Goal: Browse casually: Explore the website without a specific task or goal

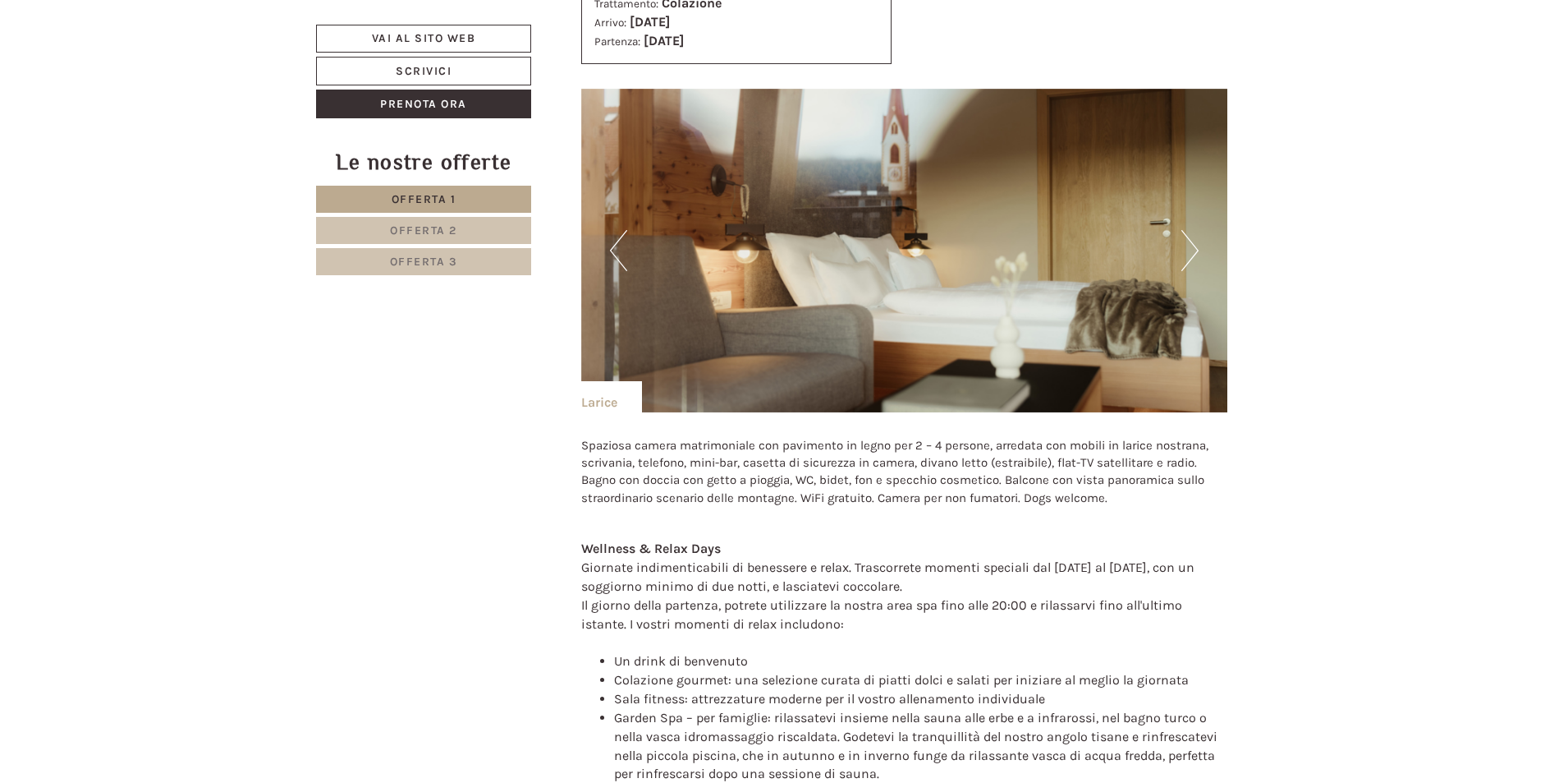
scroll to position [3854, 0]
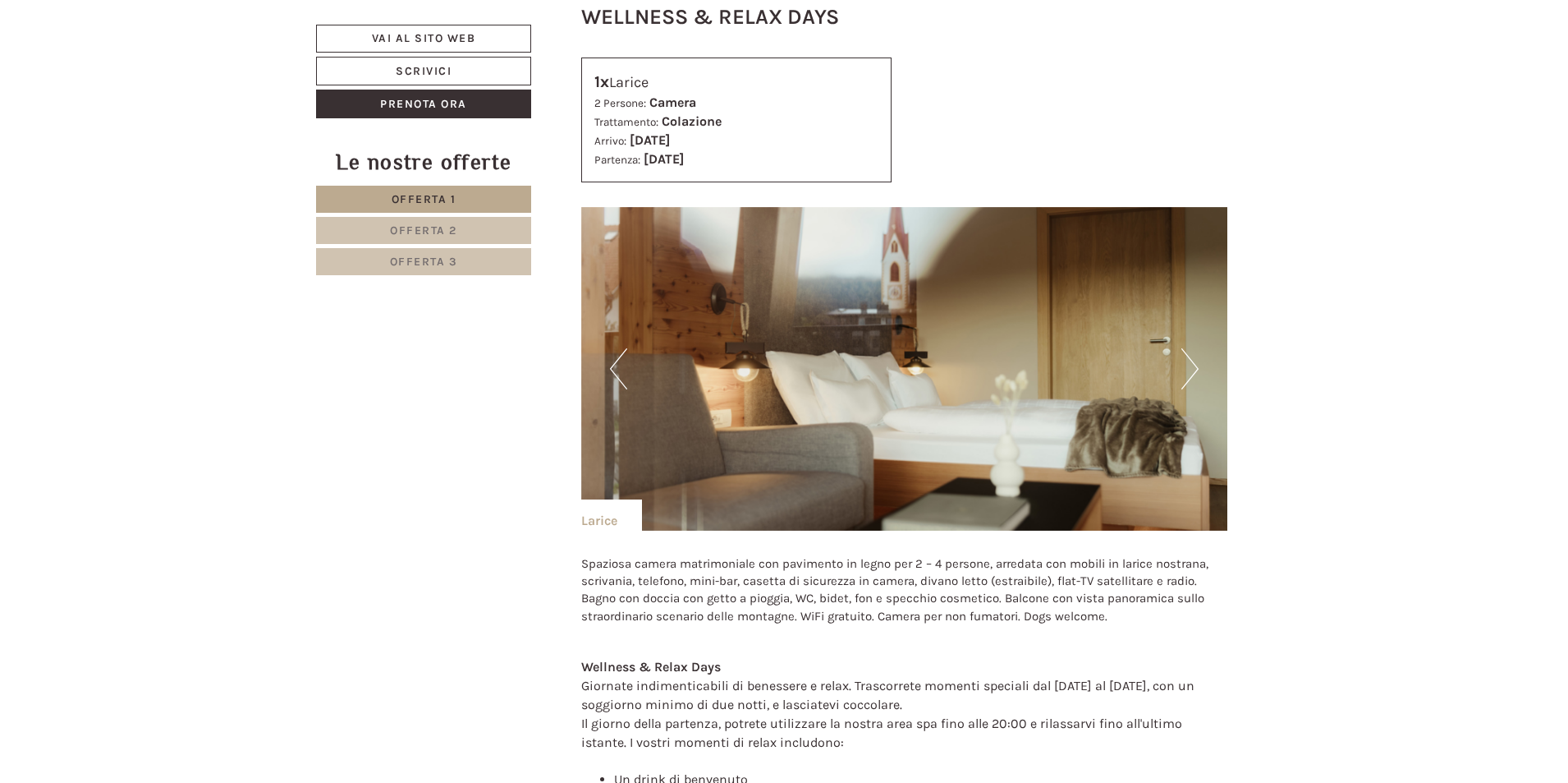
click at [1177, 366] on img at bounding box center [905, 368] width 647 height 324
click at [1191, 361] on button "Next" at bounding box center [1190, 369] width 17 height 41
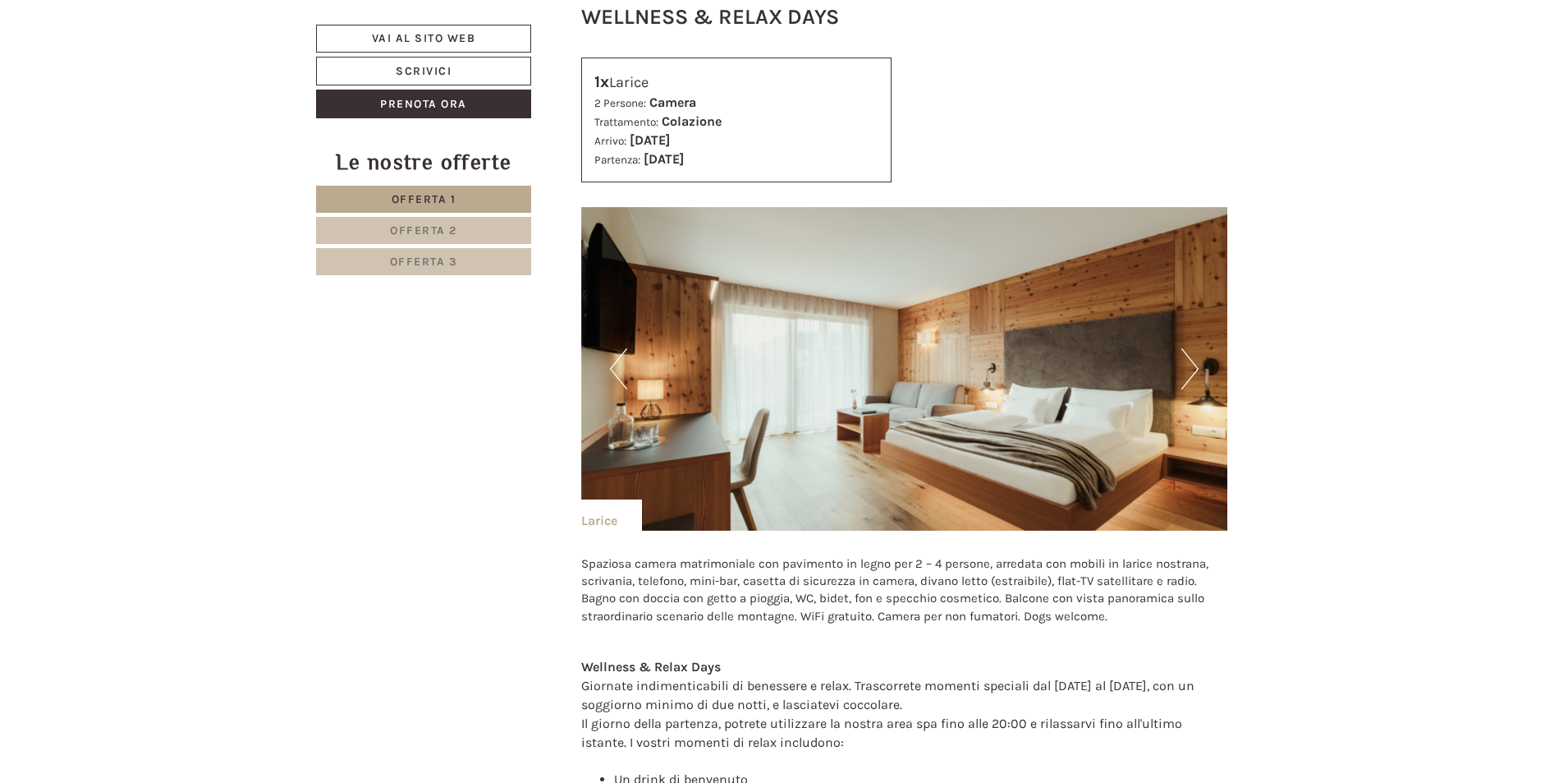
click at [1191, 361] on button "Next" at bounding box center [1190, 369] width 17 height 41
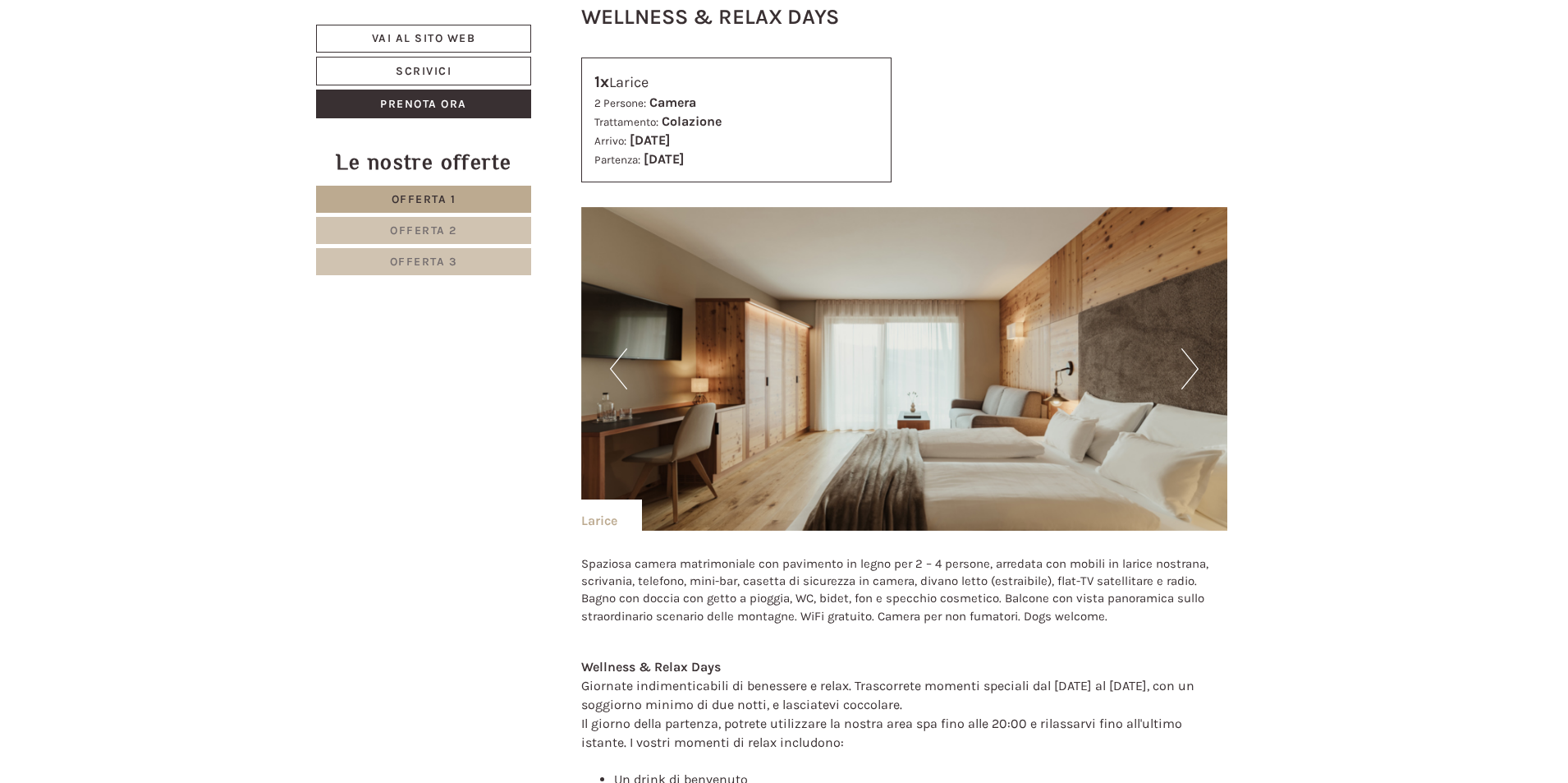
click at [1191, 361] on button "Next" at bounding box center [1190, 369] width 17 height 41
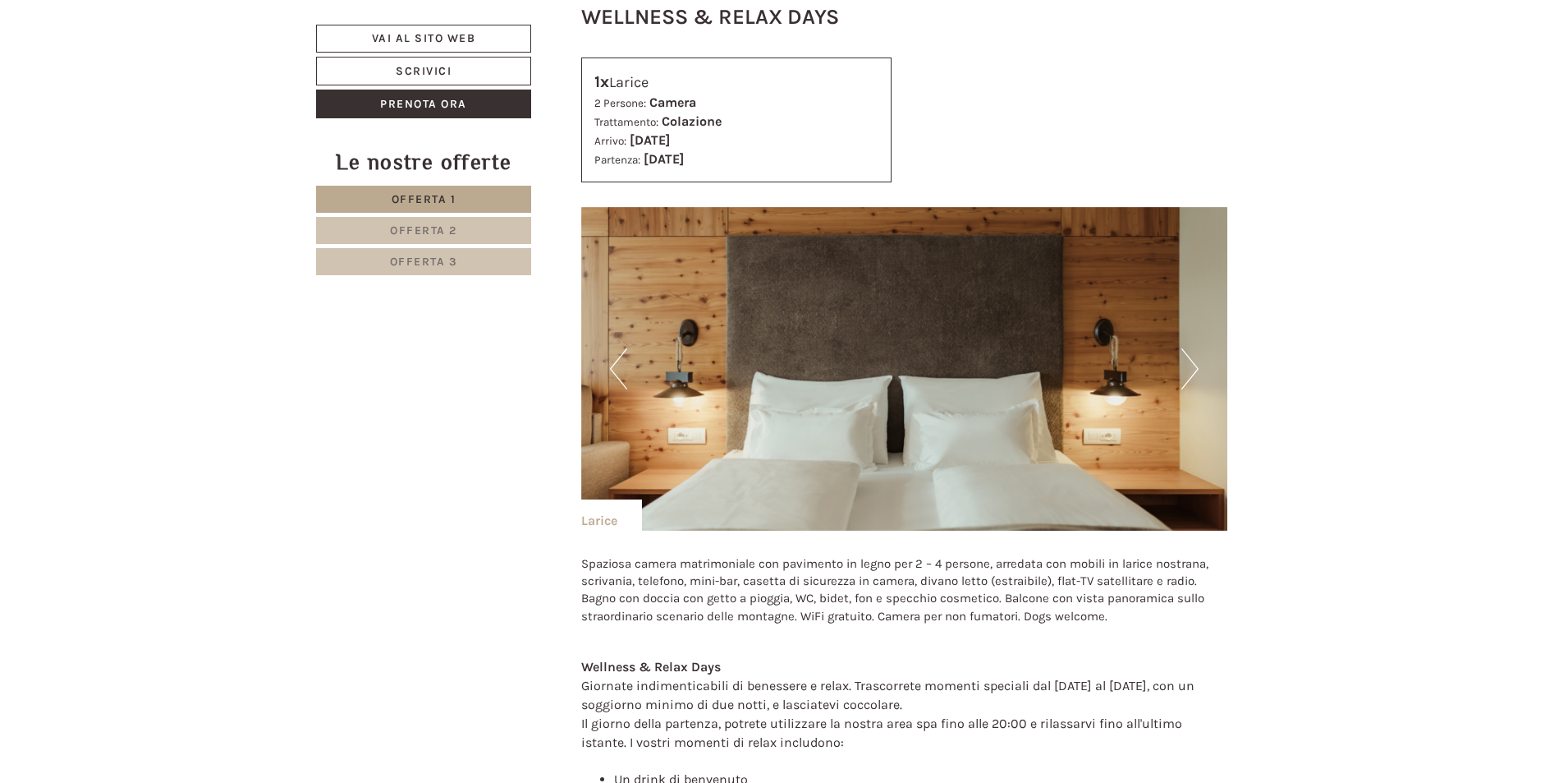
click at [1191, 361] on button "Next" at bounding box center [1190, 369] width 17 height 41
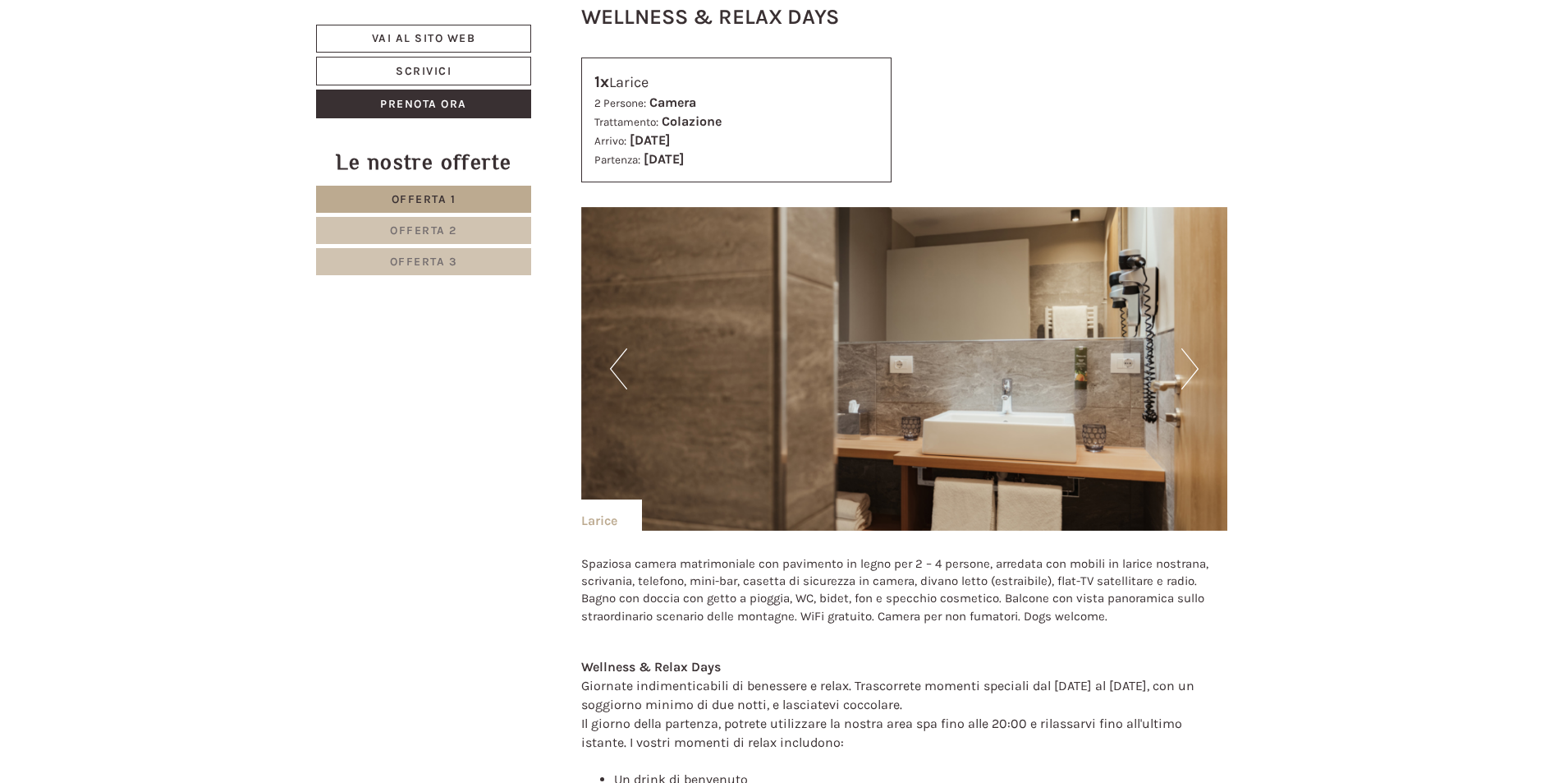
click at [1191, 361] on button "Next" at bounding box center [1190, 369] width 17 height 41
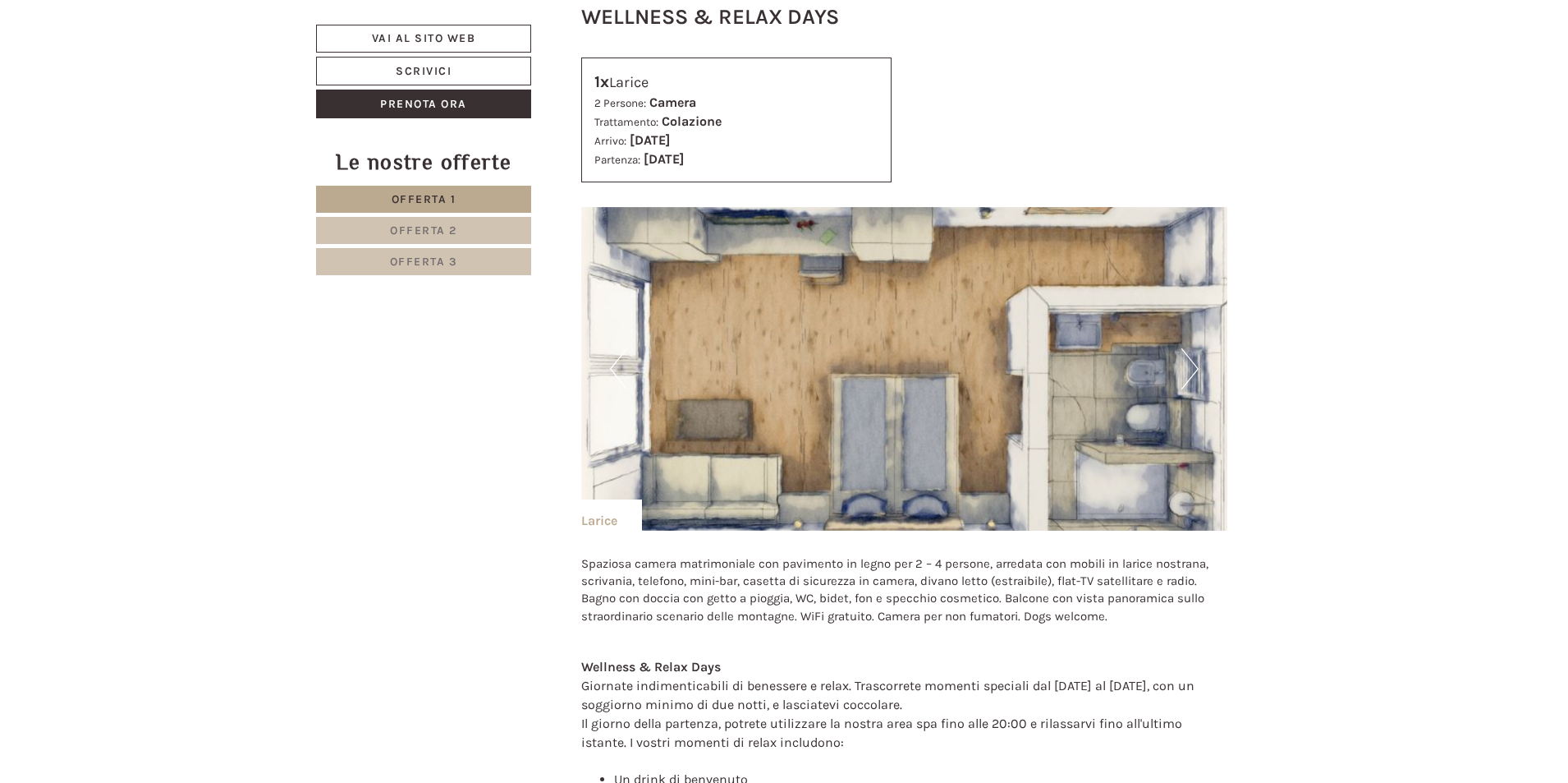
click at [1191, 361] on button "Next" at bounding box center [1190, 369] width 17 height 41
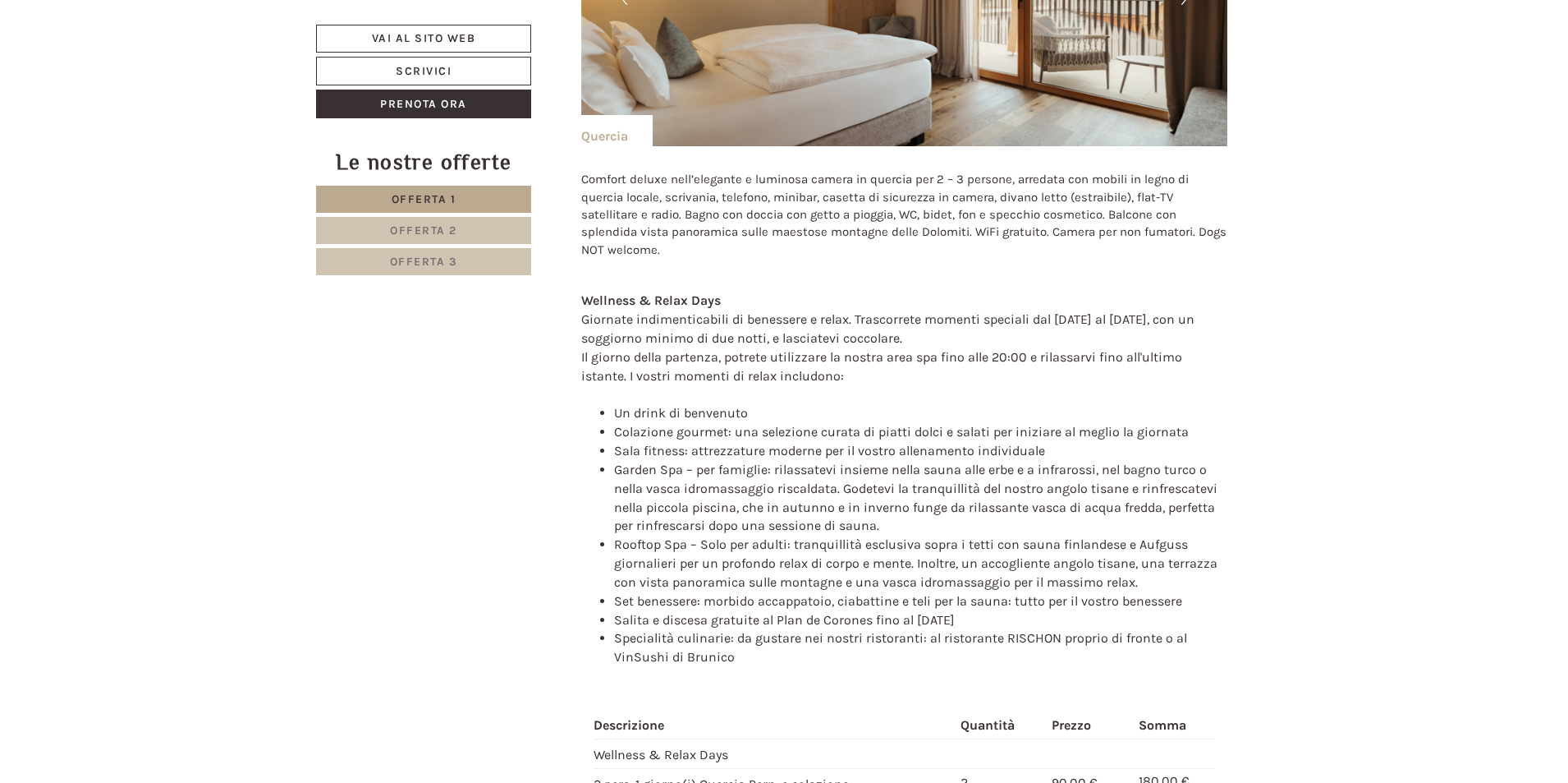
scroll to position [2458, 0]
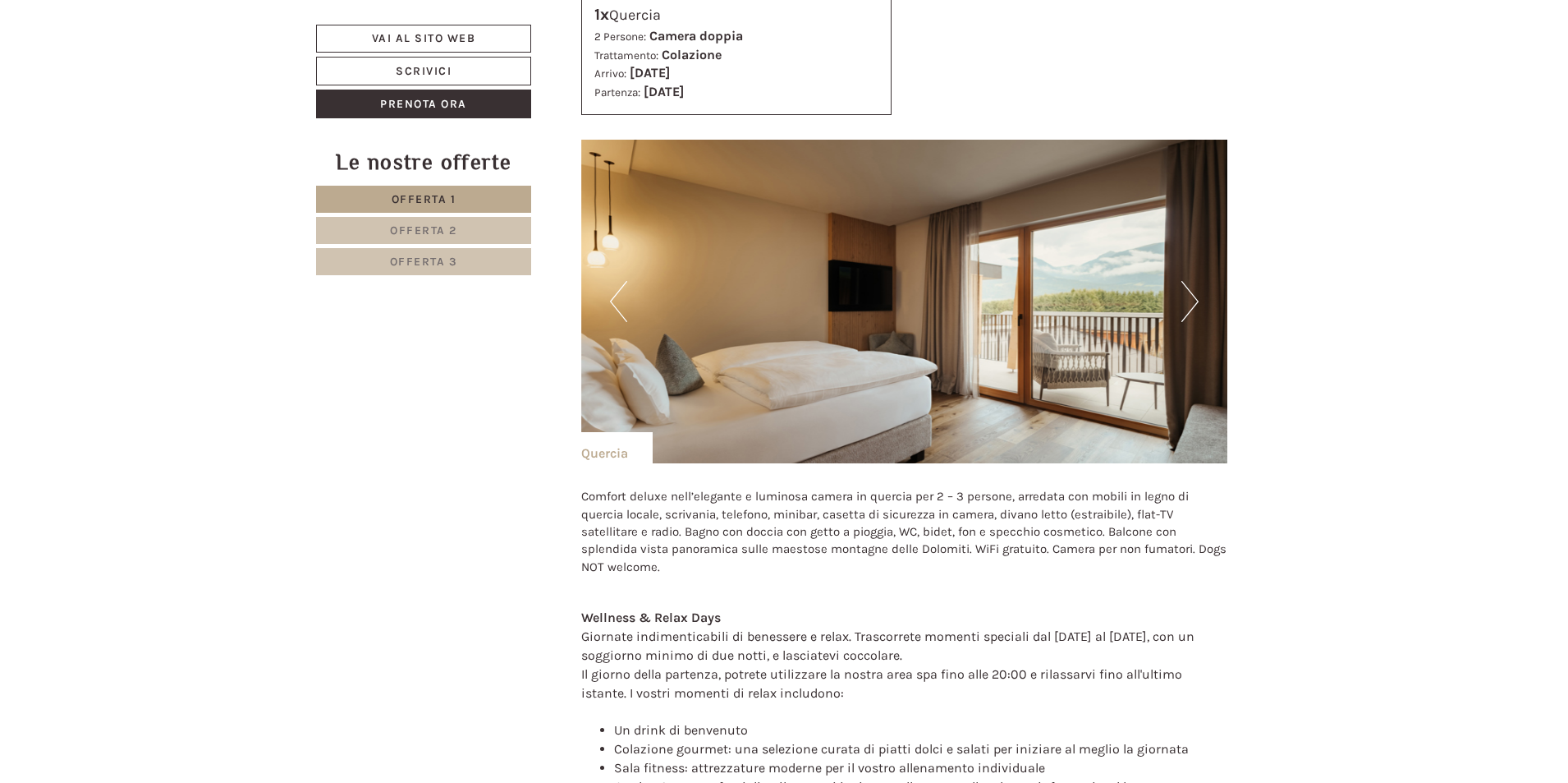
click at [1178, 315] on img at bounding box center [905, 301] width 647 height 324
click at [1190, 306] on button "Next" at bounding box center [1190, 301] width 17 height 41
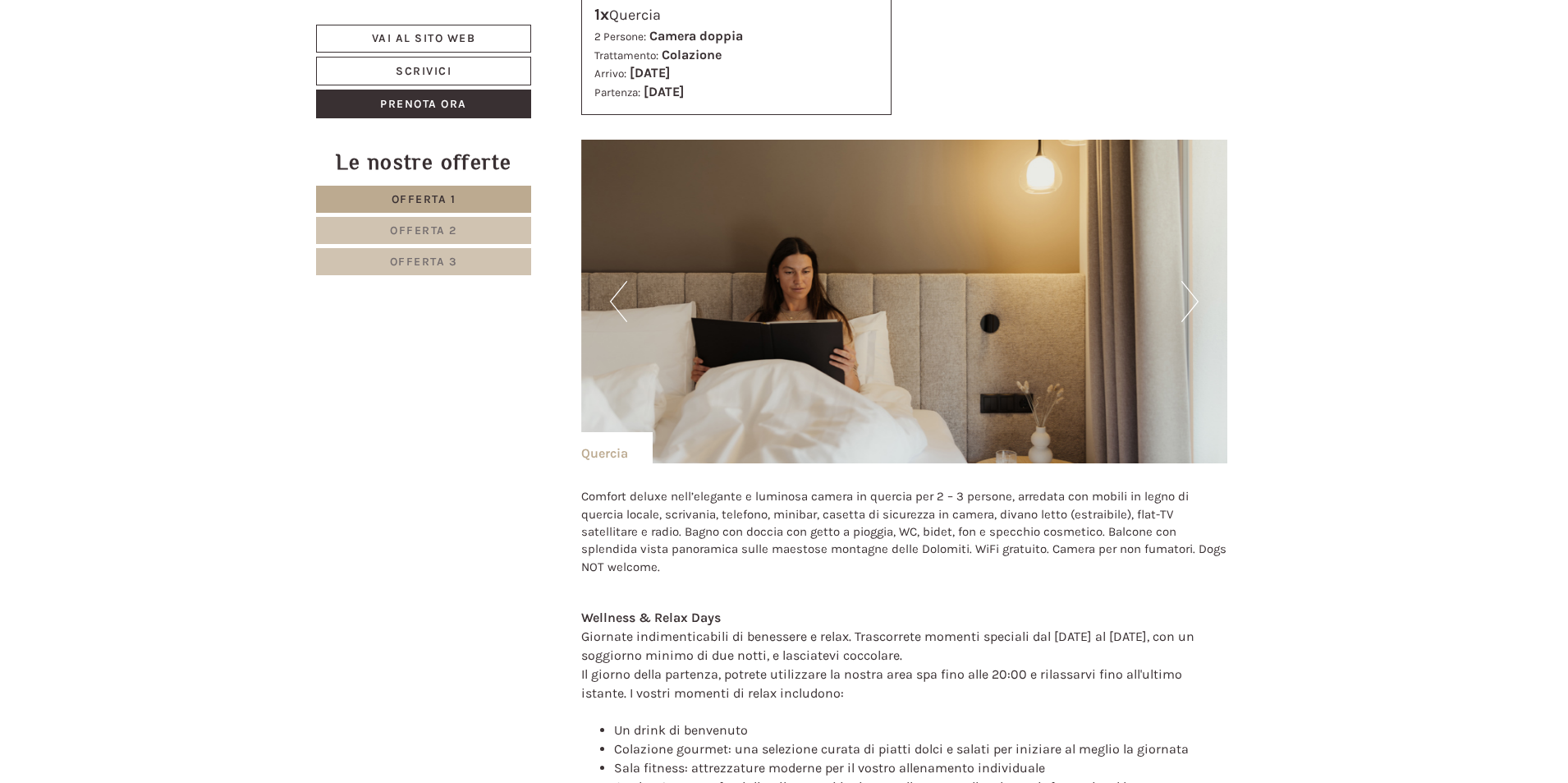
click at [1190, 306] on button "Next" at bounding box center [1190, 301] width 17 height 41
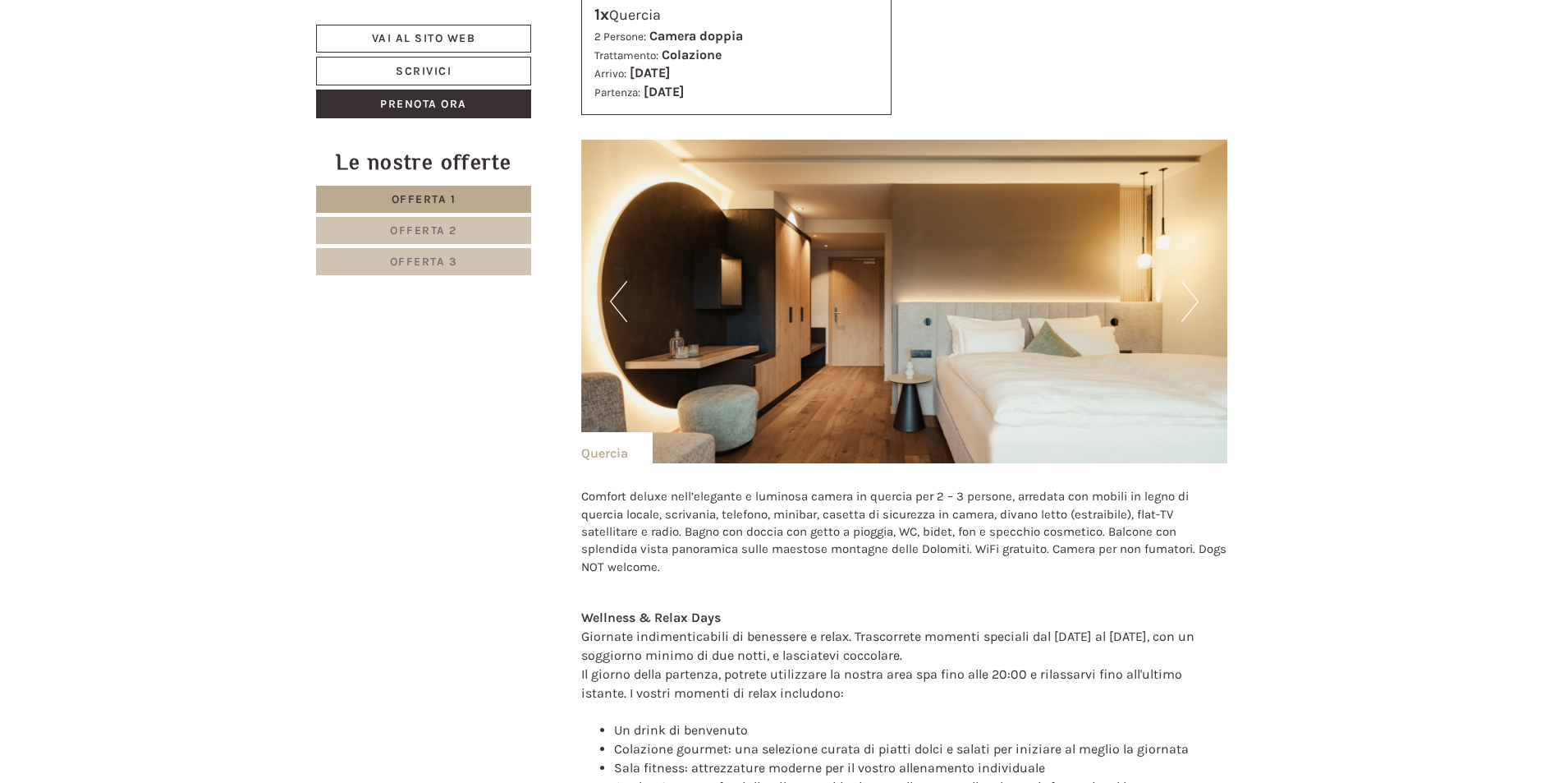
click at [1190, 306] on button "Next" at bounding box center [1190, 301] width 17 height 41
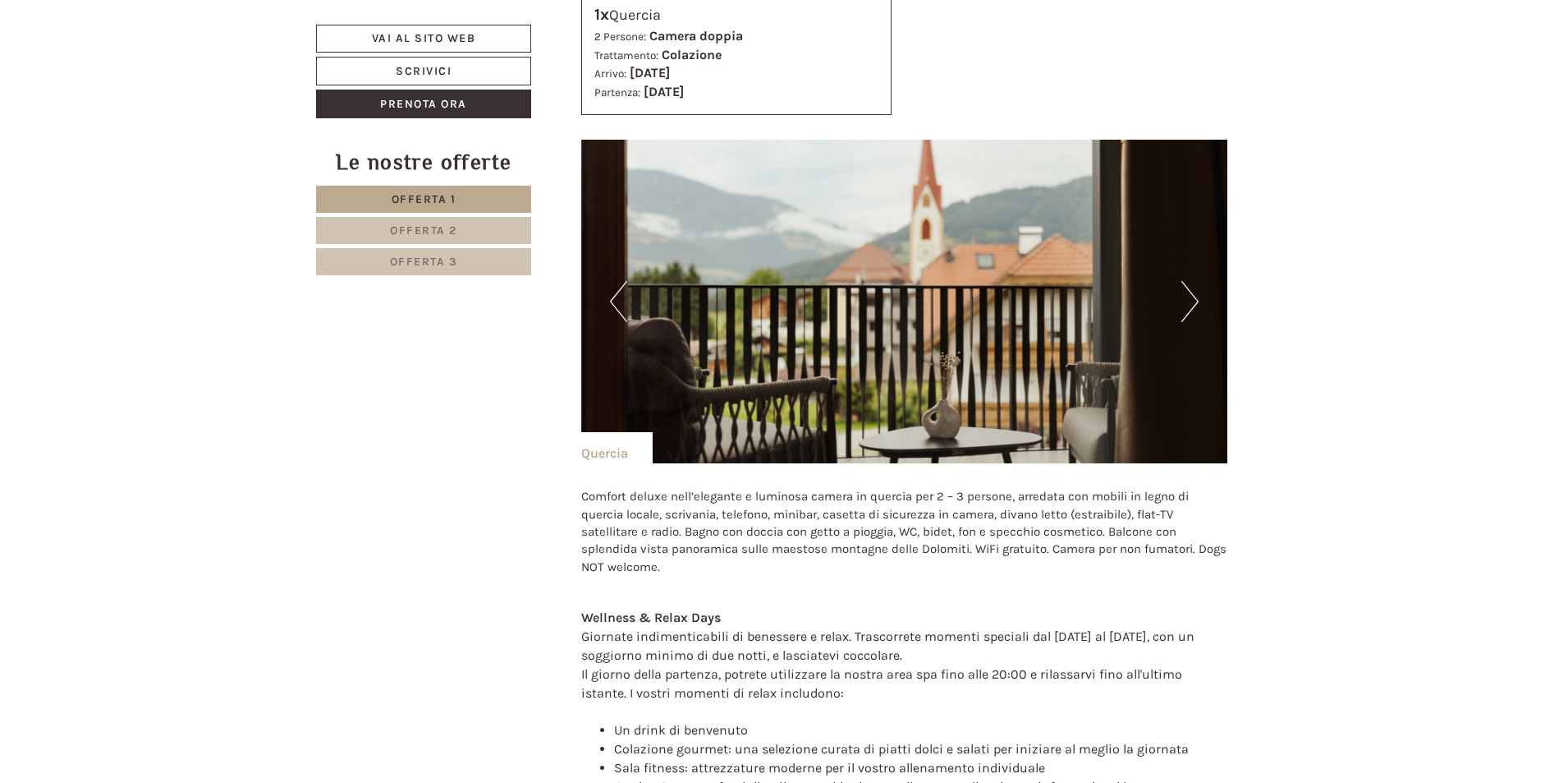
click at [623, 296] on button "Previous" at bounding box center [618, 301] width 17 height 41
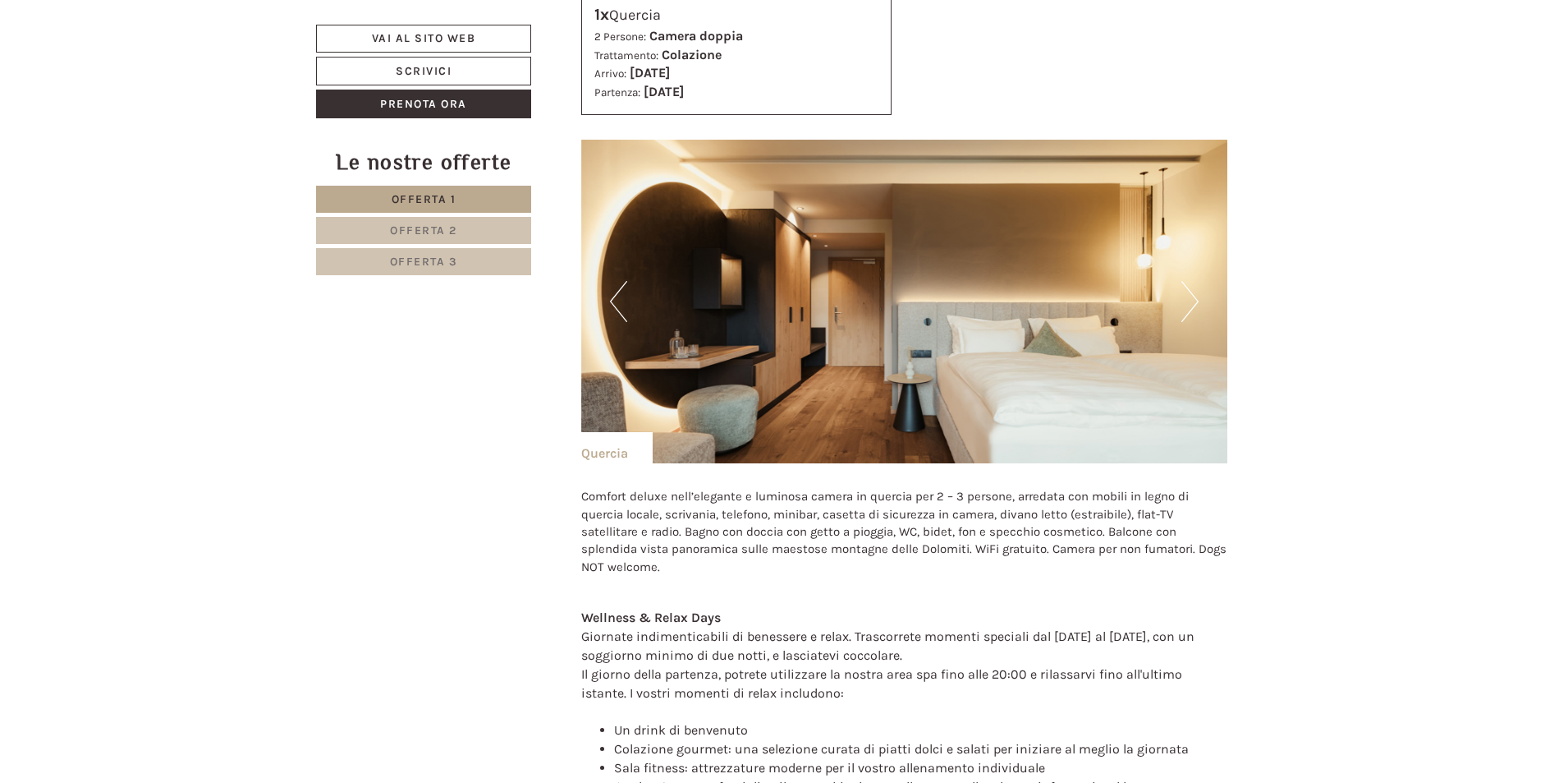
click at [1193, 296] on button "Next" at bounding box center [1190, 301] width 17 height 41
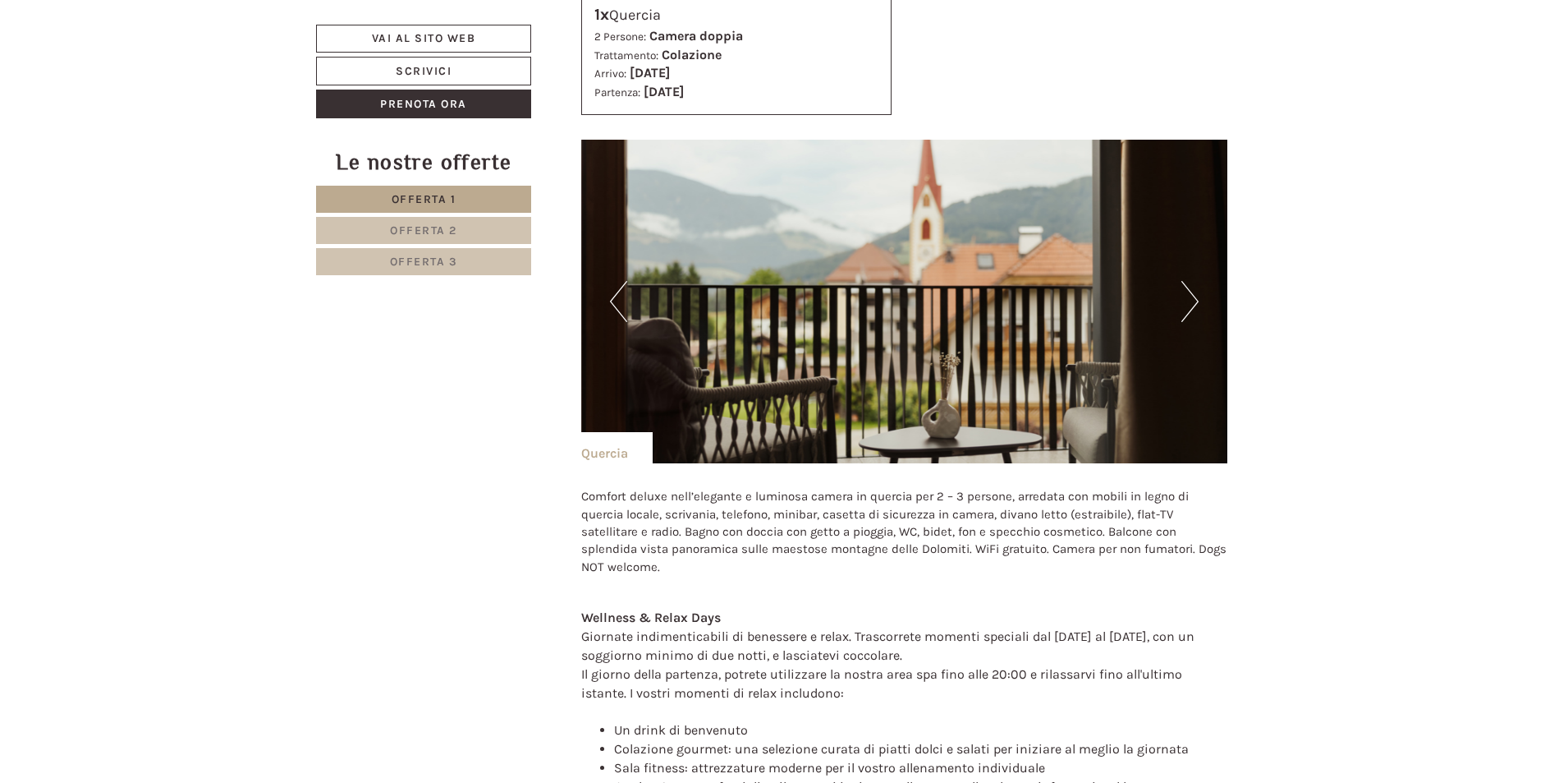
click at [1193, 296] on button "Next" at bounding box center [1190, 301] width 17 height 41
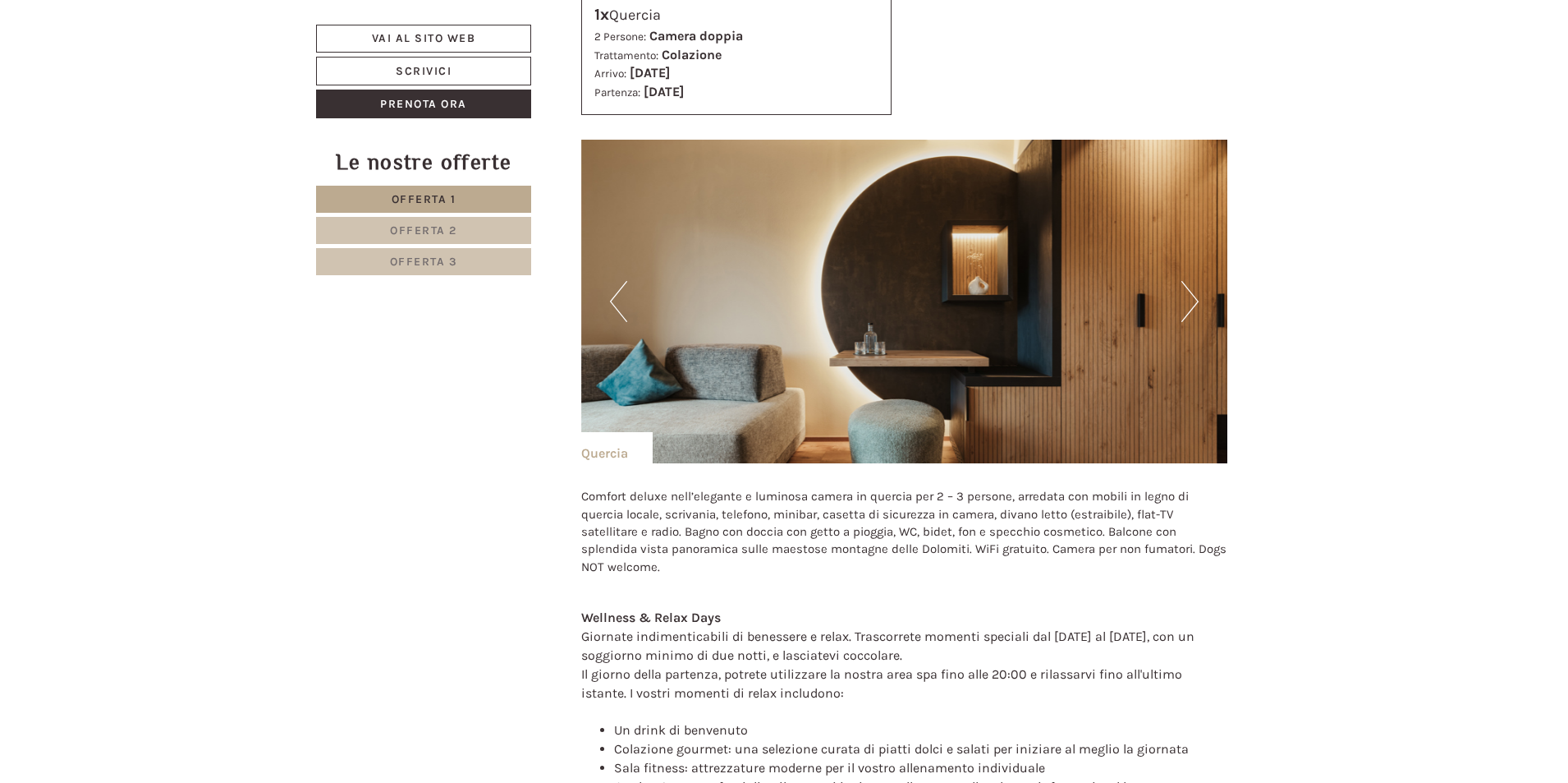
click at [1193, 296] on button "Next" at bounding box center [1190, 301] width 17 height 41
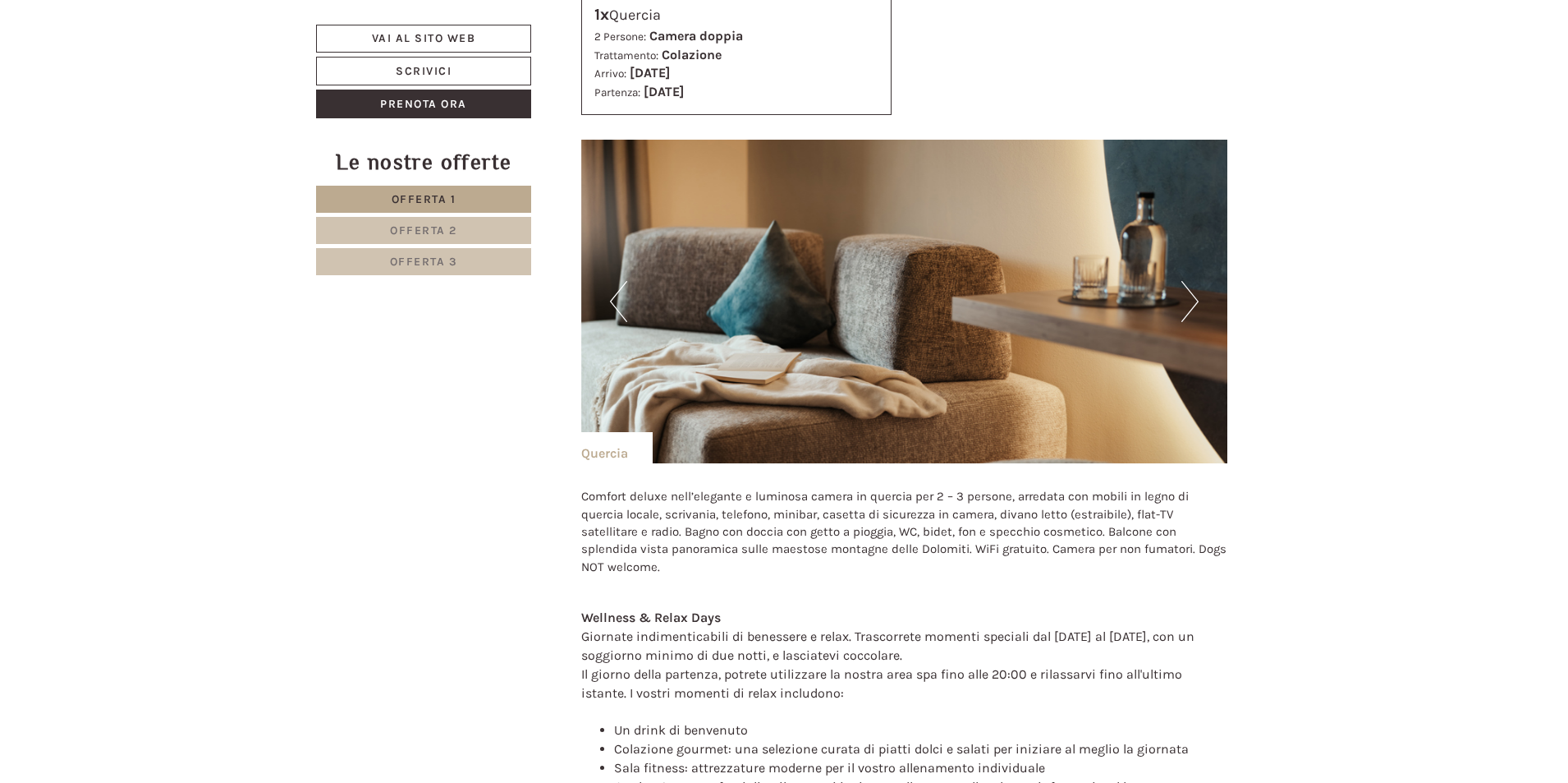
click at [1193, 296] on button "Next" at bounding box center [1190, 301] width 17 height 41
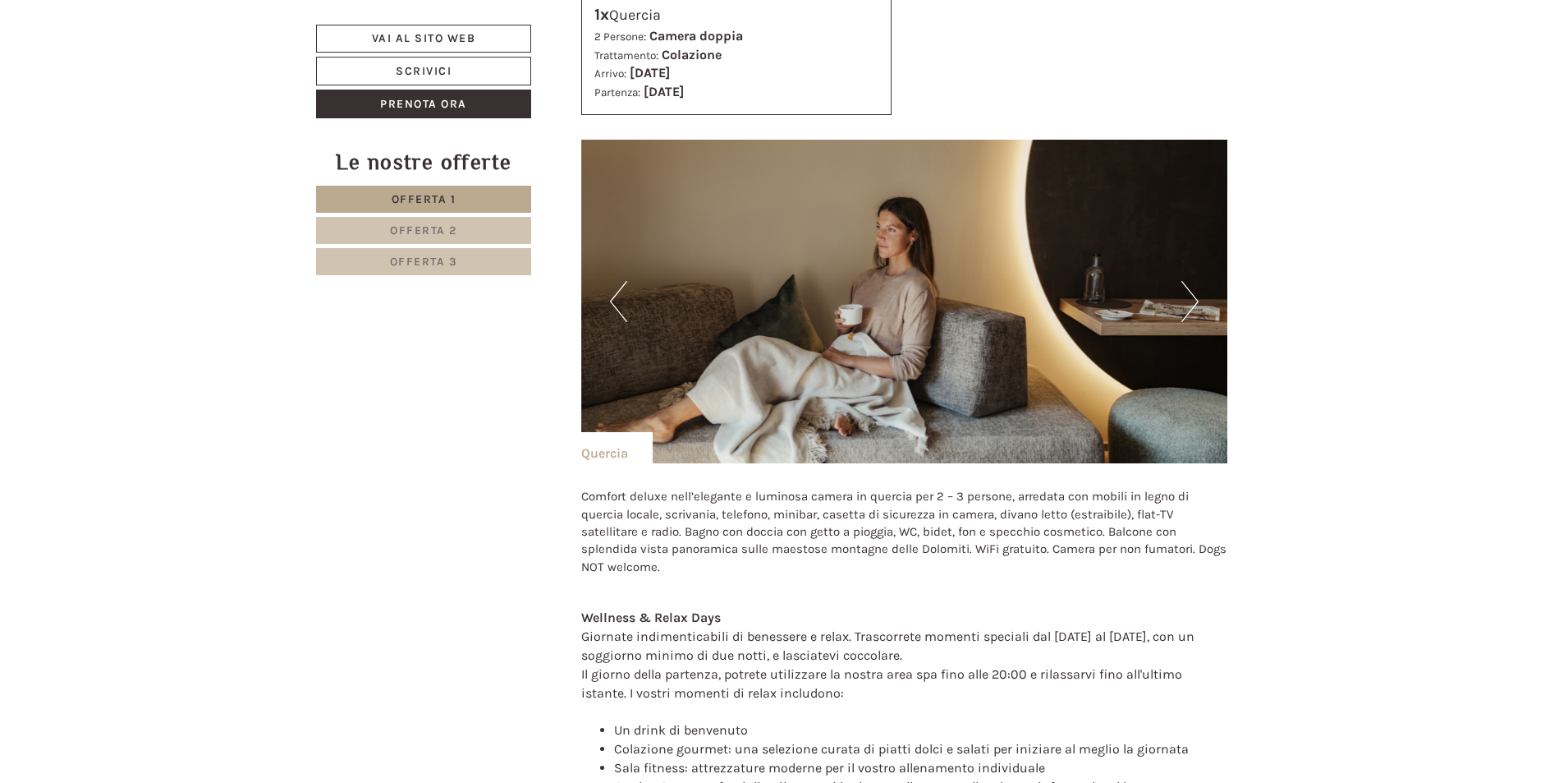
click at [1193, 296] on button "Next" at bounding box center [1190, 301] width 17 height 41
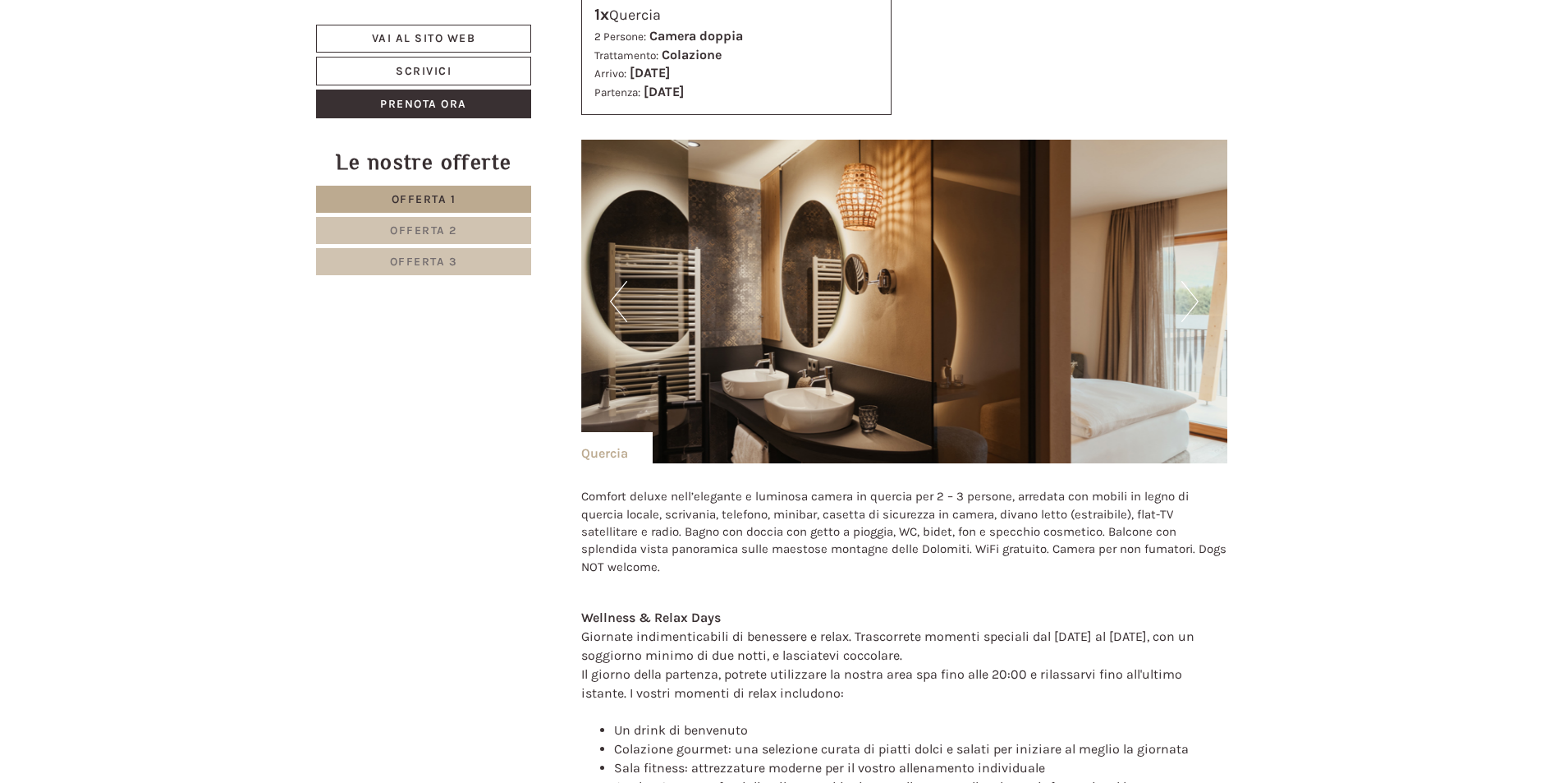
click at [1193, 296] on button "Next" at bounding box center [1190, 301] width 17 height 41
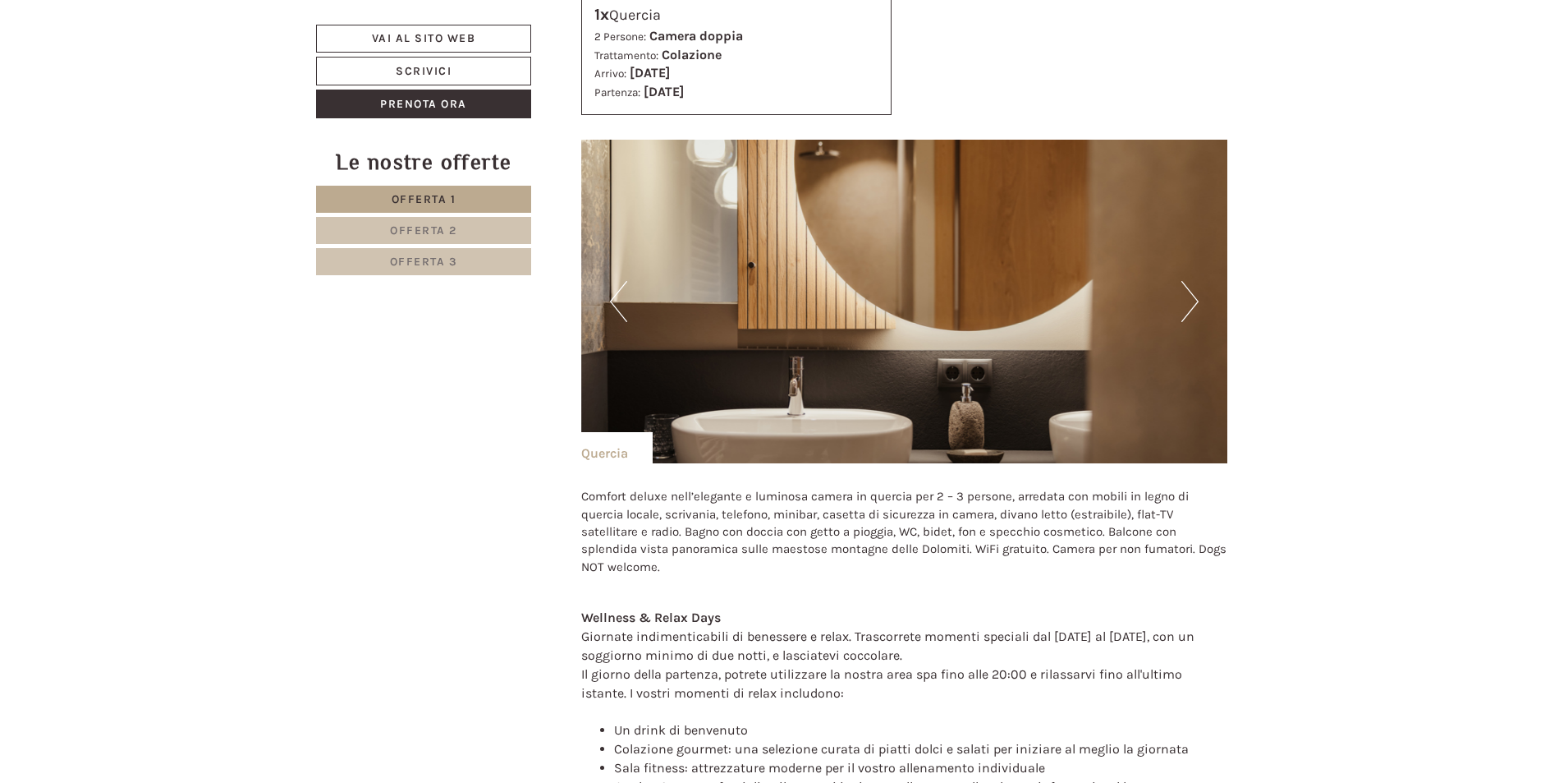
click at [1193, 296] on button "Next" at bounding box center [1190, 301] width 17 height 41
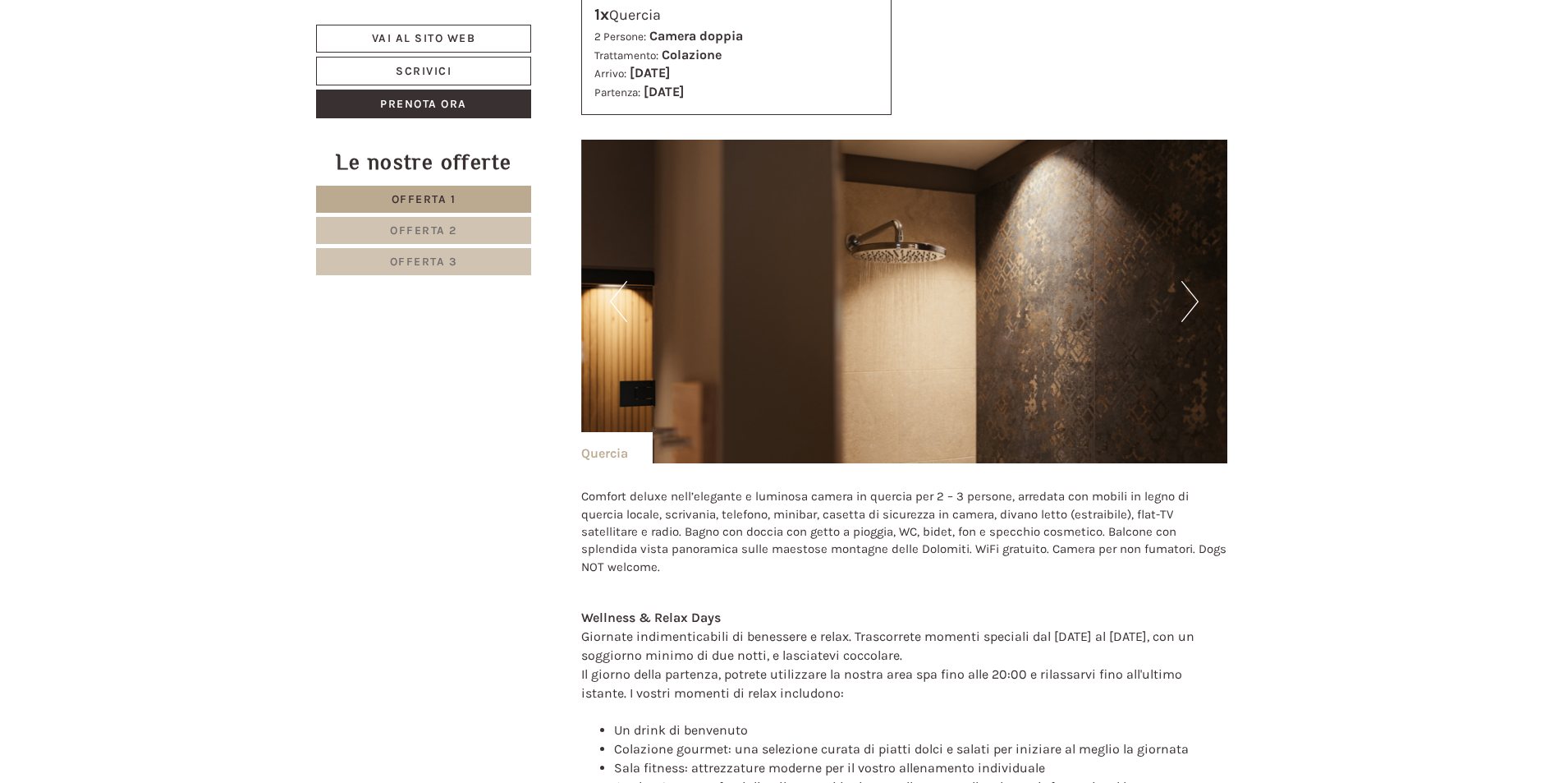
click at [1193, 296] on button "Next" at bounding box center [1190, 301] width 17 height 41
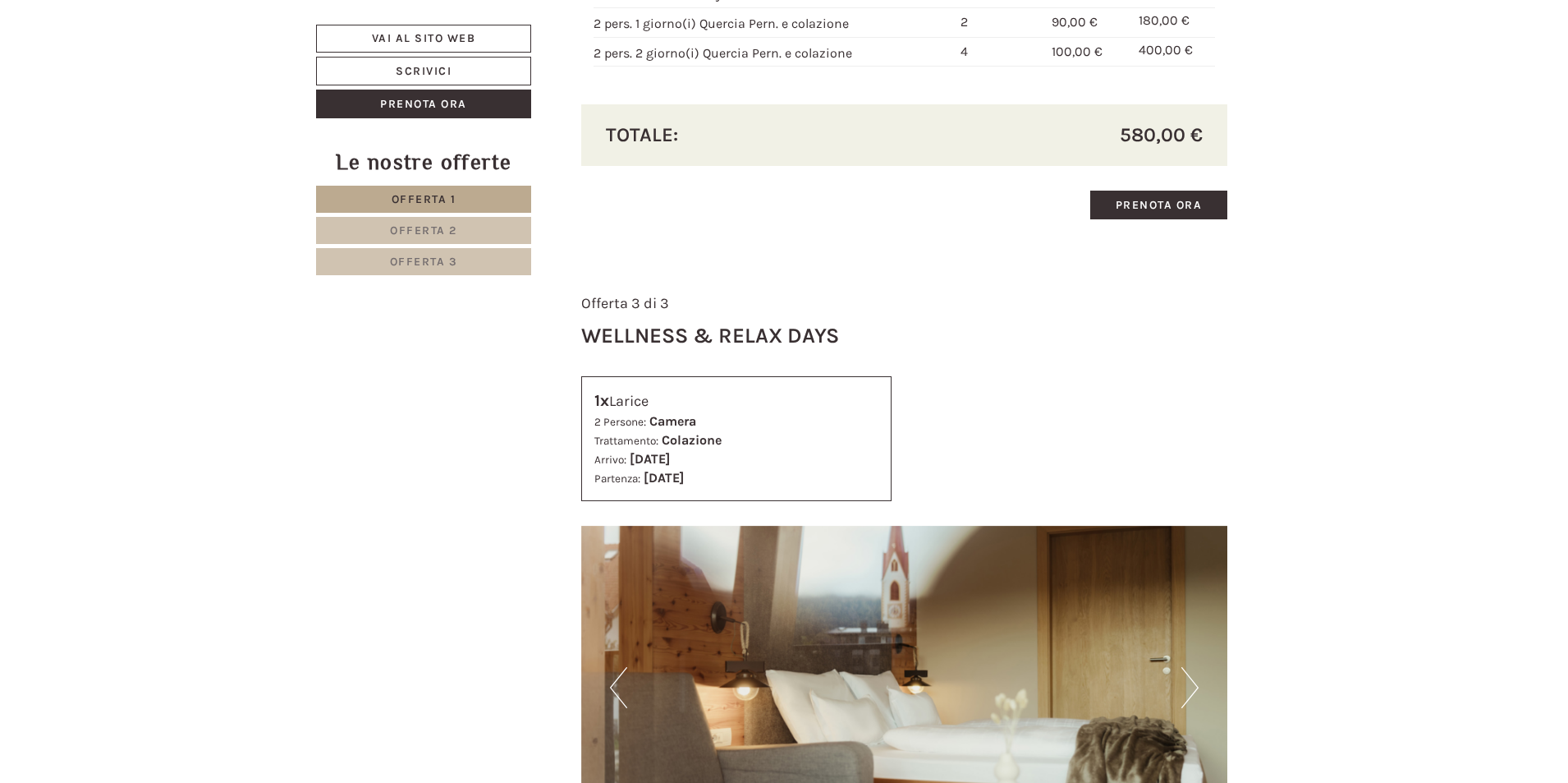
scroll to position [3772, 0]
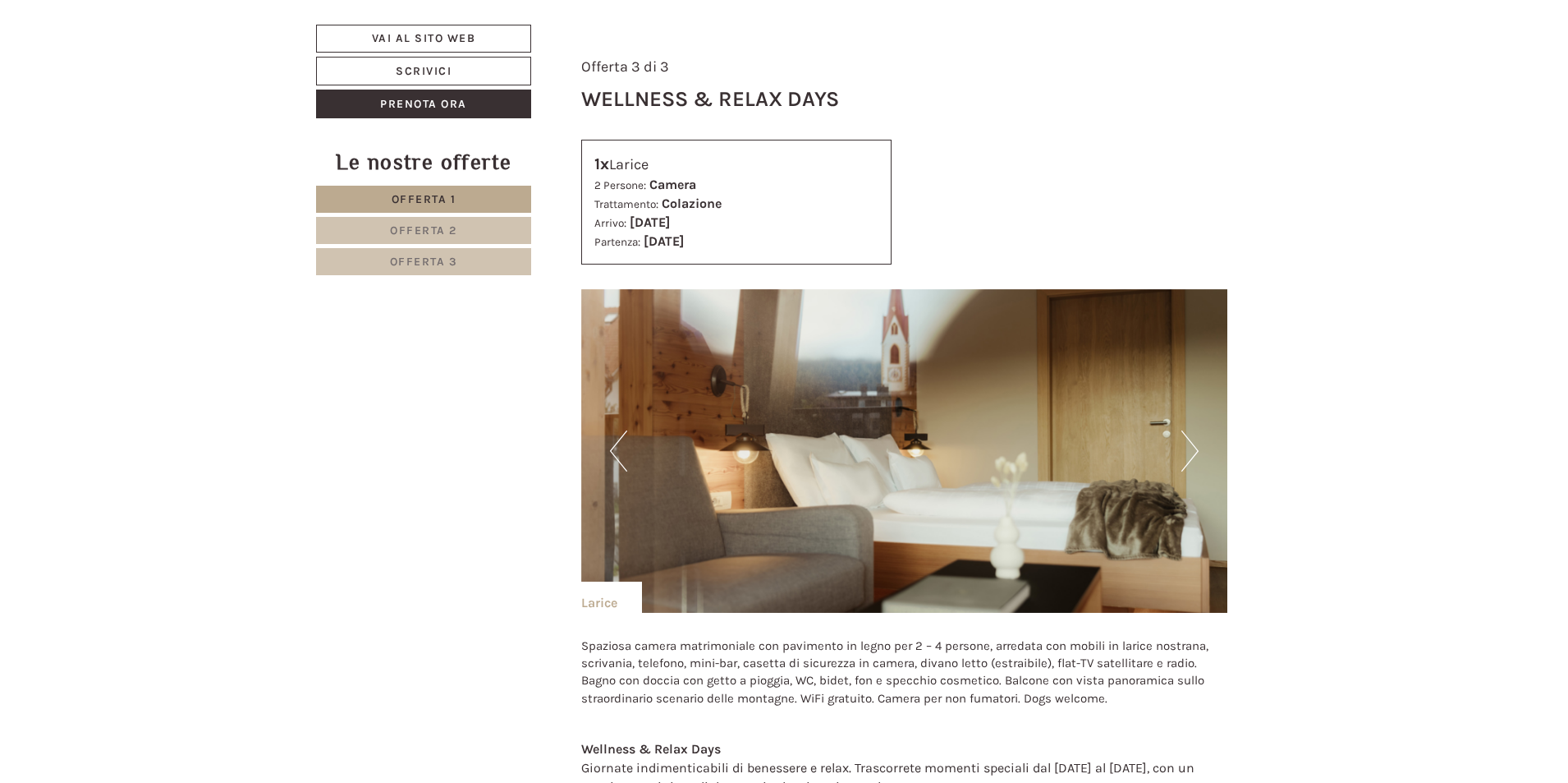
click at [1197, 436] on button "Next" at bounding box center [1190, 451] width 17 height 41
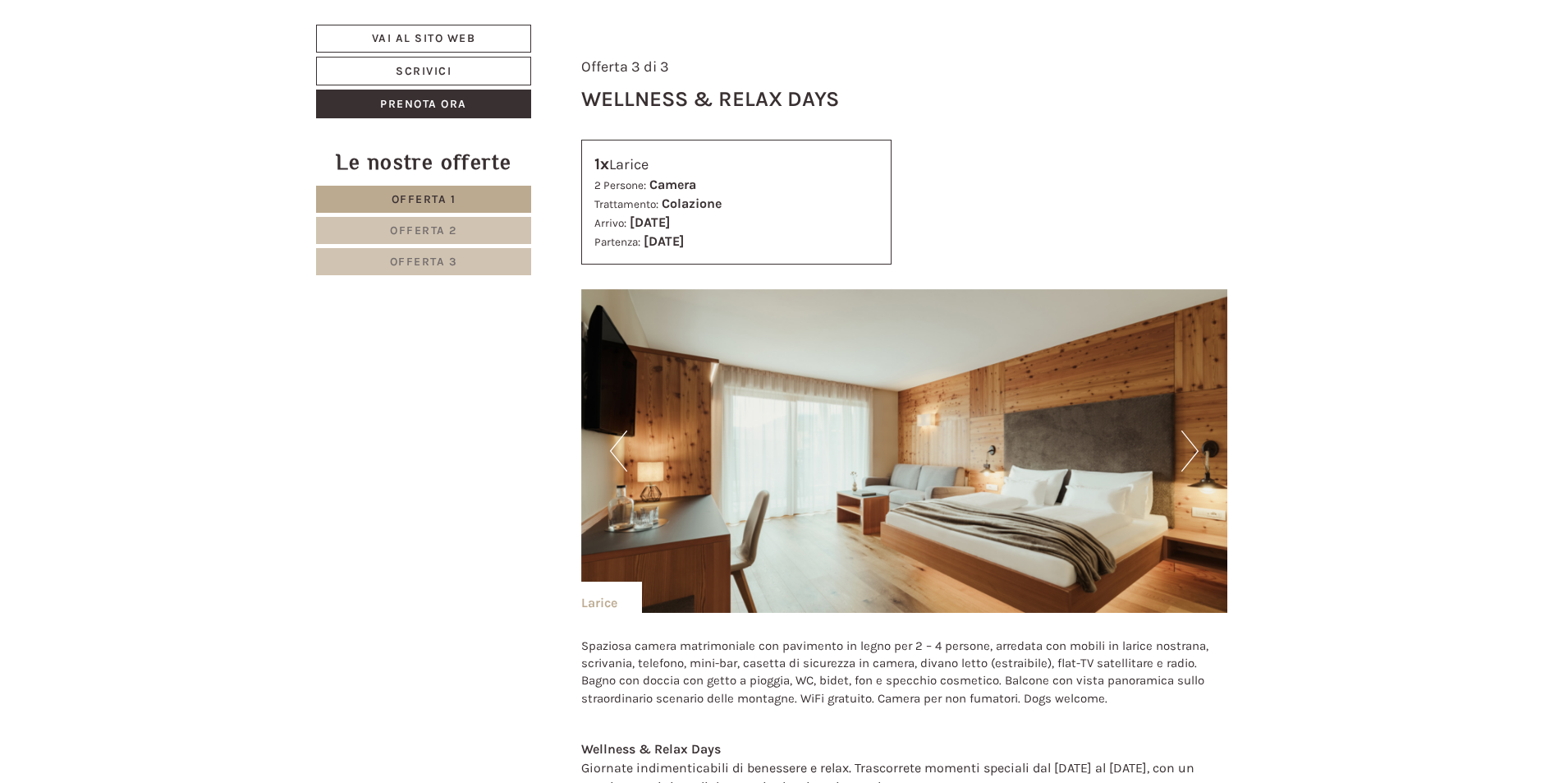
click at [1197, 439] on button "Next" at bounding box center [1190, 451] width 17 height 41
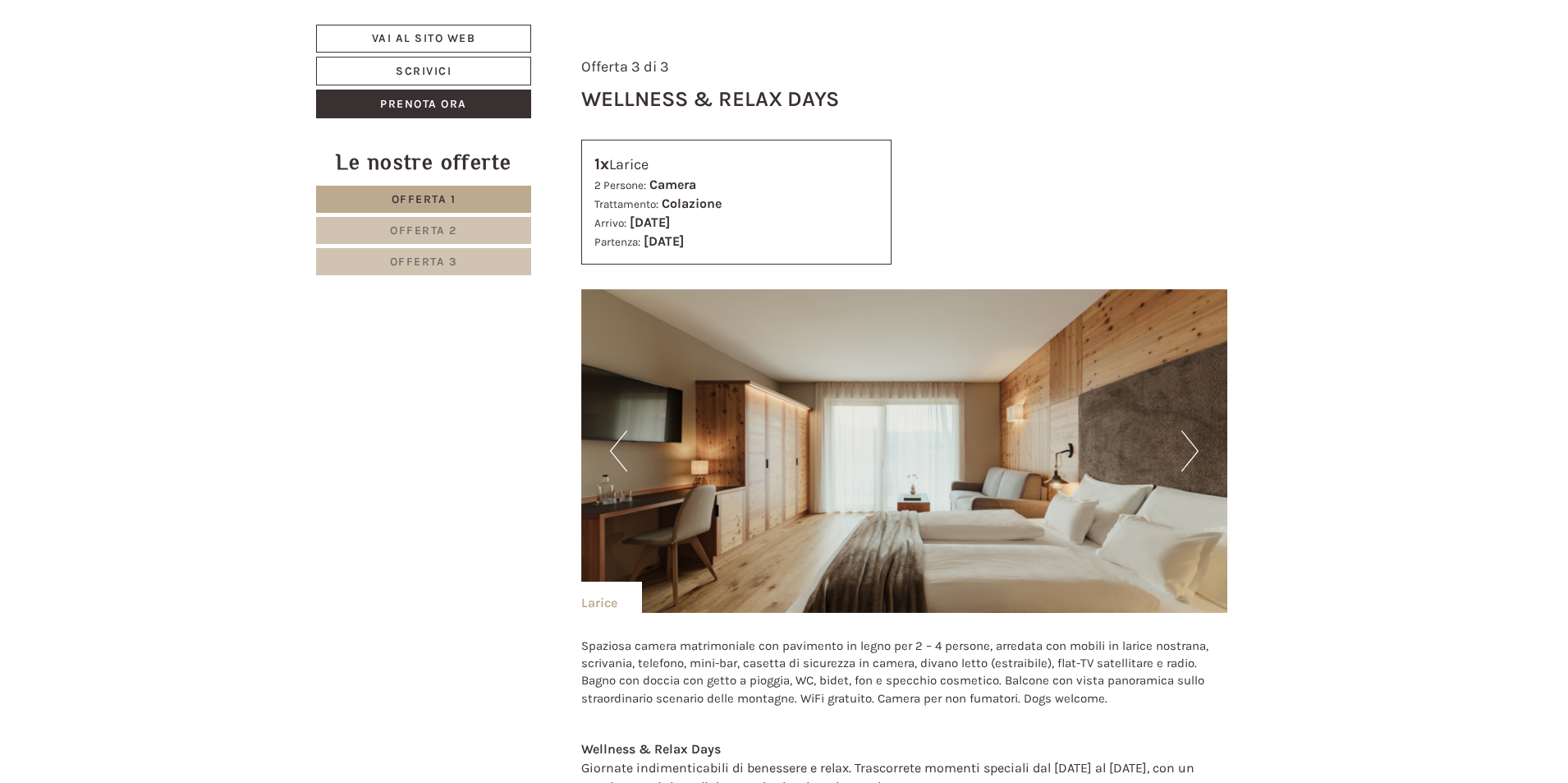
click at [1197, 439] on button "Next" at bounding box center [1190, 451] width 17 height 41
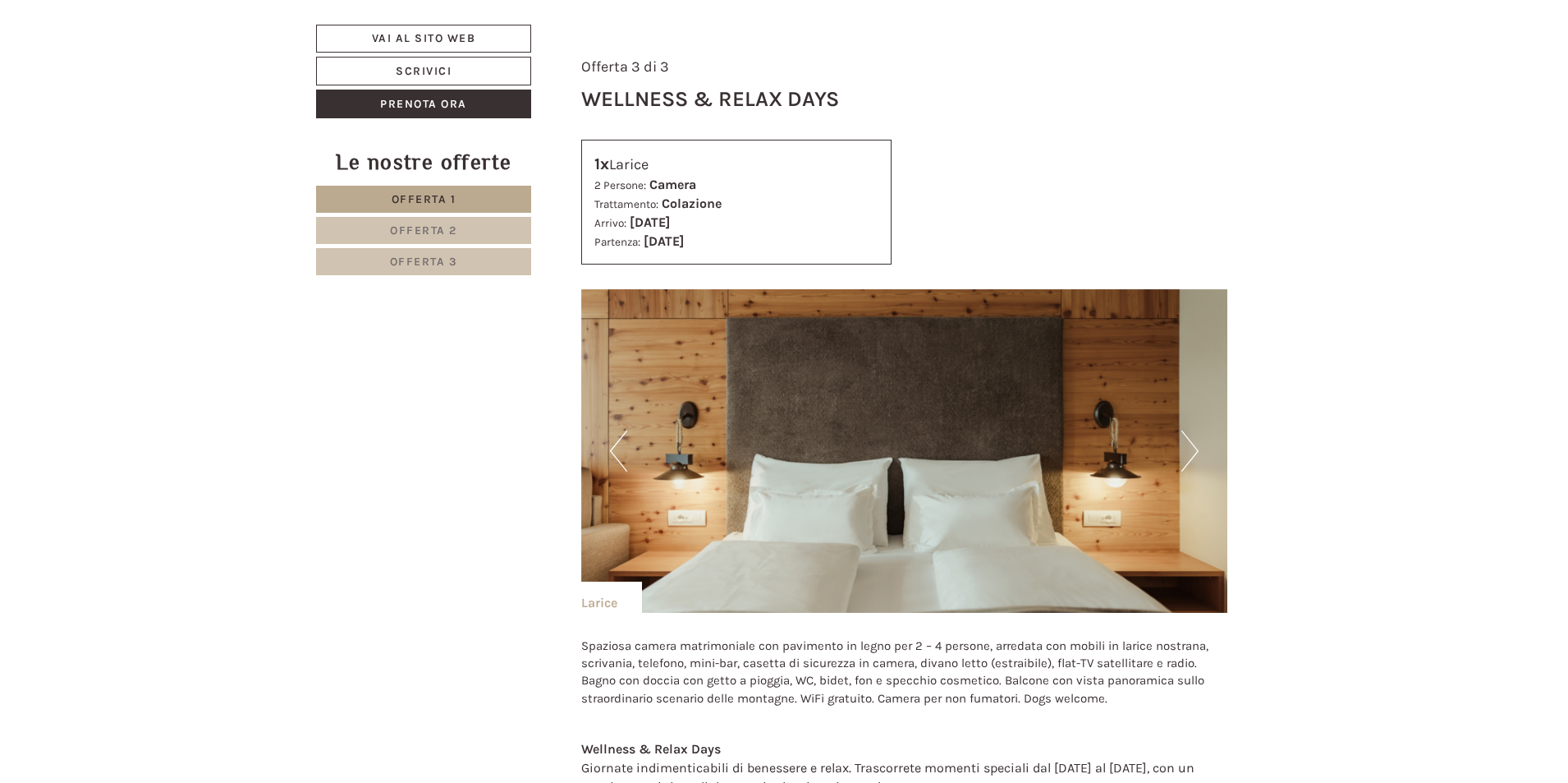
click at [1197, 439] on button "Next" at bounding box center [1190, 451] width 17 height 41
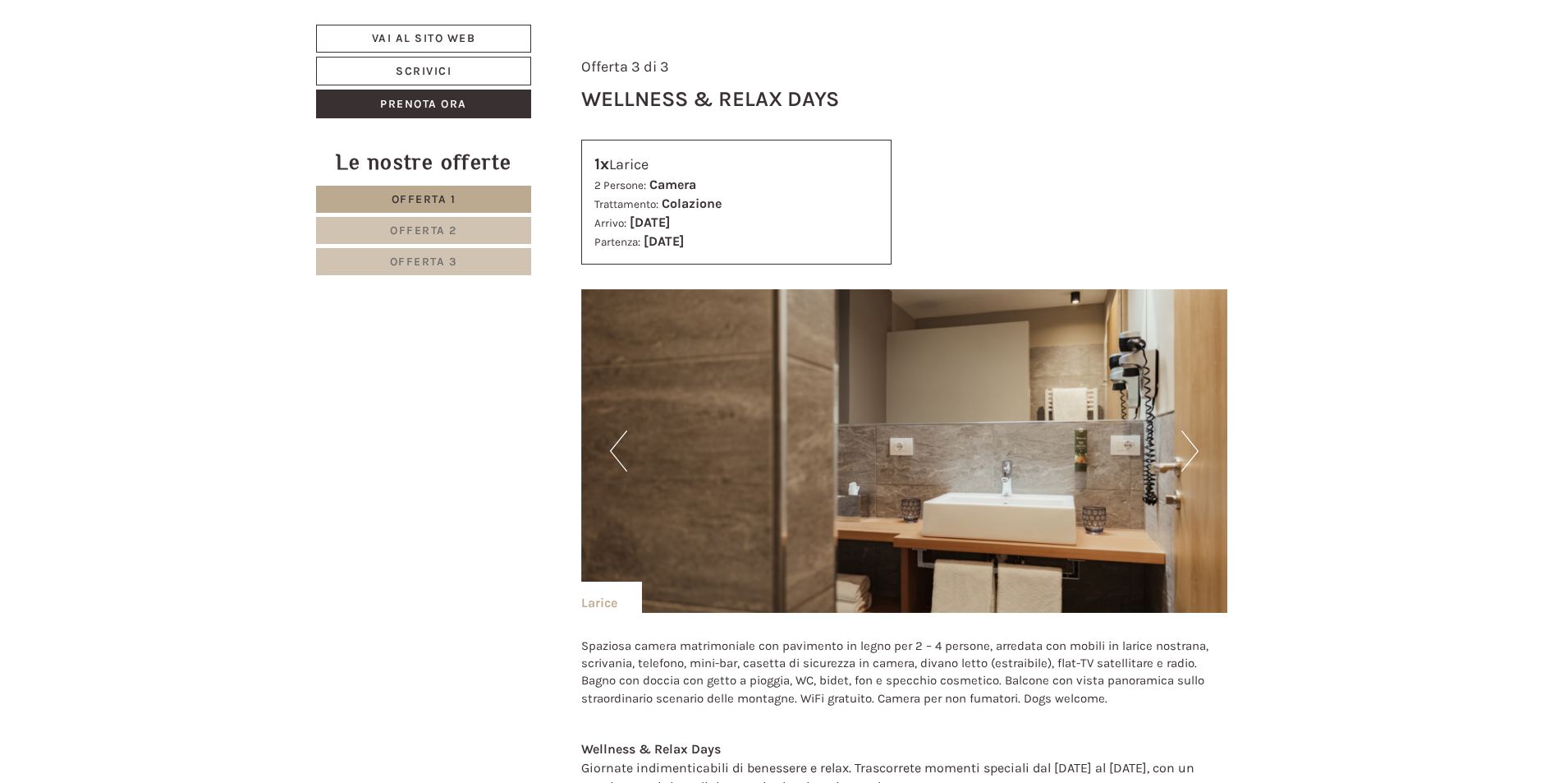
click at [1197, 439] on button "Next" at bounding box center [1190, 451] width 17 height 41
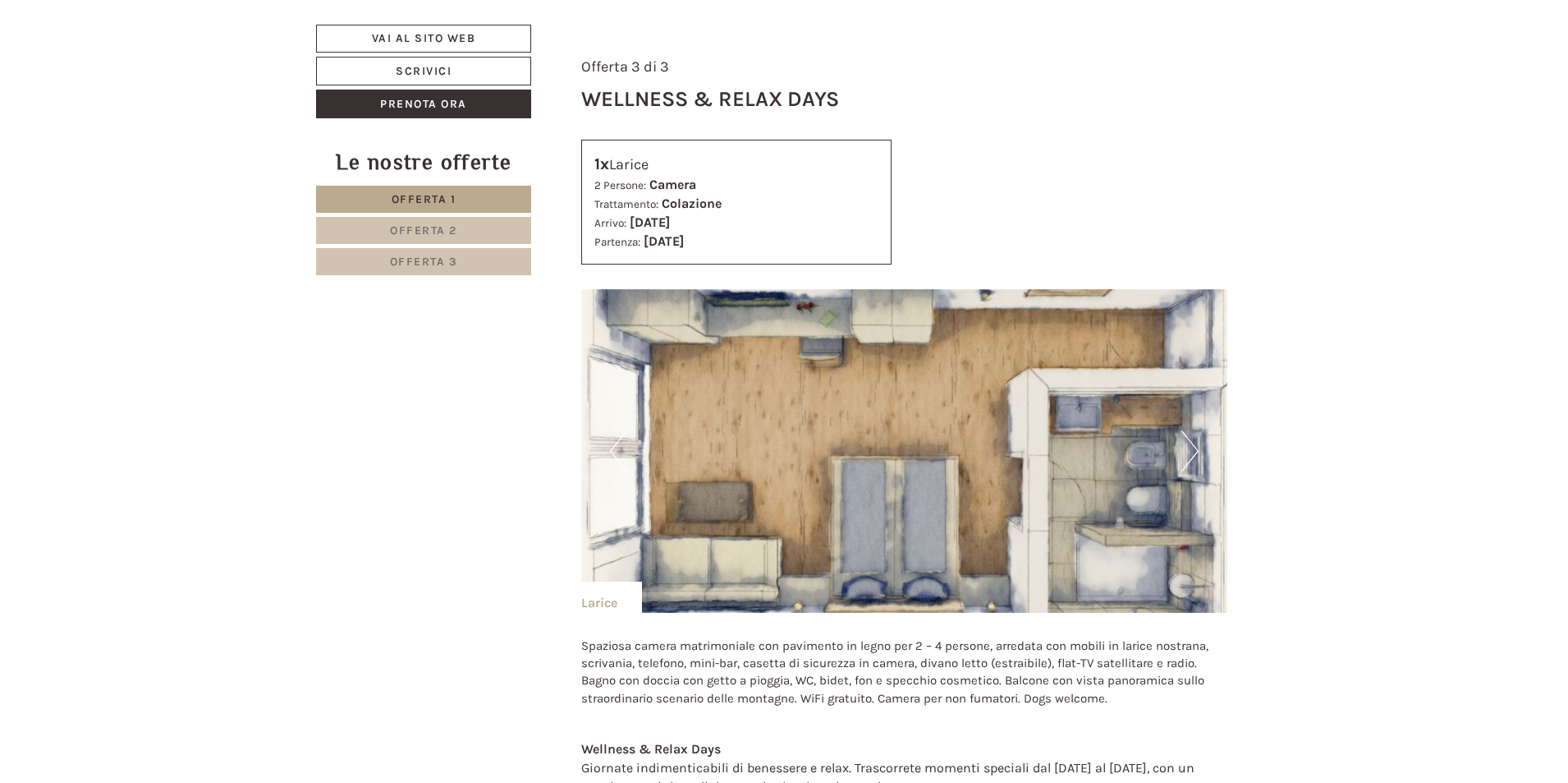
click at [1197, 439] on button "Next" at bounding box center [1190, 451] width 17 height 41
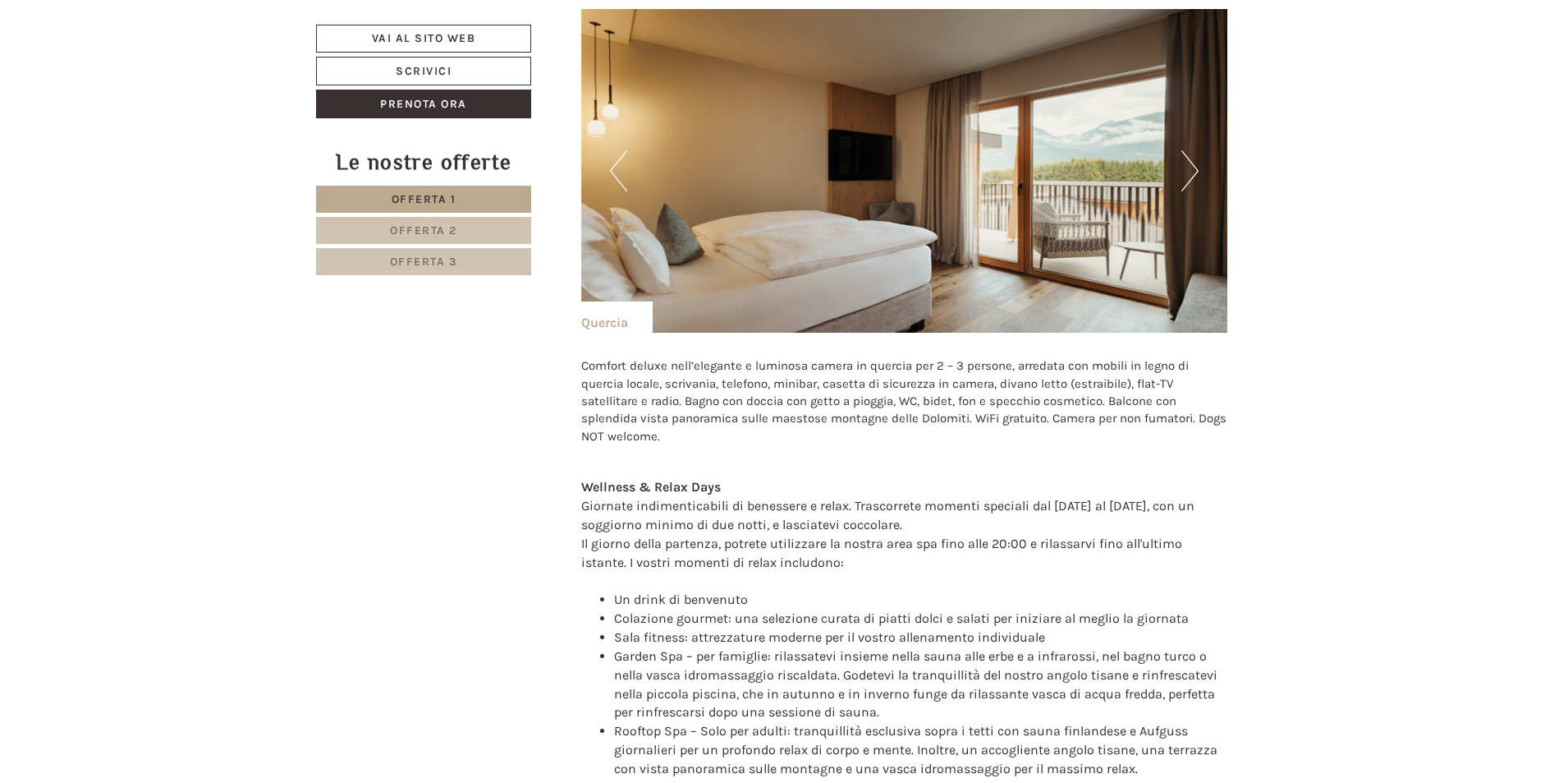
scroll to position [2375, 0]
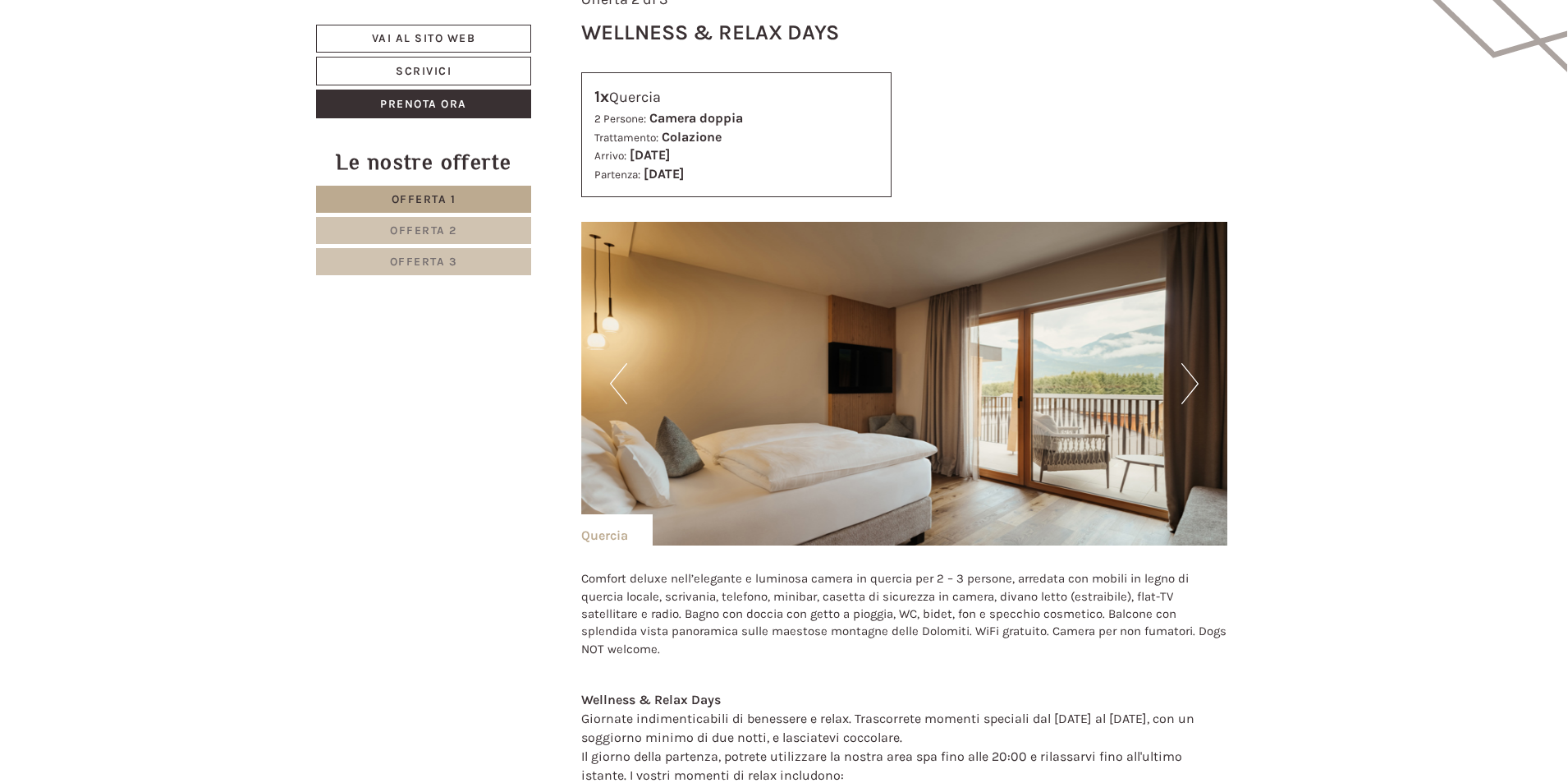
click at [1182, 371] on button "Next" at bounding box center [1190, 384] width 17 height 41
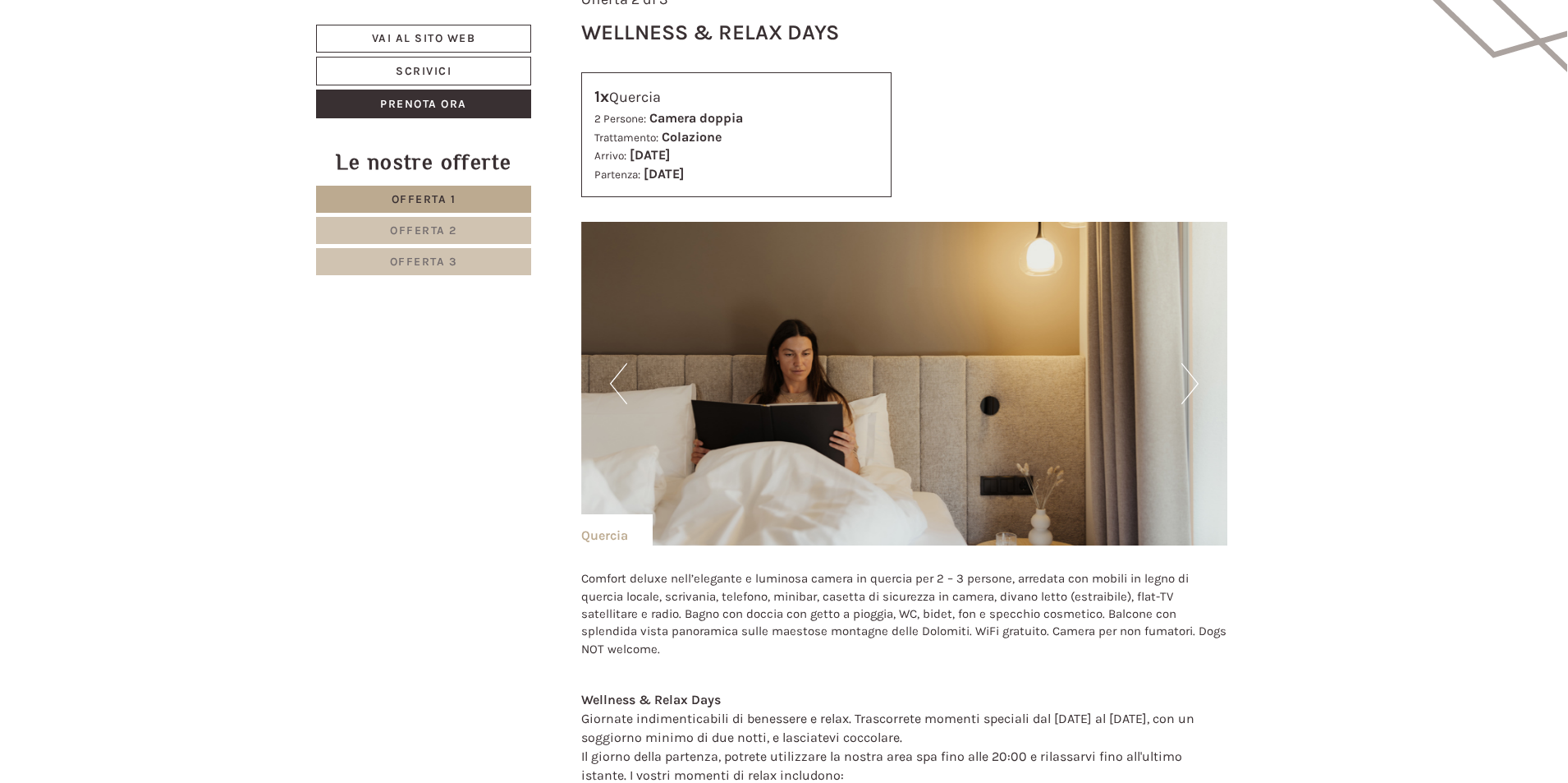
click at [1182, 371] on button "Next" at bounding box center [1190, 384] width 17 height 41
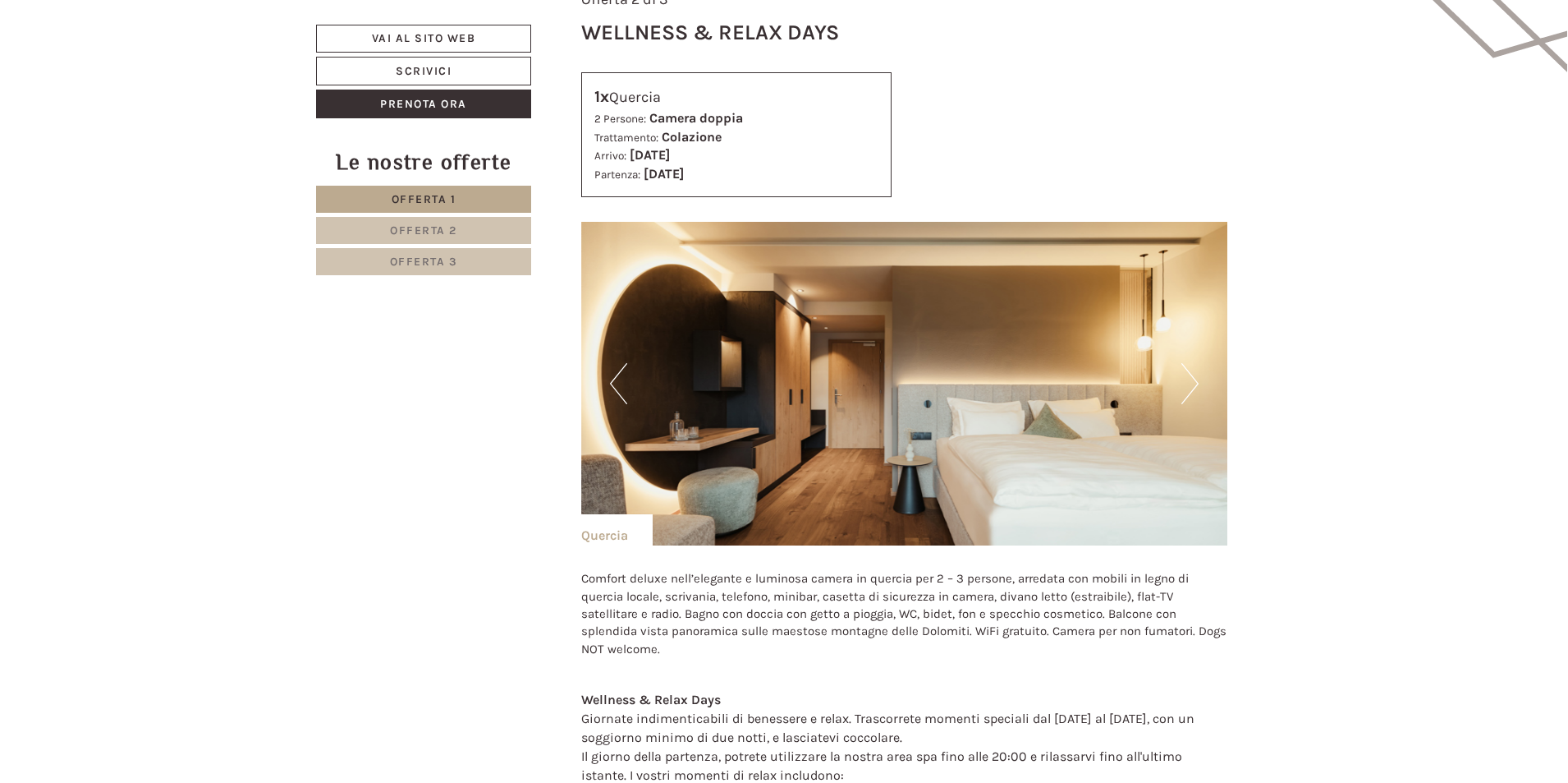
click at [1182, 371] on button "Next" at bounding box center [1190, 384] width 17 height 41
click at [1187, 375] on button "Next" at bounding box center [1190, 384] width 17 height 41
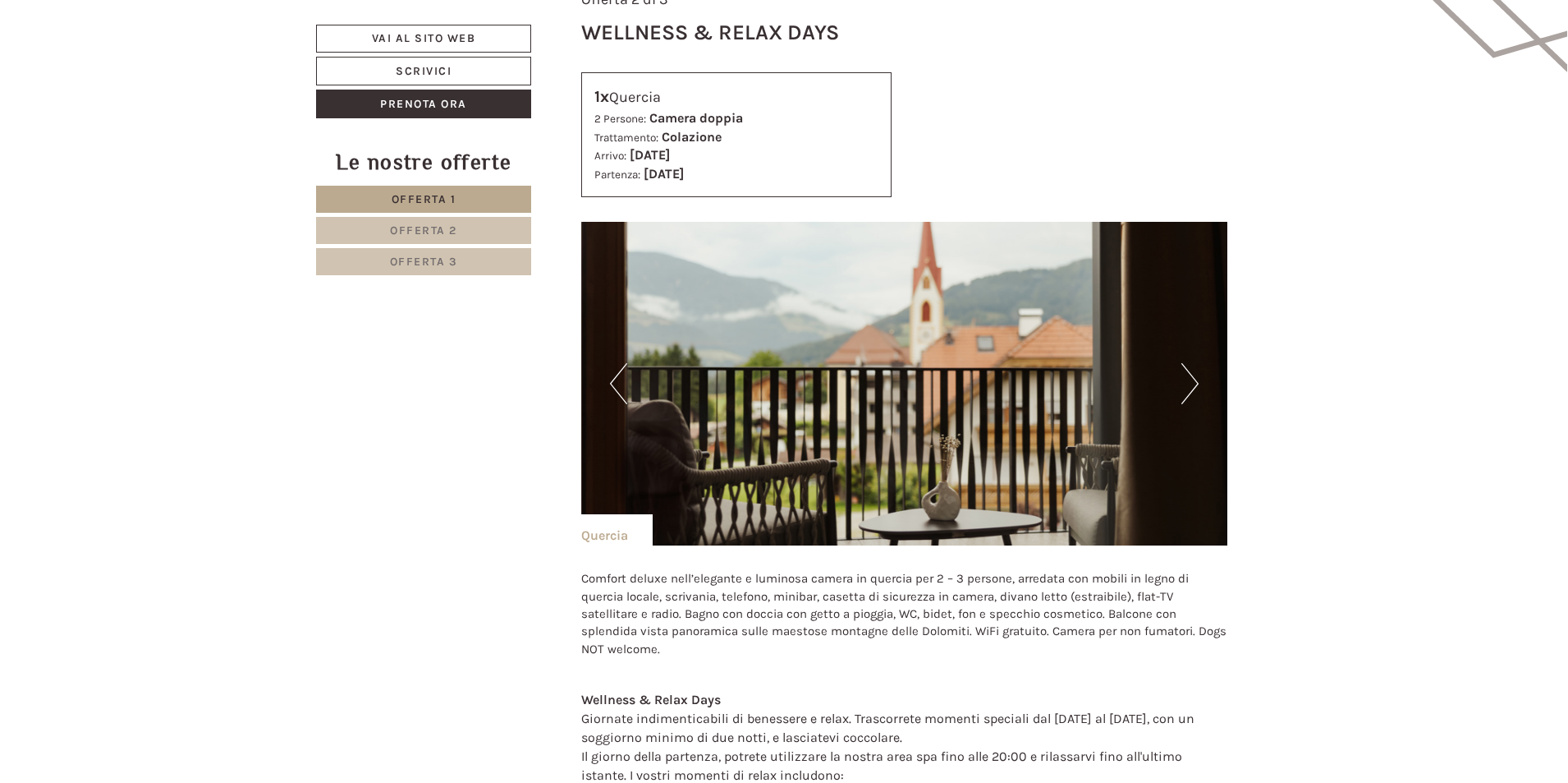
click at [1187, 375] on button "Next" at bounding box center [1190, 384] width 17 height 41
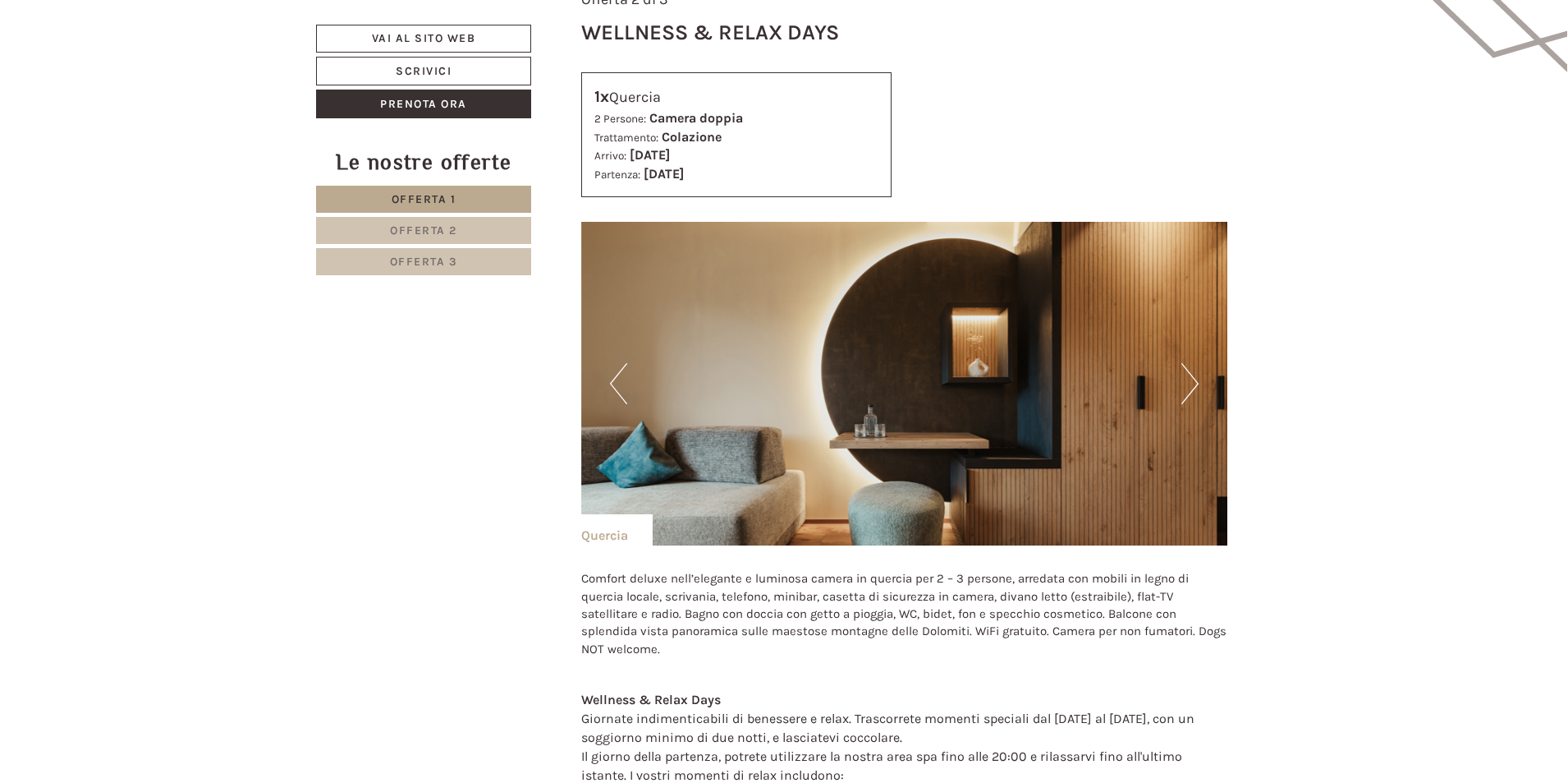
click at [1187, 375] on button "Next" at bounding box center [1190, 384] width 17 height 41
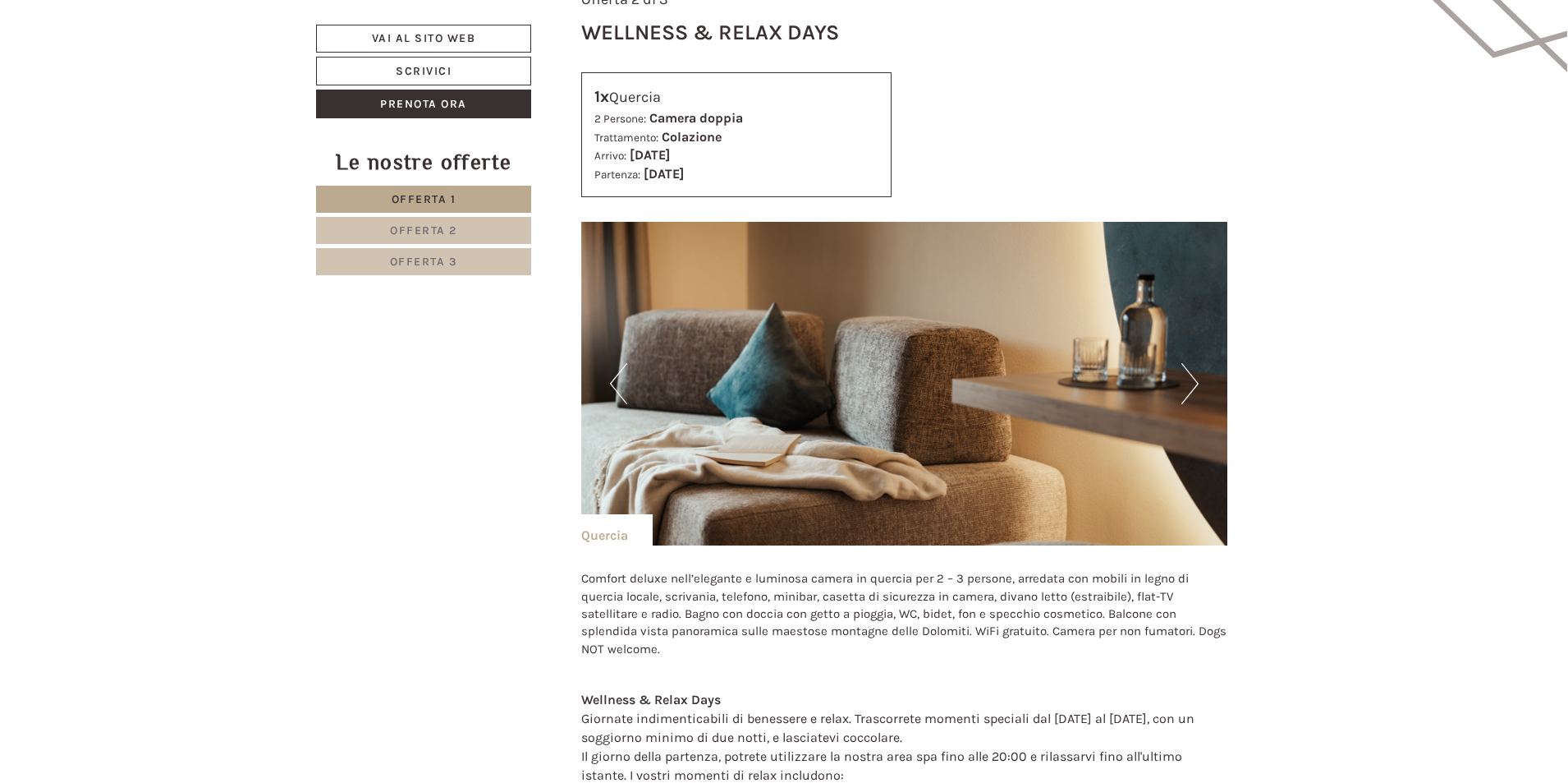
click at [1187, 375] on button "Next" at bounding box center [1190, 384] width 17 height 41
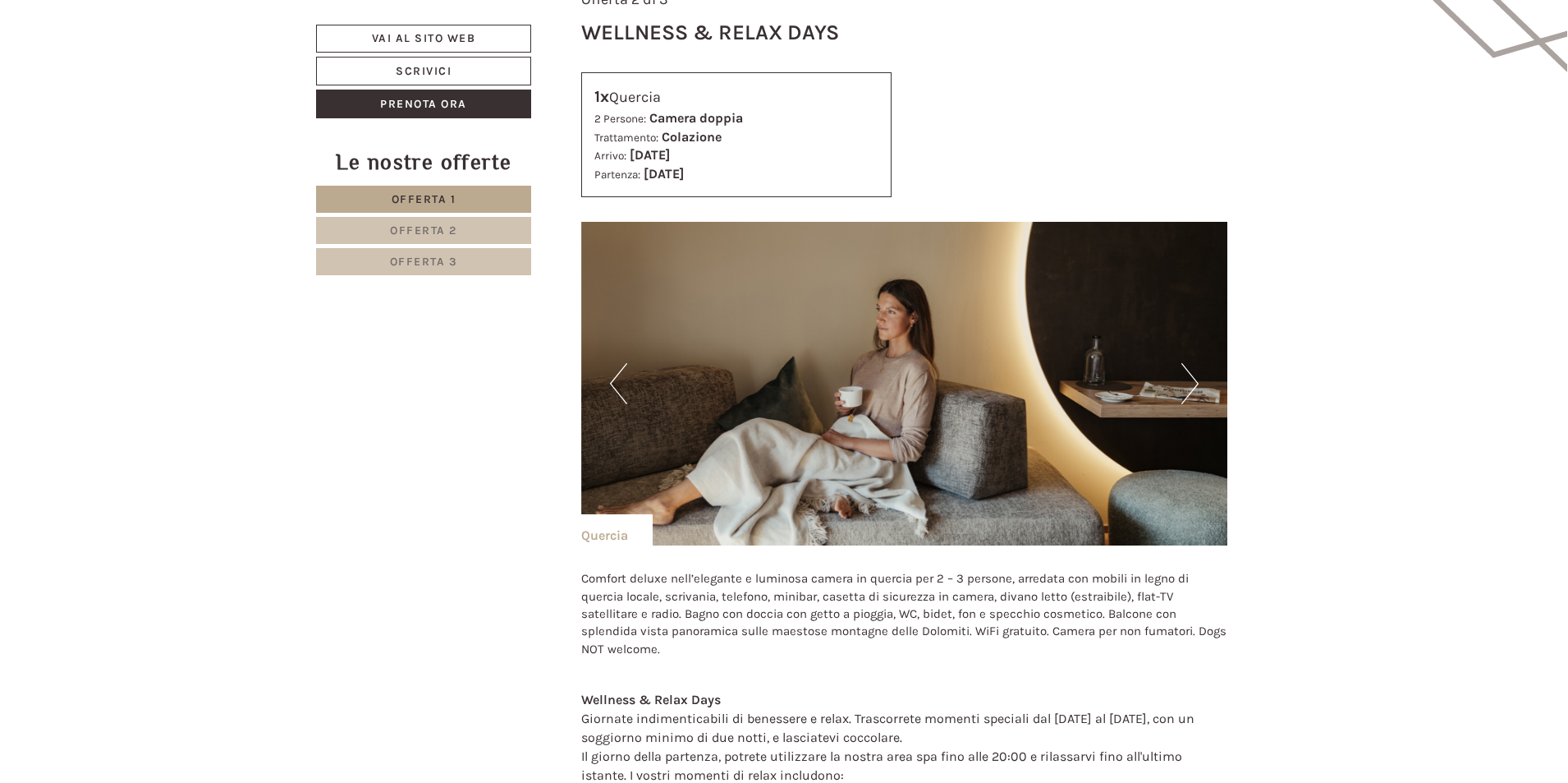
click at [1187, 375] on button "Next" at bounding box center [1190, 384] width 17 height 41
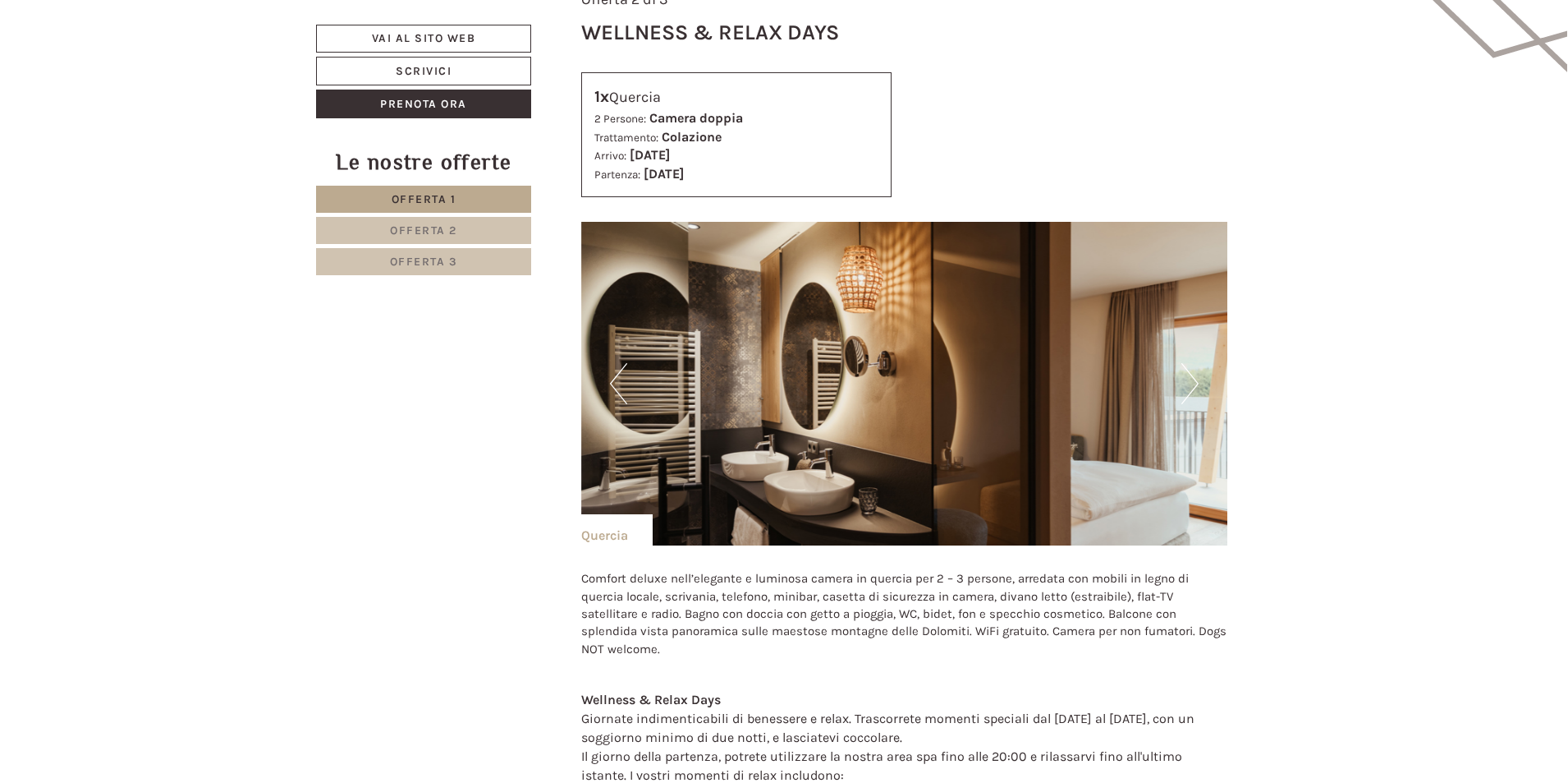
click at [1187, 375] on button "Next" at bounding box center [1190, 384] width 17 height 41
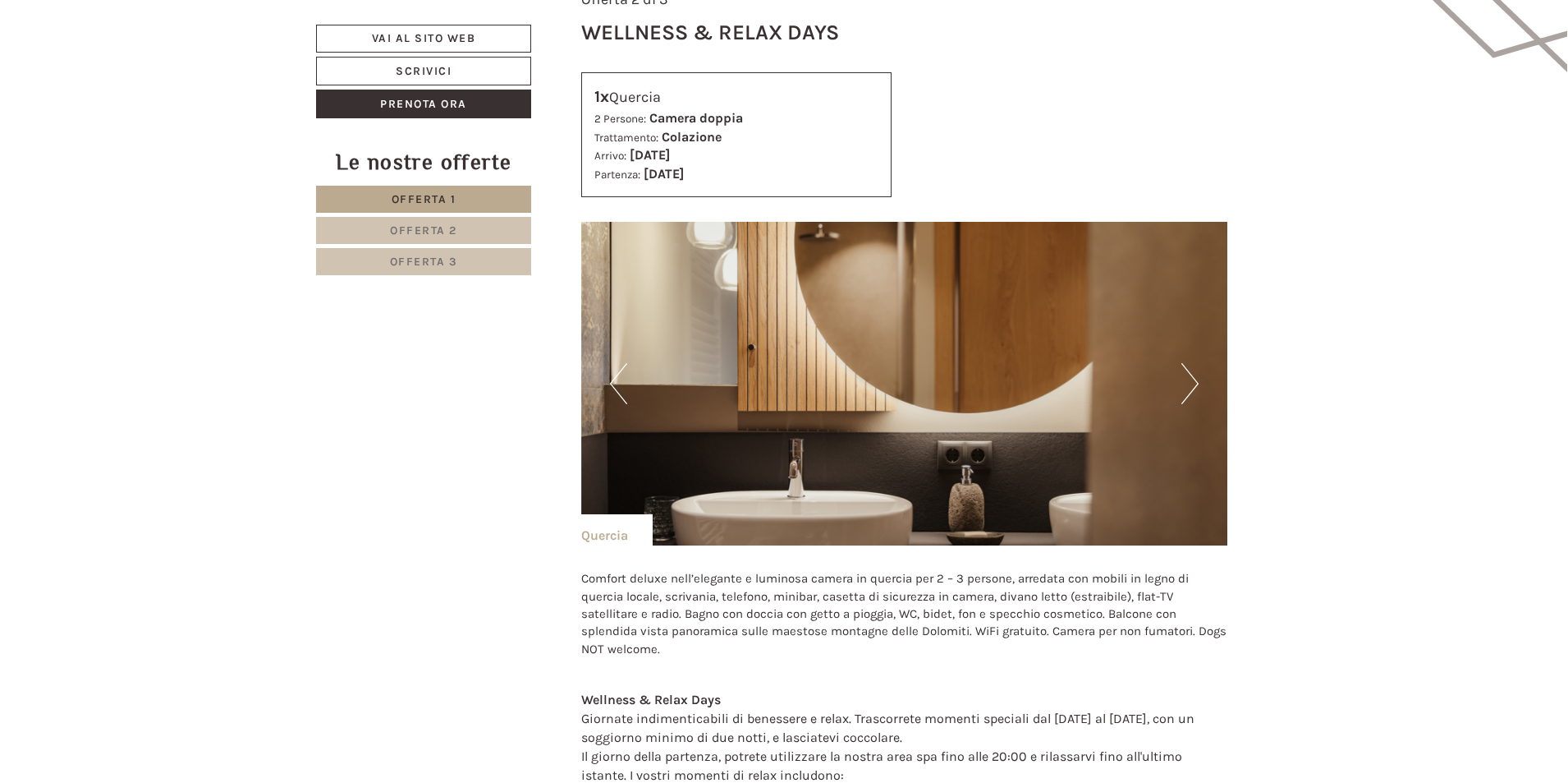
click at [1187, 375] on button "Next" at bounding box center [1190, 384] width 17 height 41
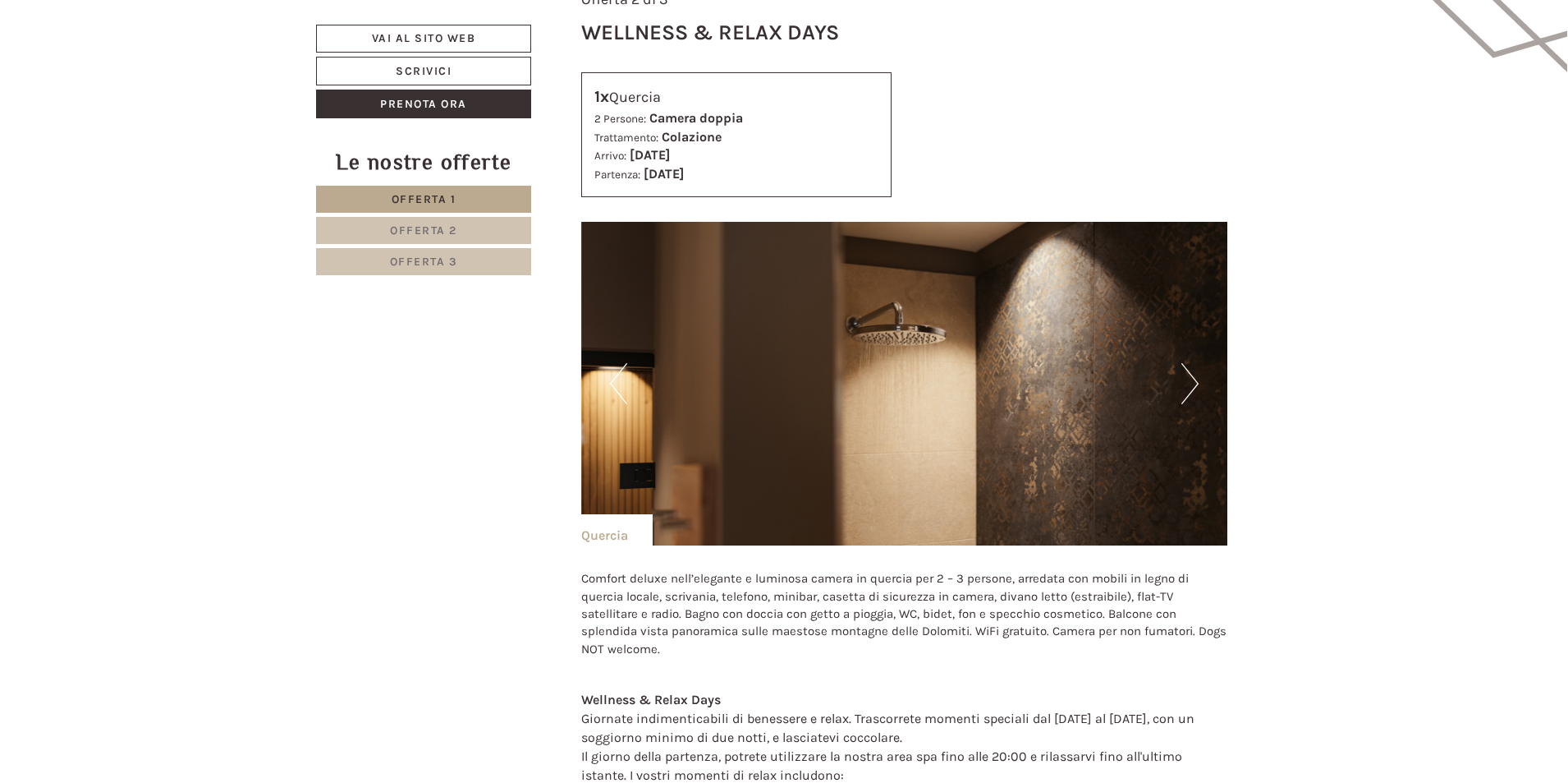
click at [1187, 375] on button "Next" at bounding box center [1190, 384] width 17 height 41
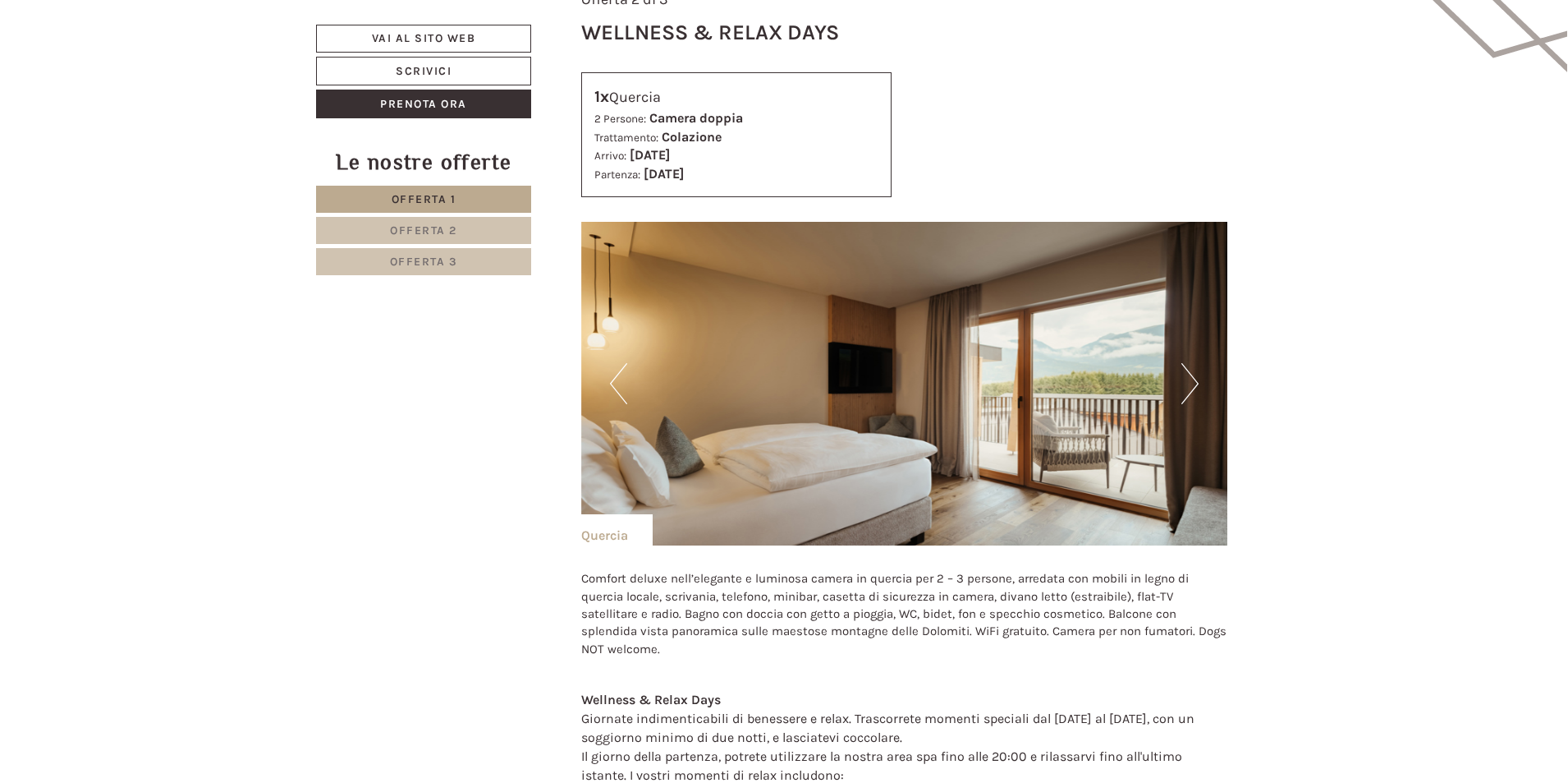
click at [1187, 375] on button "Next" at bounding box center [1190, 384] width 17 height 41
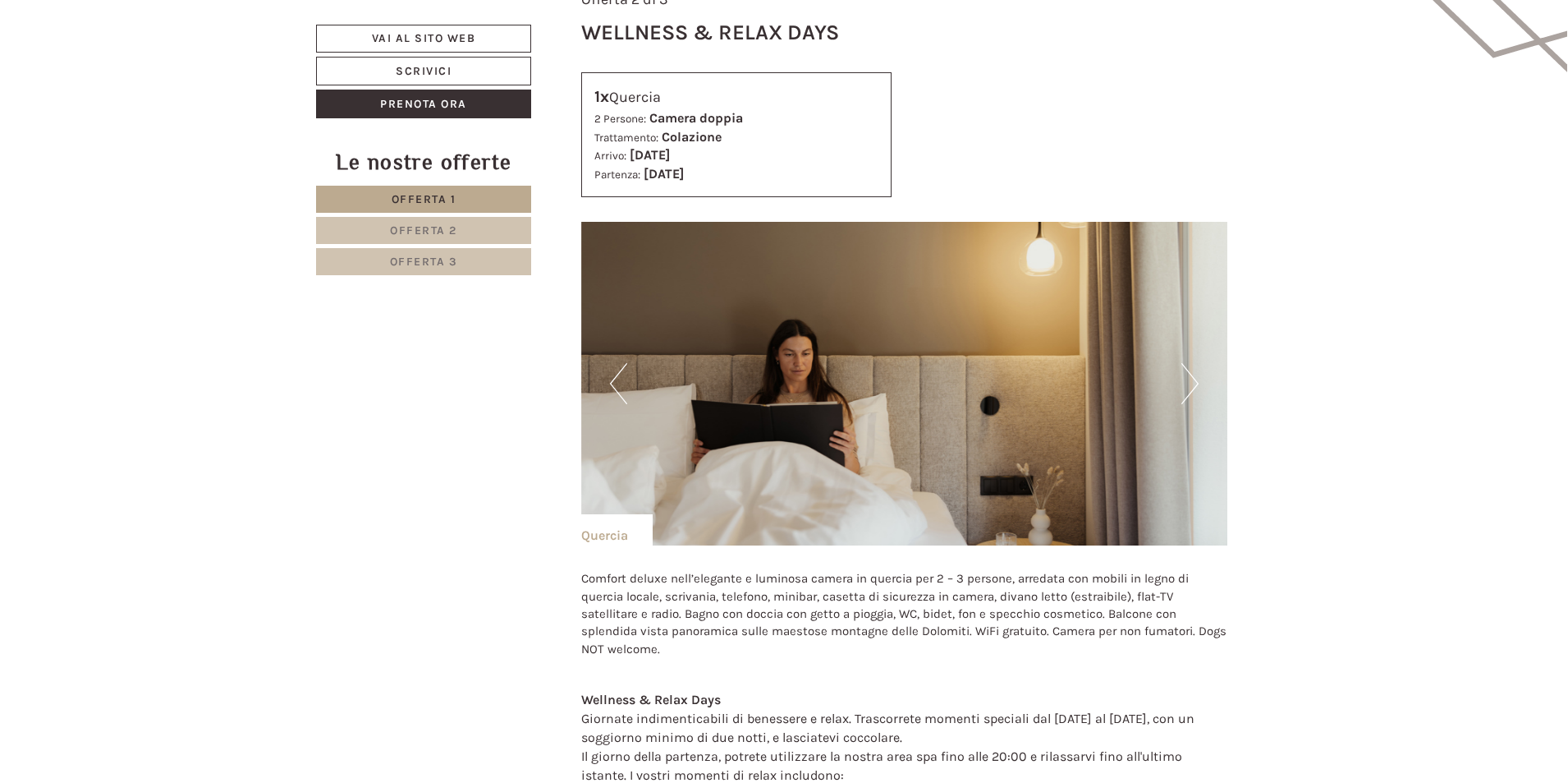
click at [1187, 375] on button "Next" at bounding box center [1190, 384] width 17 height 41
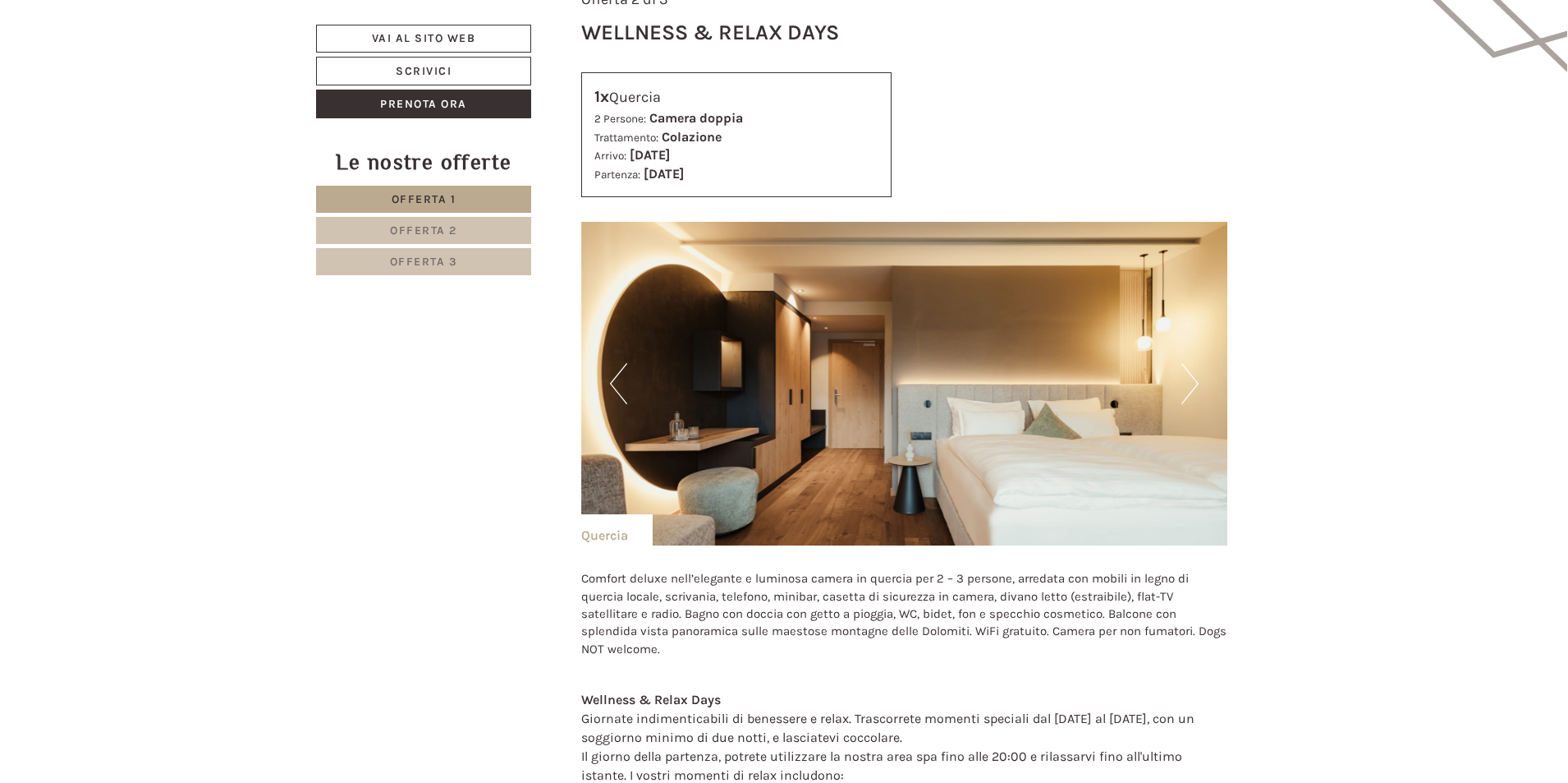
click at [1187, 375] on button "Next" at bounding box center [1190, 384] width 17 height 41
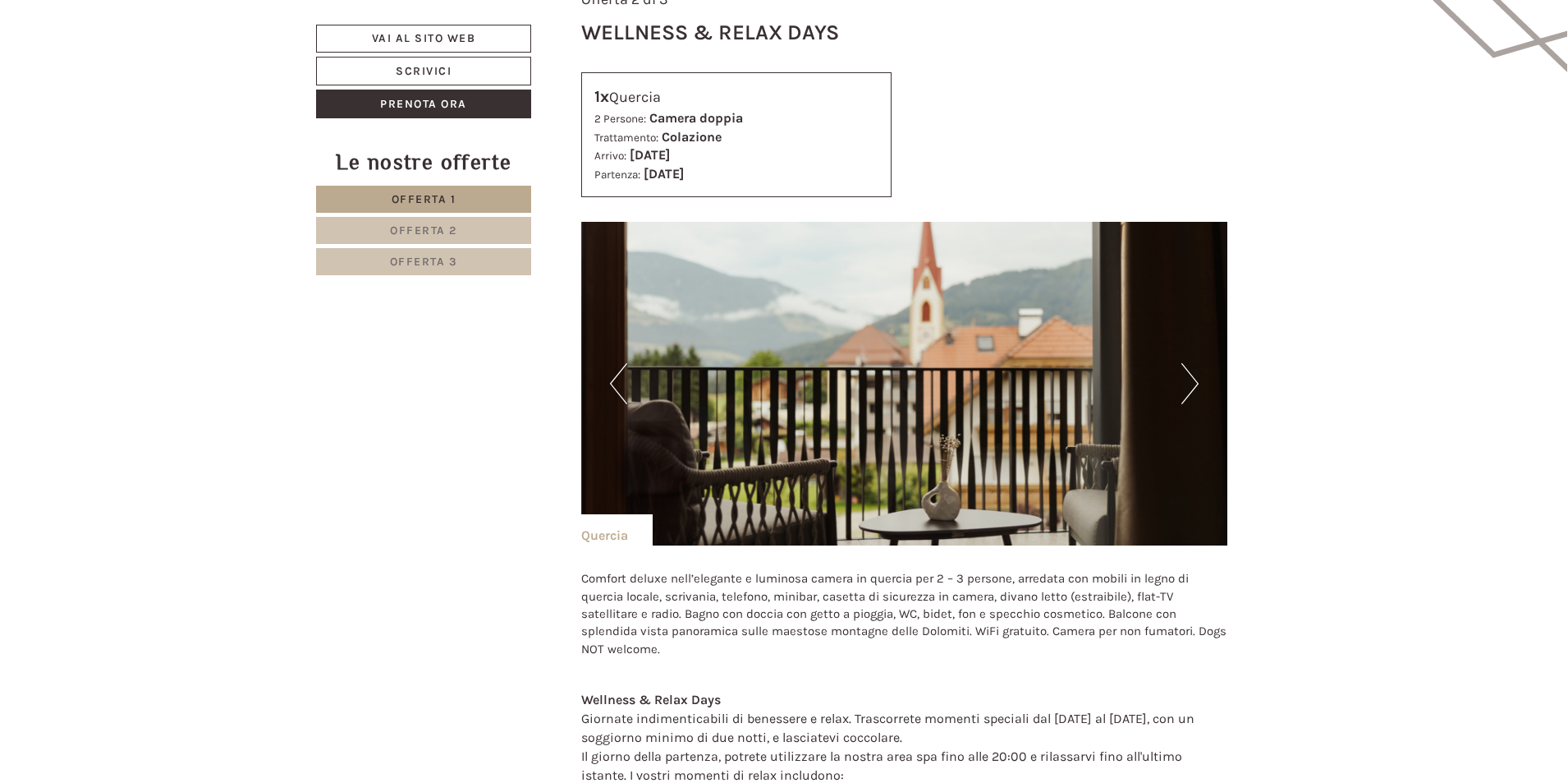
click at [1187, 375] on button "Next" at bounding box center [1190, 384] width 17 height 41
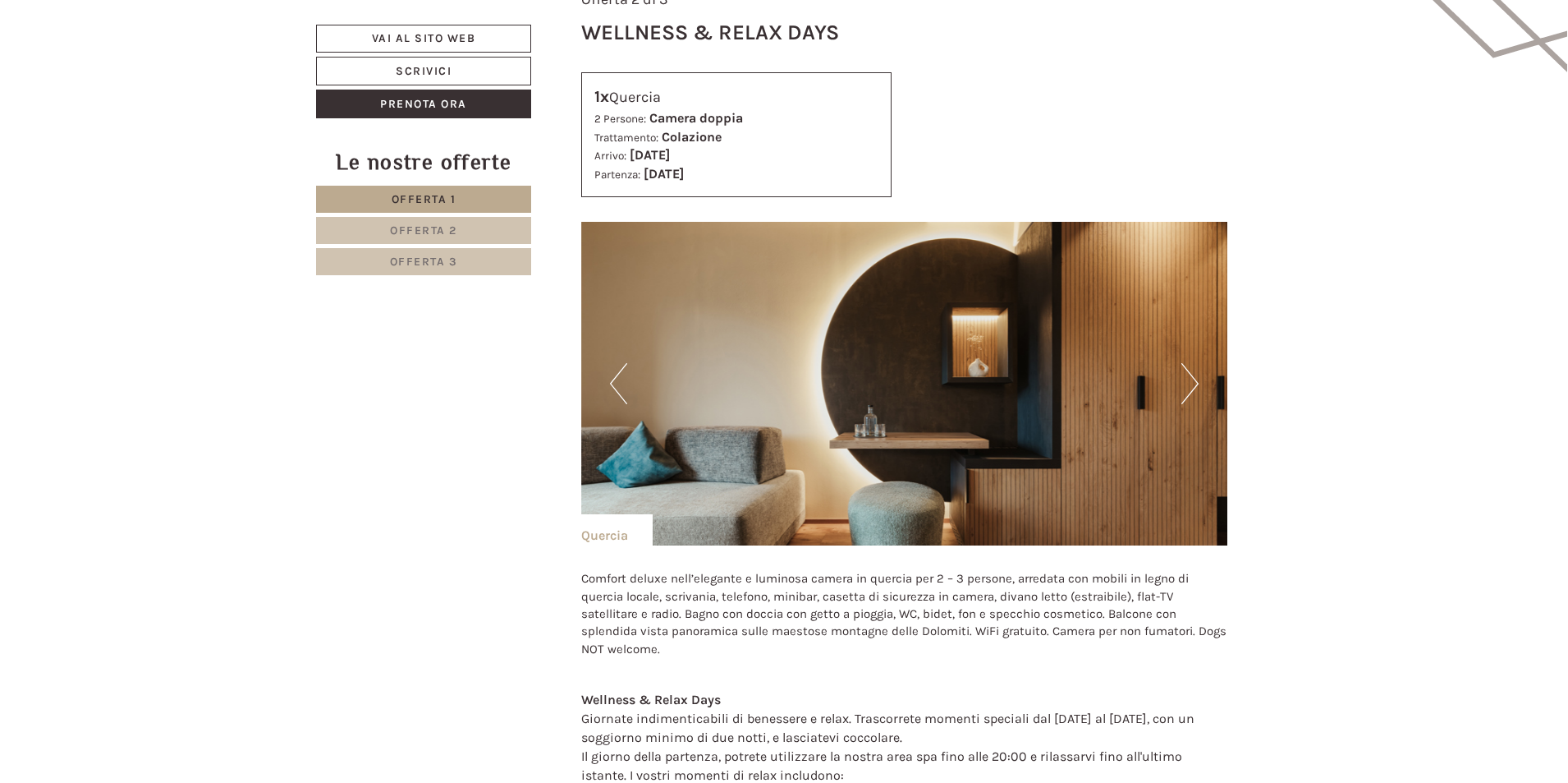
click at [1187, 375] on button "Next" at bounding box center [1190, 384] width 17 height 41
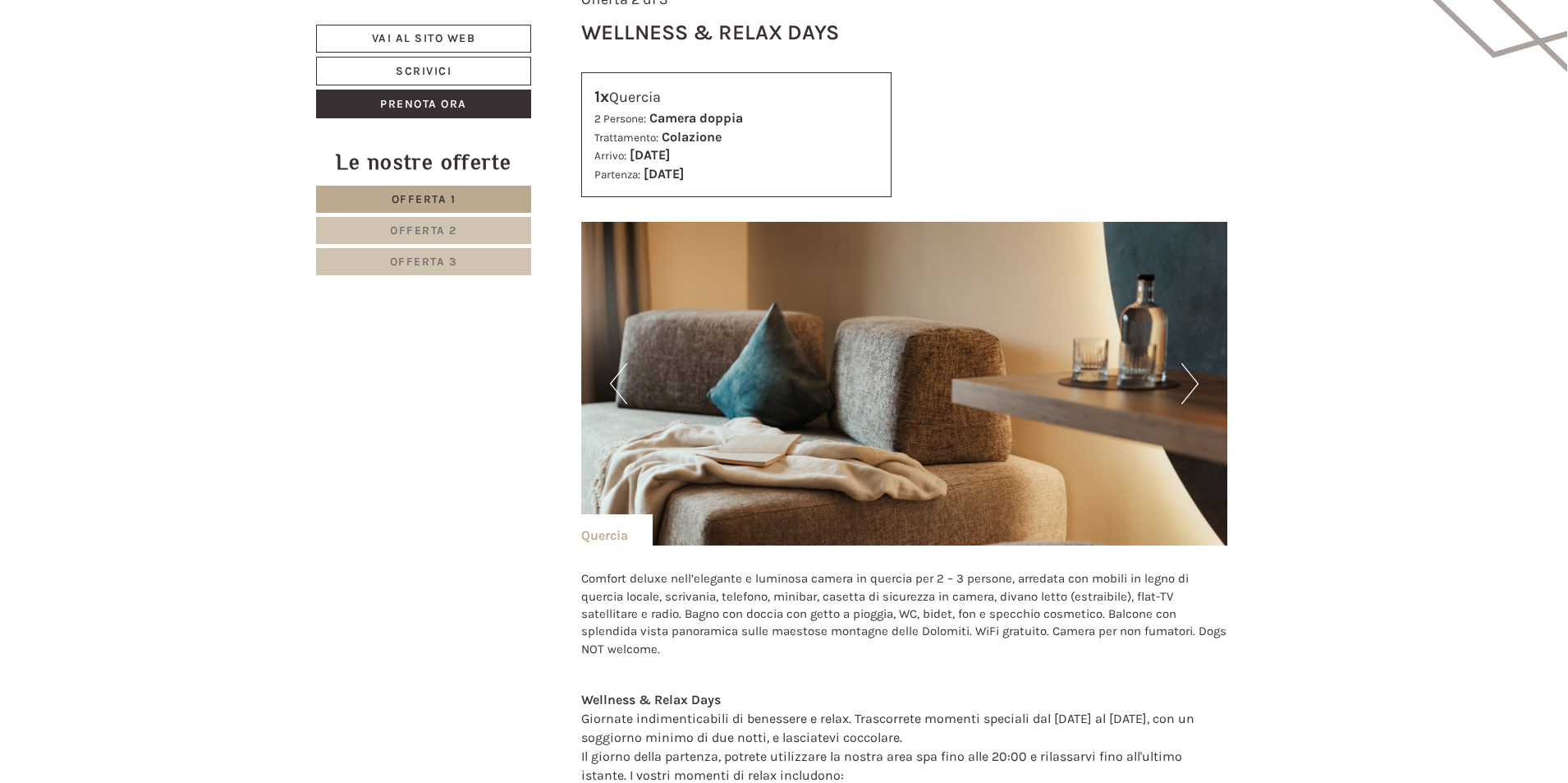
click at [1187, 375] on button "Next" at bounding box center [1190, 384] width 17 height 41
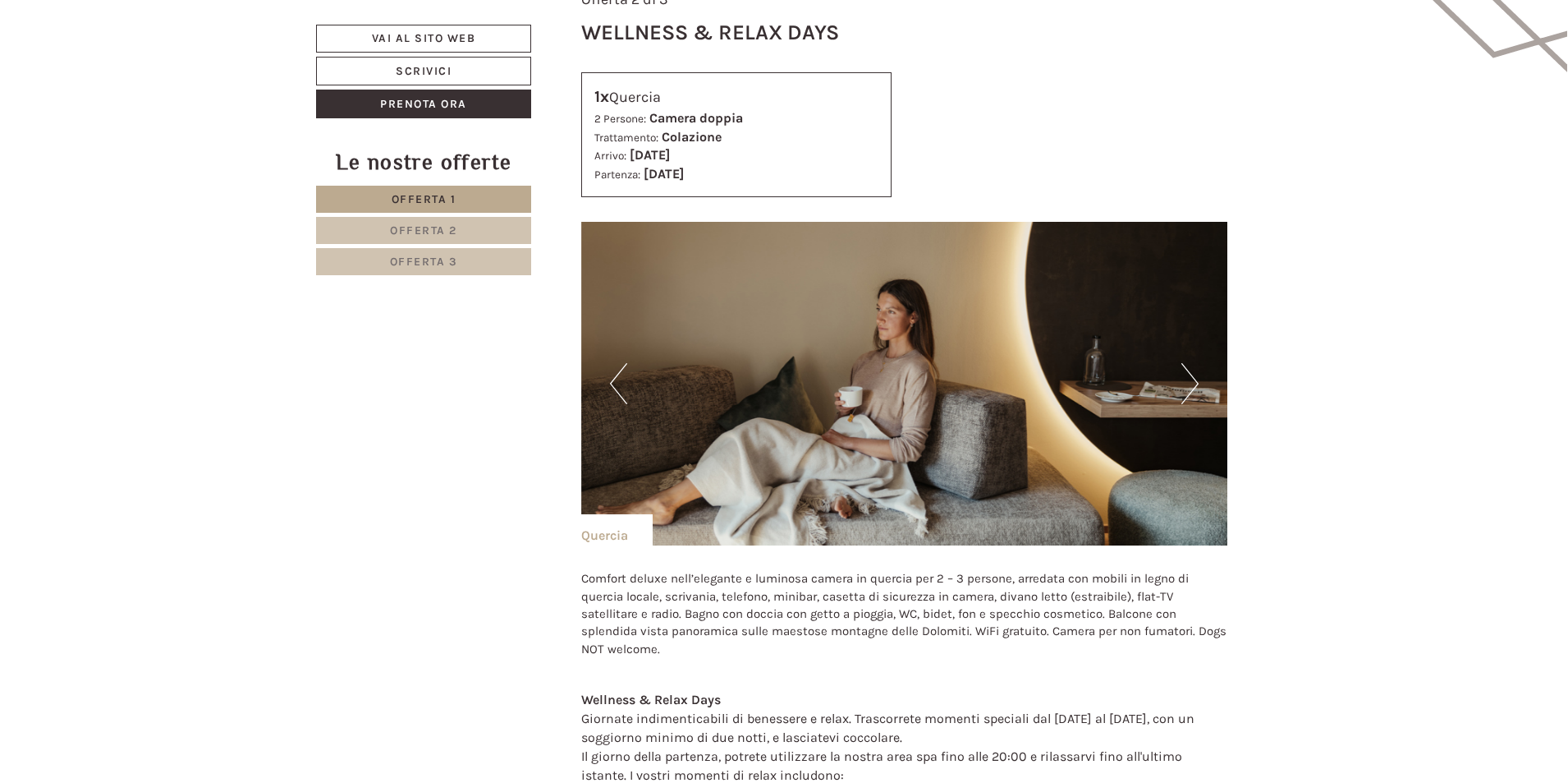
click at [1187, 375] on button "Next" at bounding box center [1190, 384] width 17 height 41
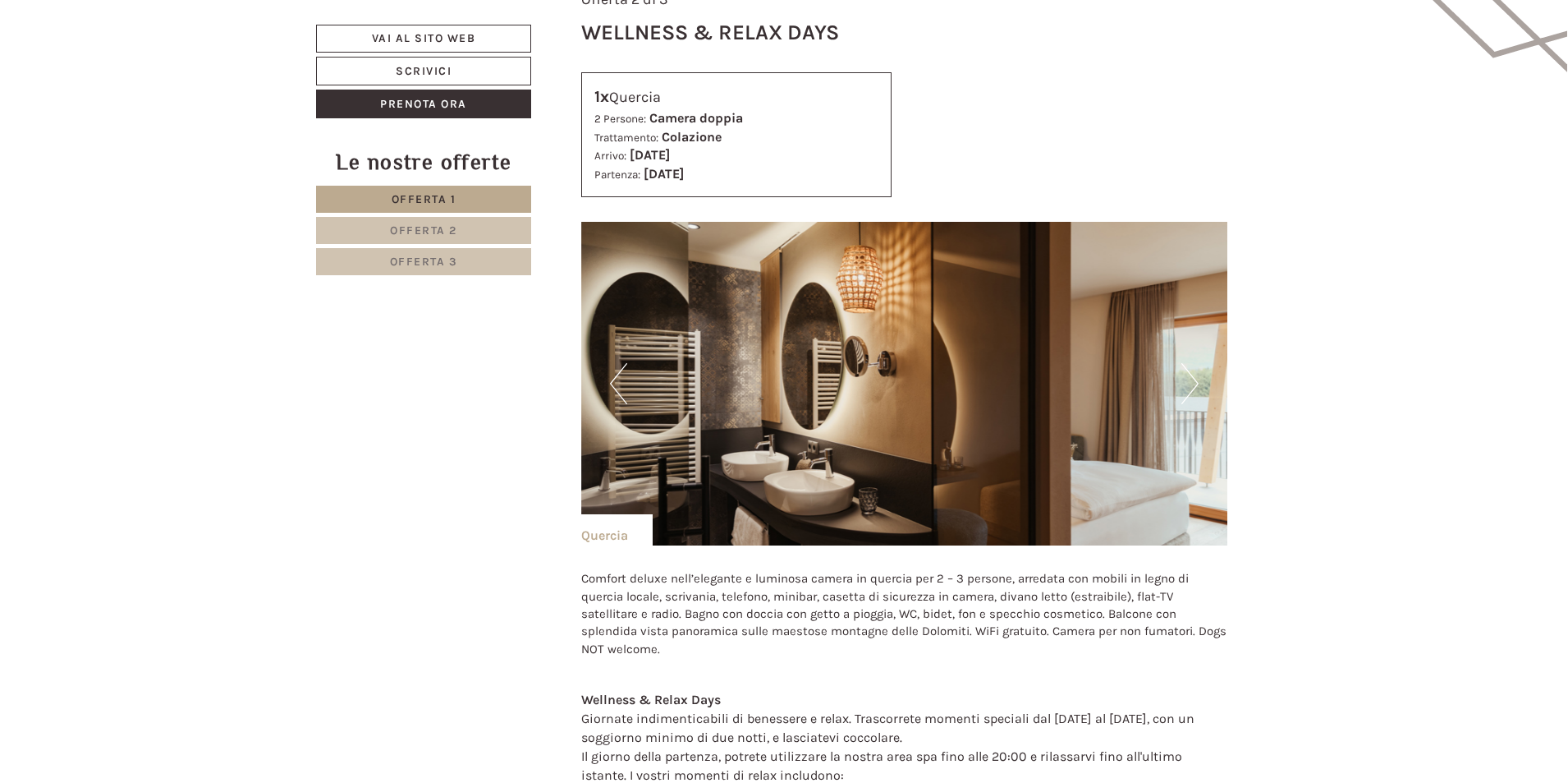
click at [1187, 375] on button "Next" at bounding box center [1190, 384] width 17 height 41
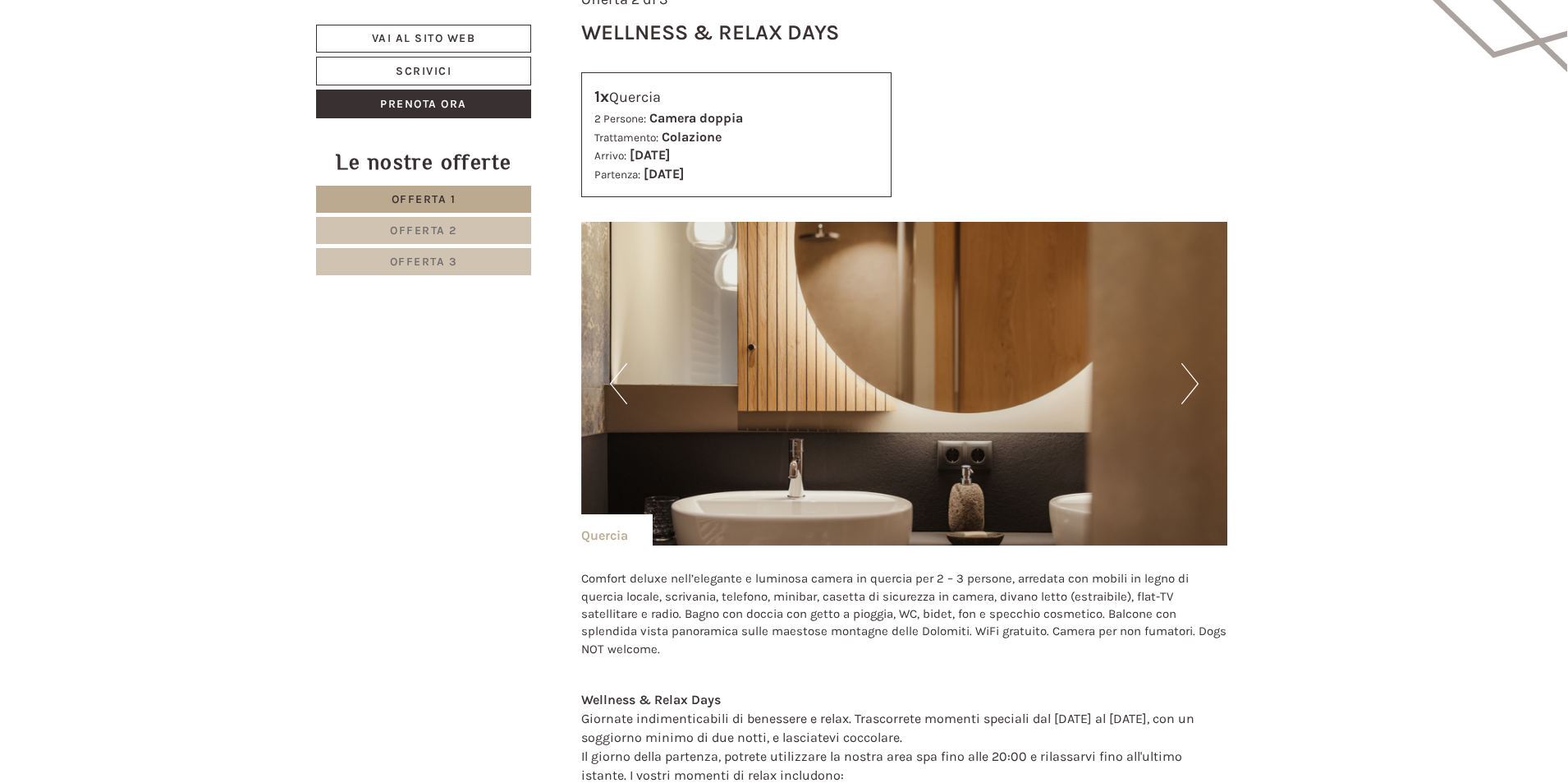
click at [1187, 375] on button "Next" at bounding box center [1190, 384] width 17 height 41
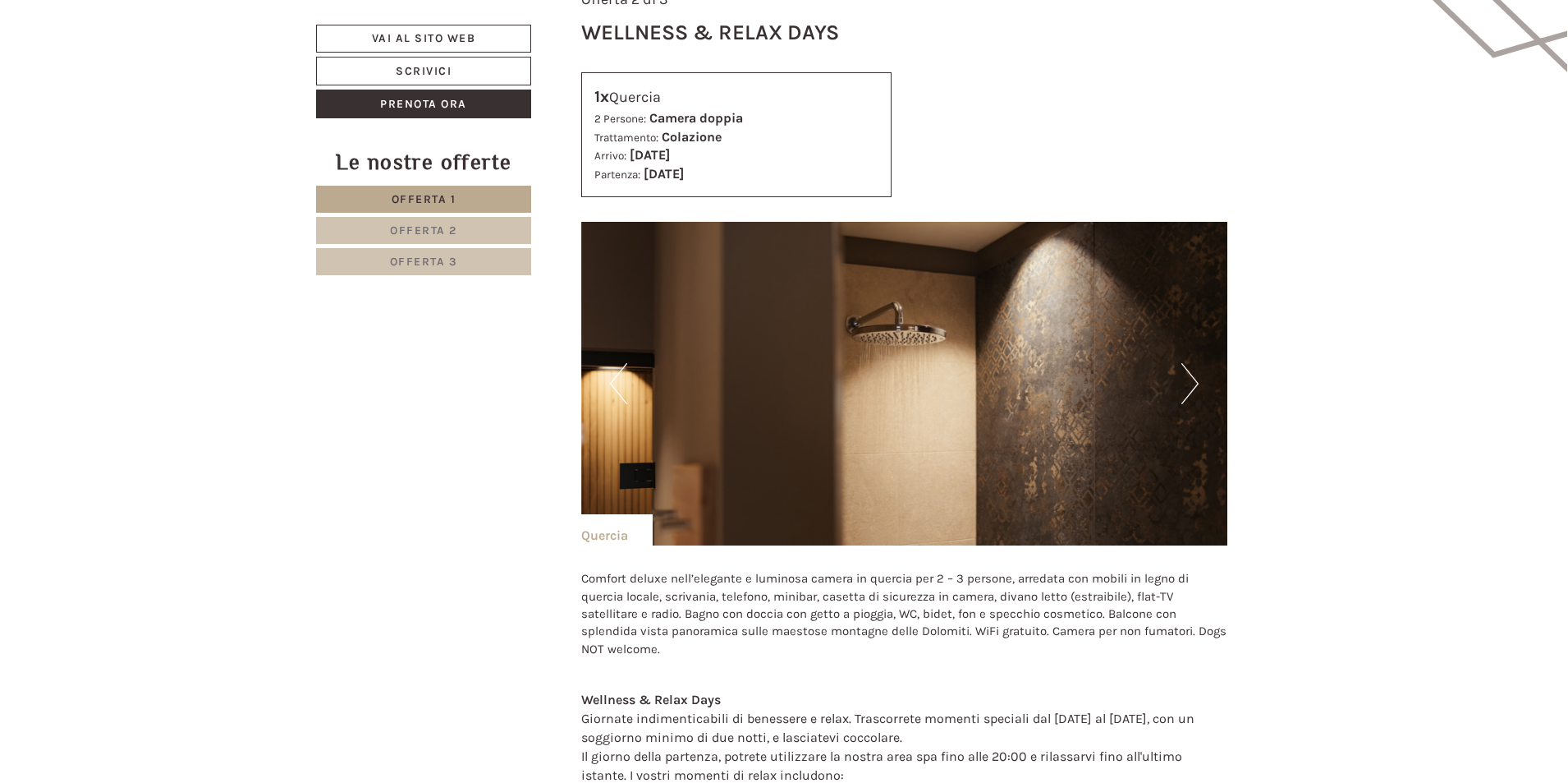
click at [1187, 375] on button "Next" at bounding box center [1190, 384] width 17 height 41
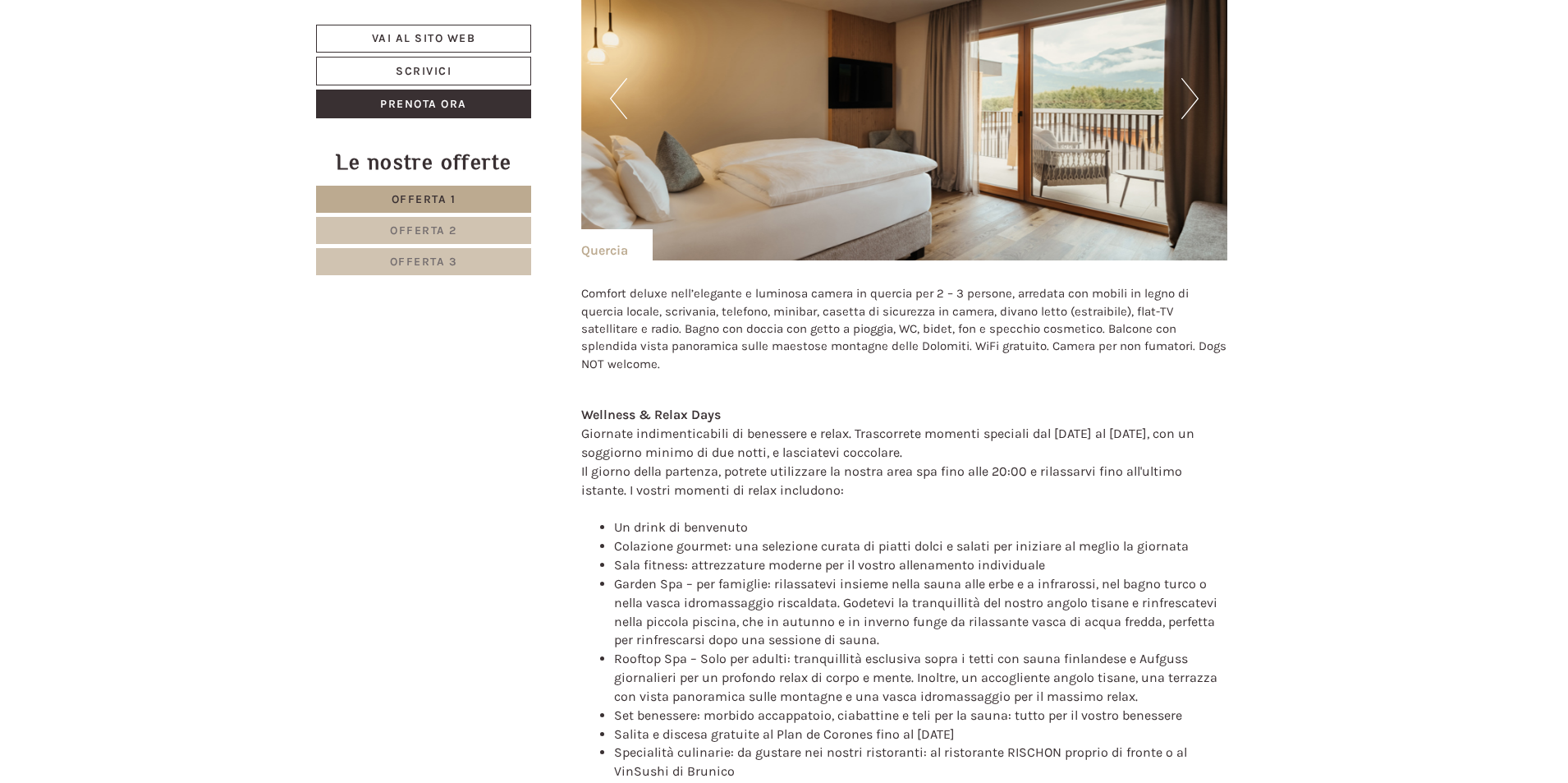
scroll to position [2458, 0]
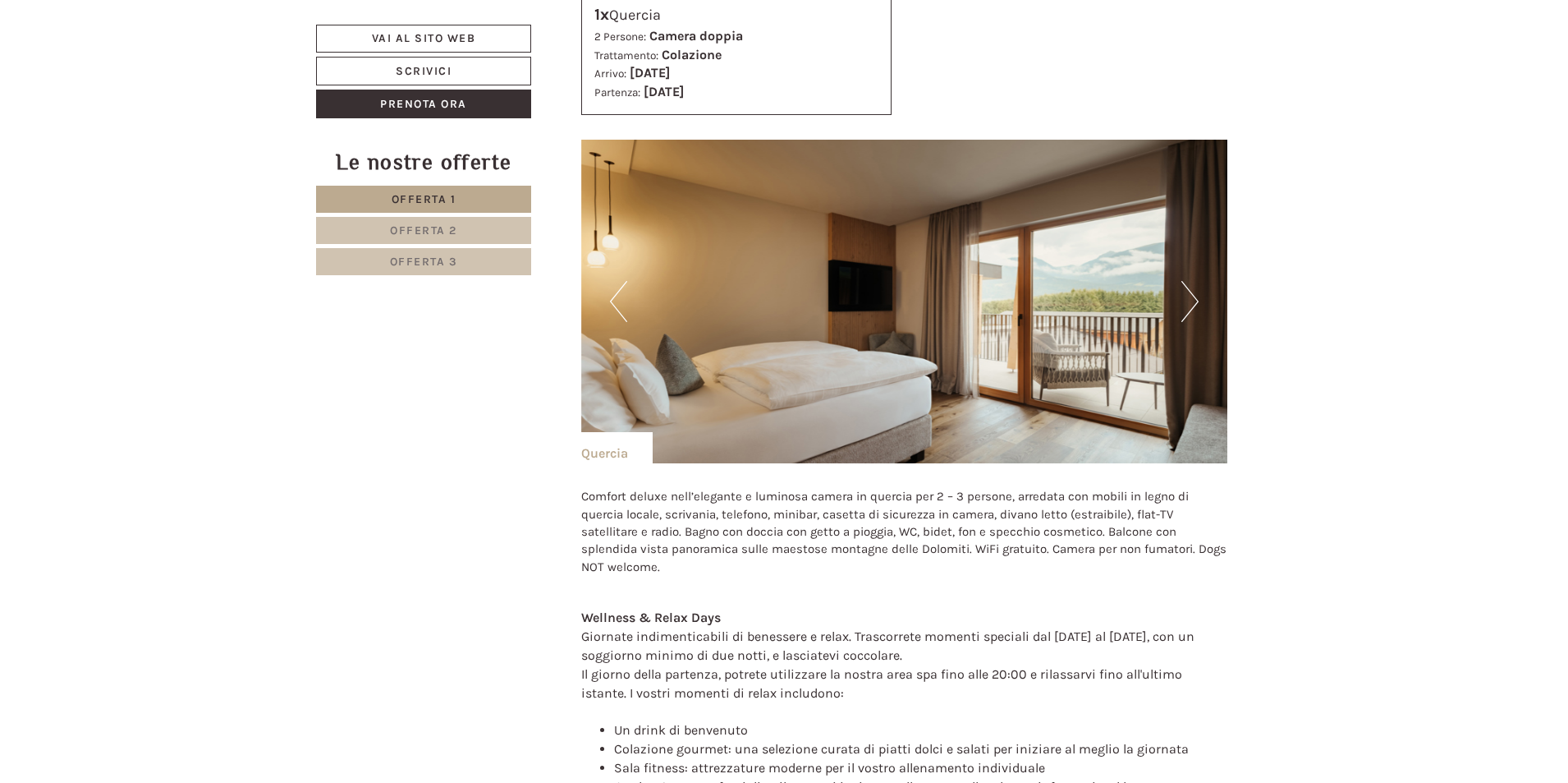
click at [1189, 302] on button "Next" at bounding box center [1190, 301] width 17 height 41
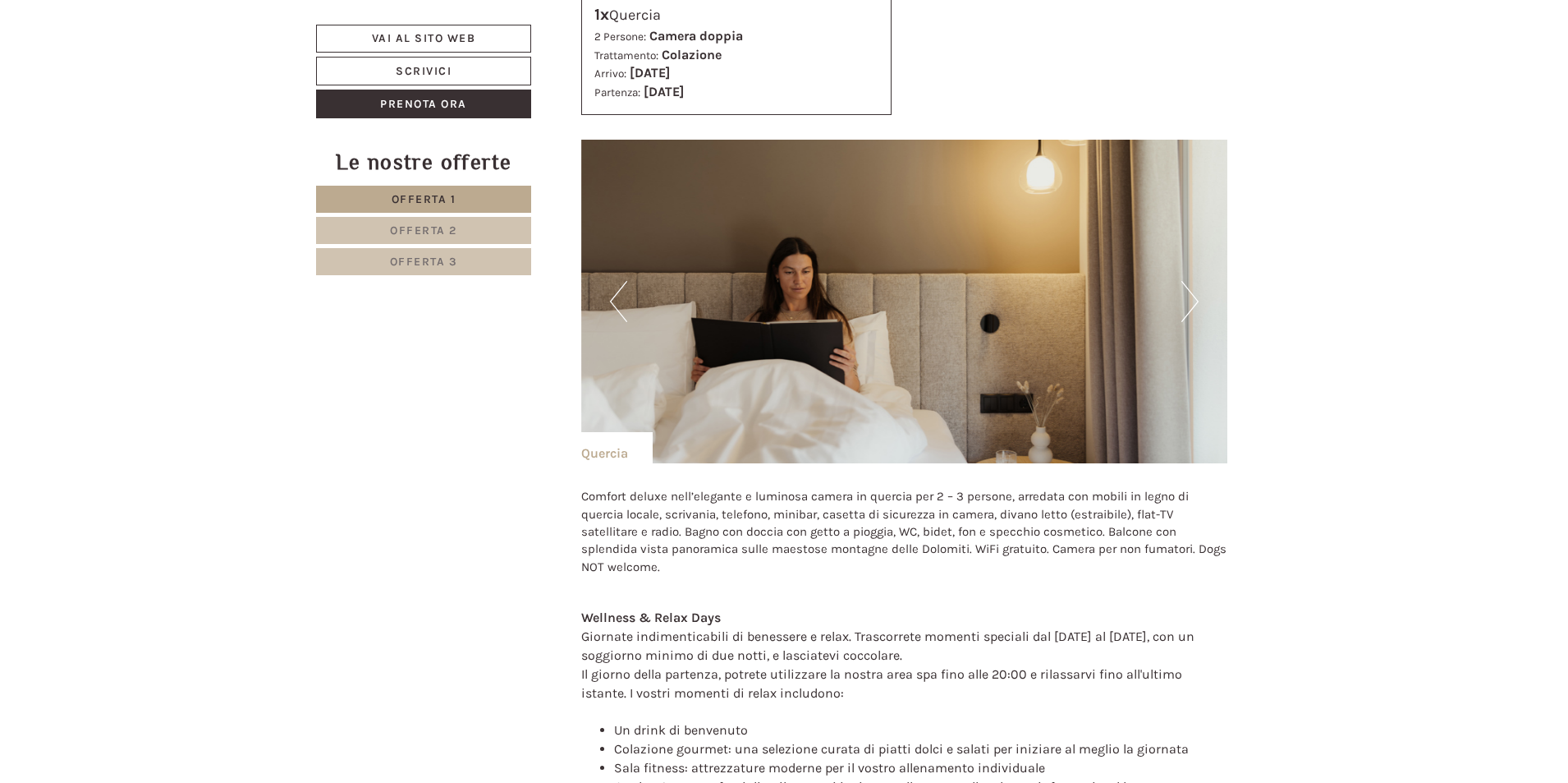
click at [1189, 302] on button "Next" at bounding box center [1190, 301] width 17 height 41
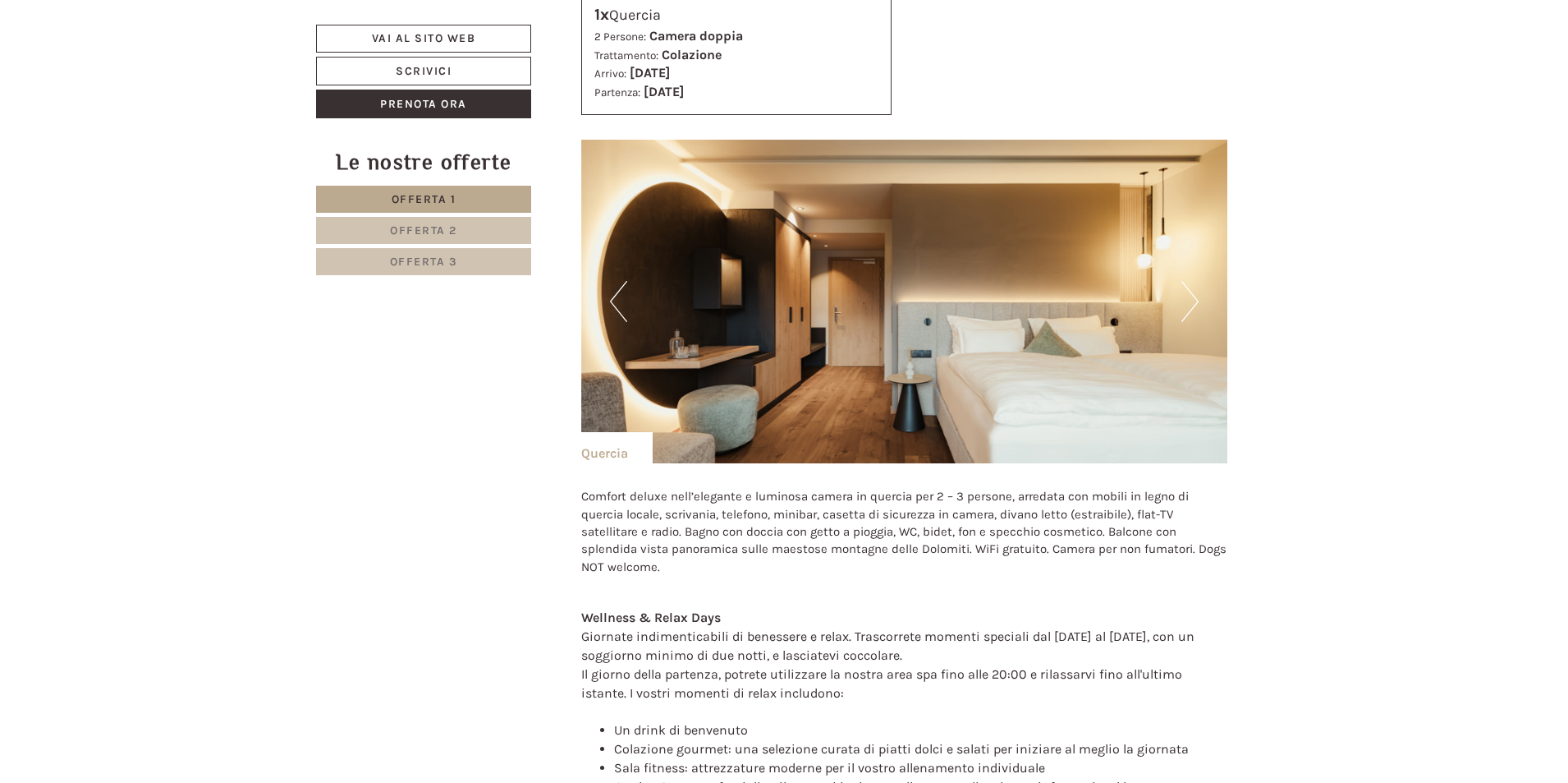
click at [1189, 302] on button "Next" at bounding box center [1190, 301] width 17 height 41
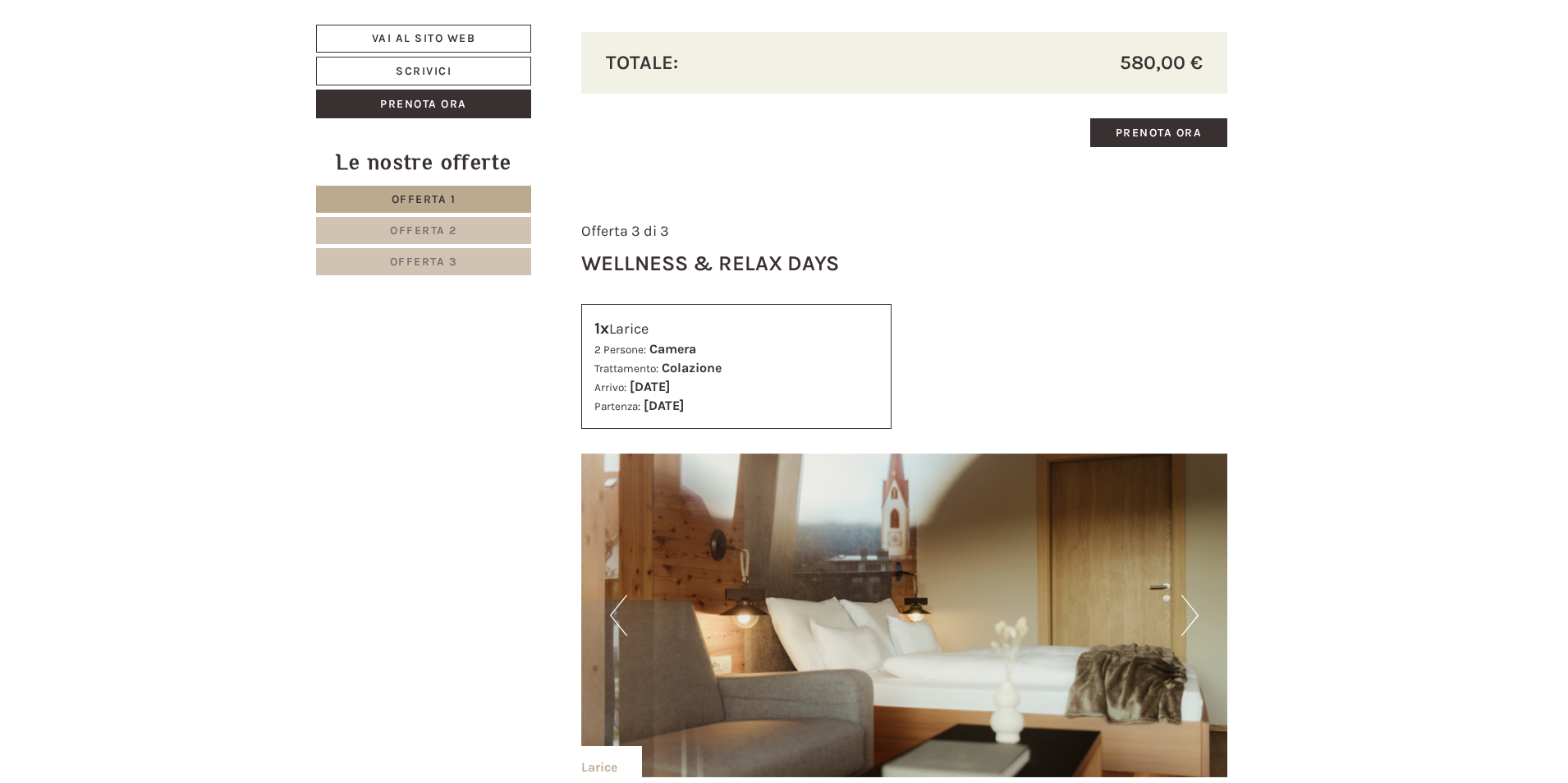
scroll to position [3936, 0]
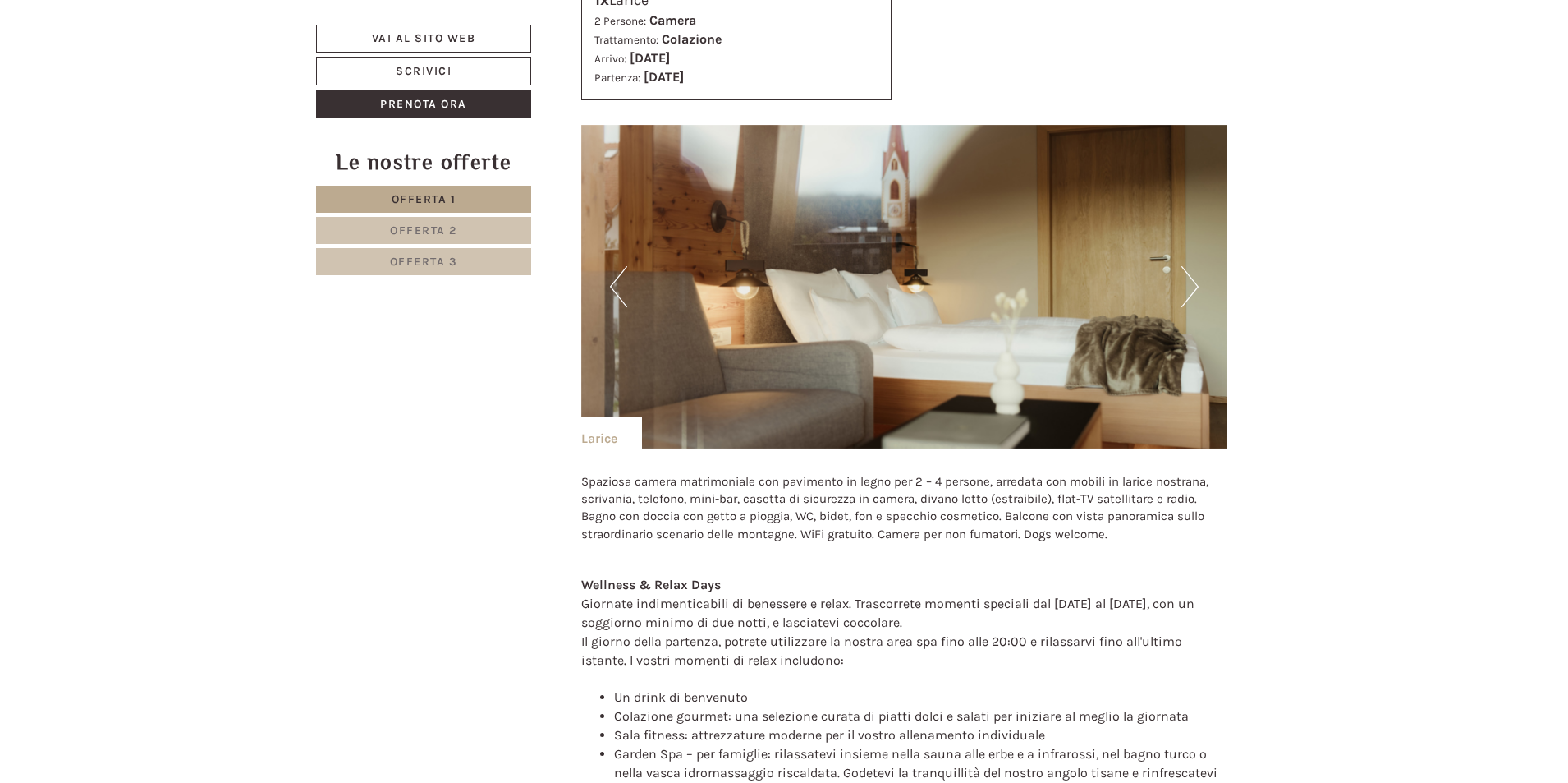
click at [1187, 285] on button "Next" at bounding box center [1190, 287] width 17 height 41
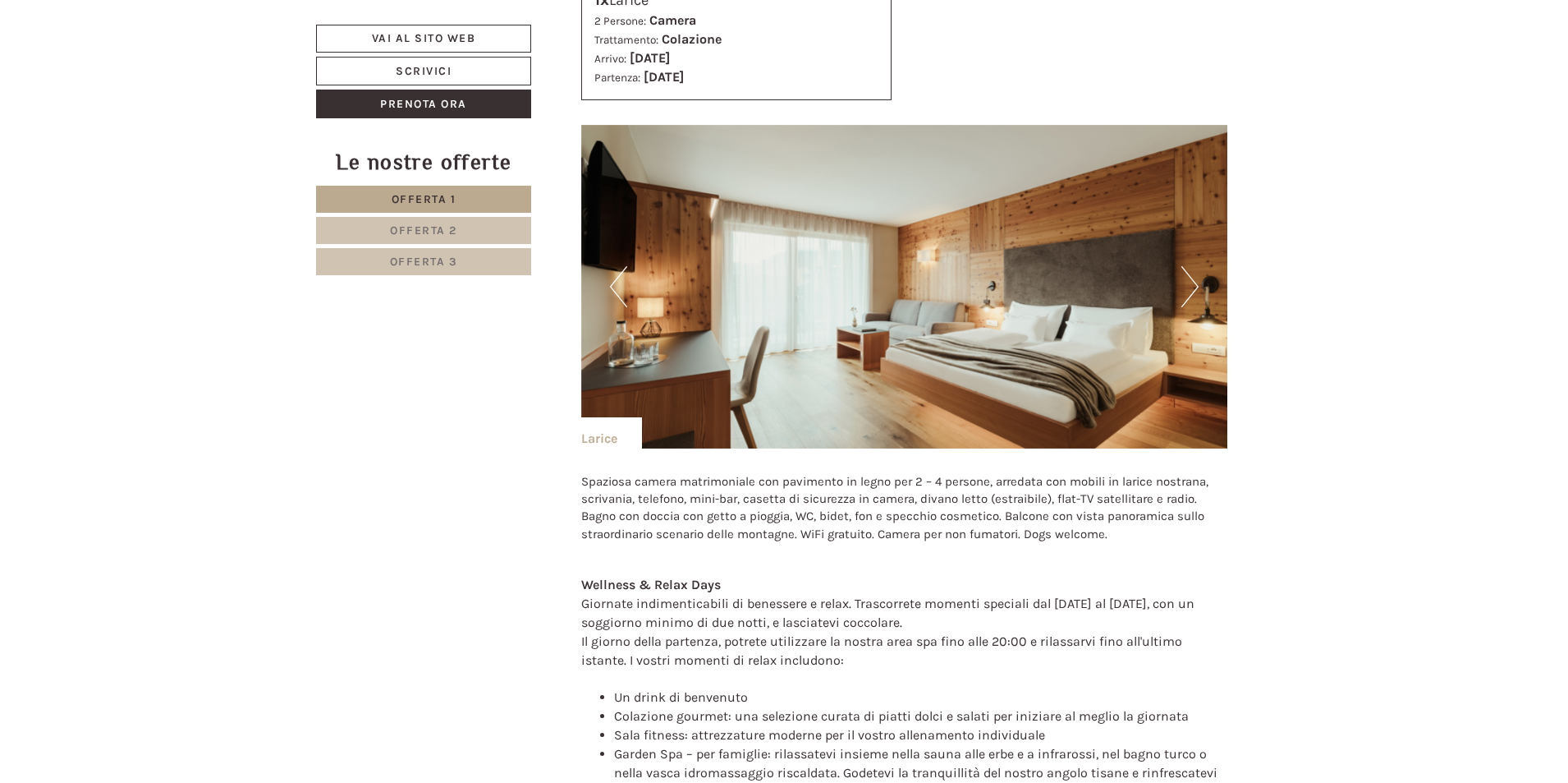
click at [1187, 285] on button "Next" at bounding box center [1190, 287] width 17 height 41
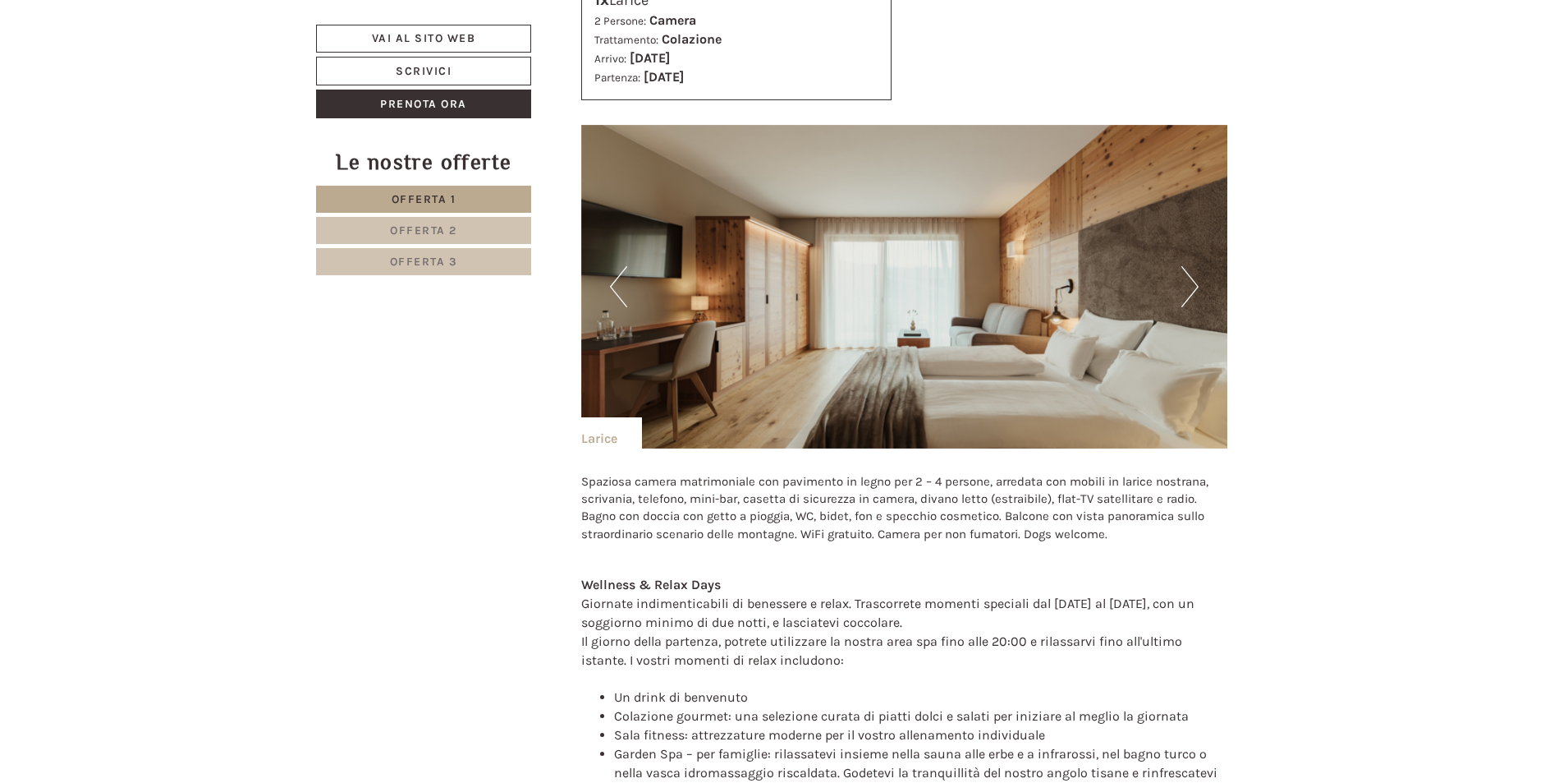
click at [1187, 285] on button "Next" at bounding box center [1190, 287] width 17 height 41
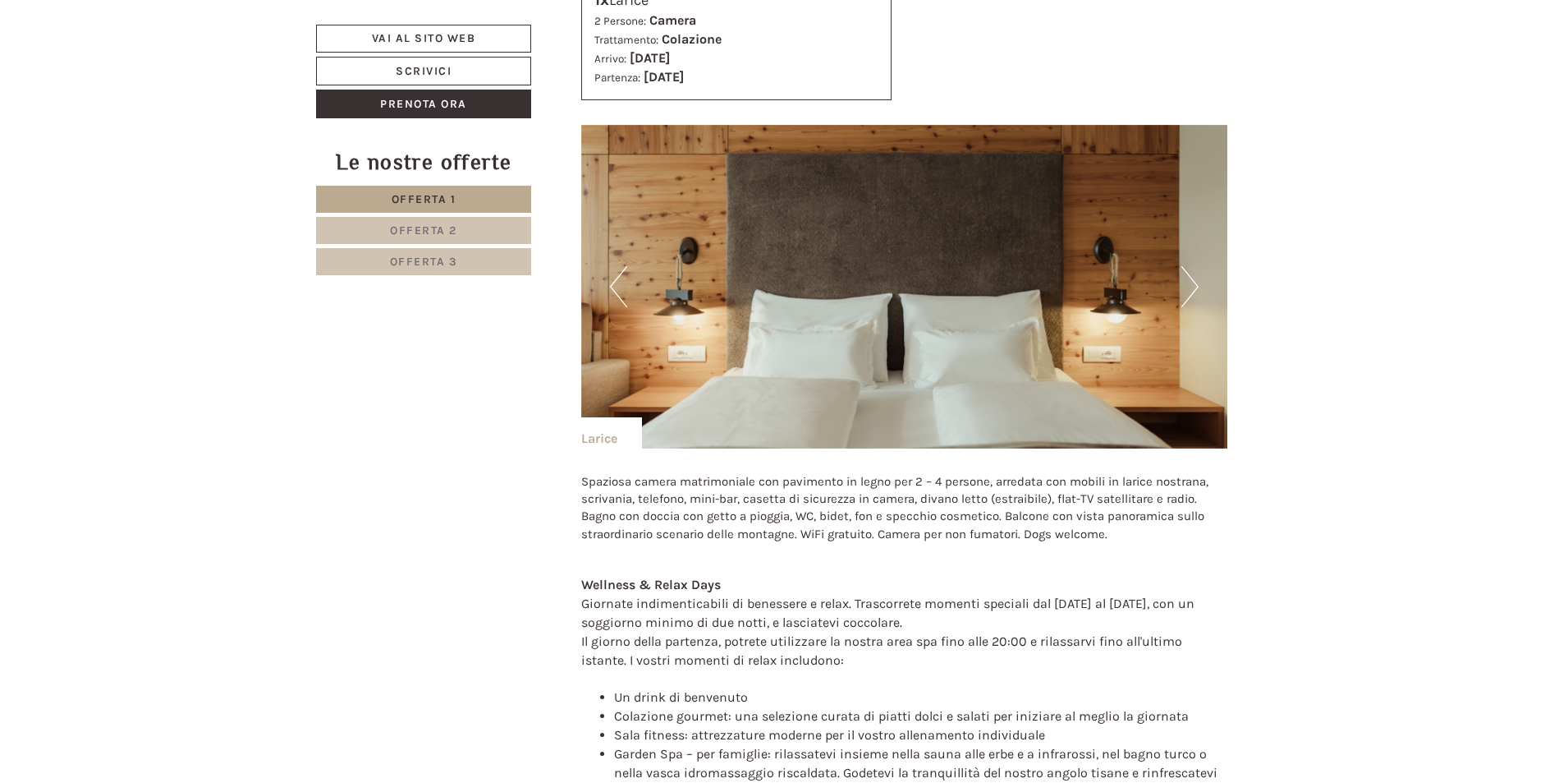
click at [615, 286] on button "Previous" at bounding box center [618, 287] width 17 height 41
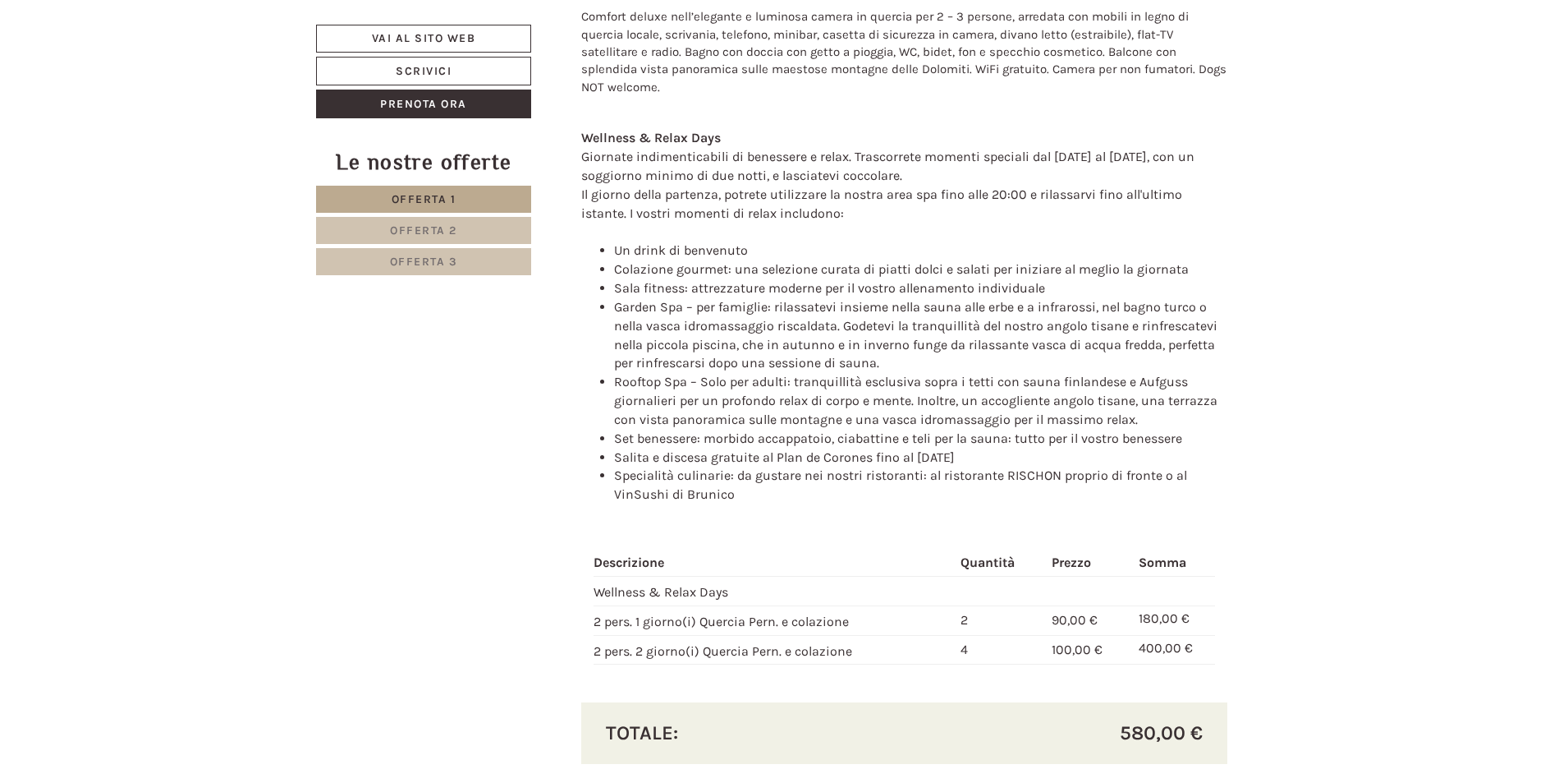
scroll to position [2375, 0]
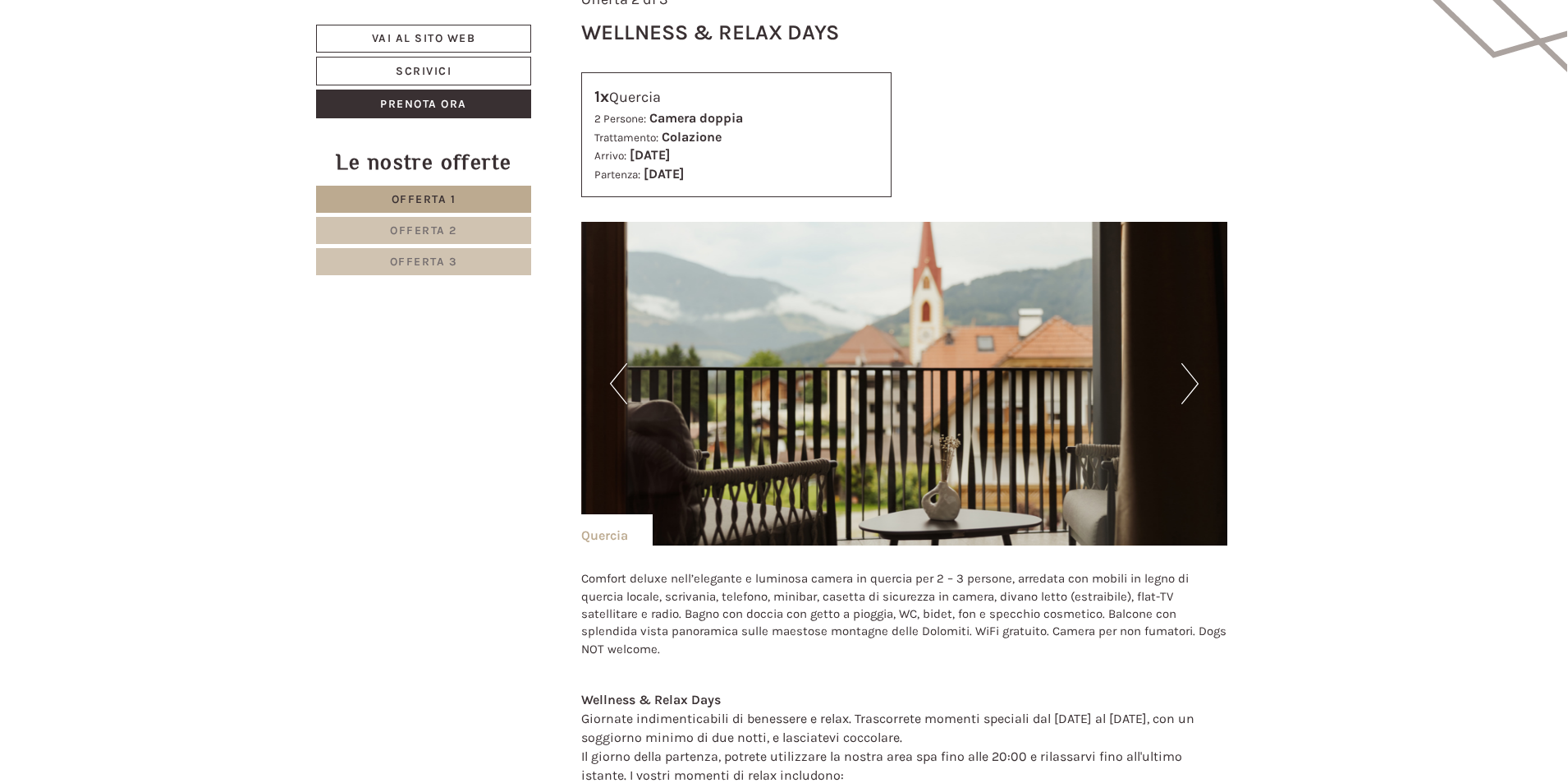
click at [1195, 369] on button "Next" at bounding box center [1190, 384] width 17 height 41
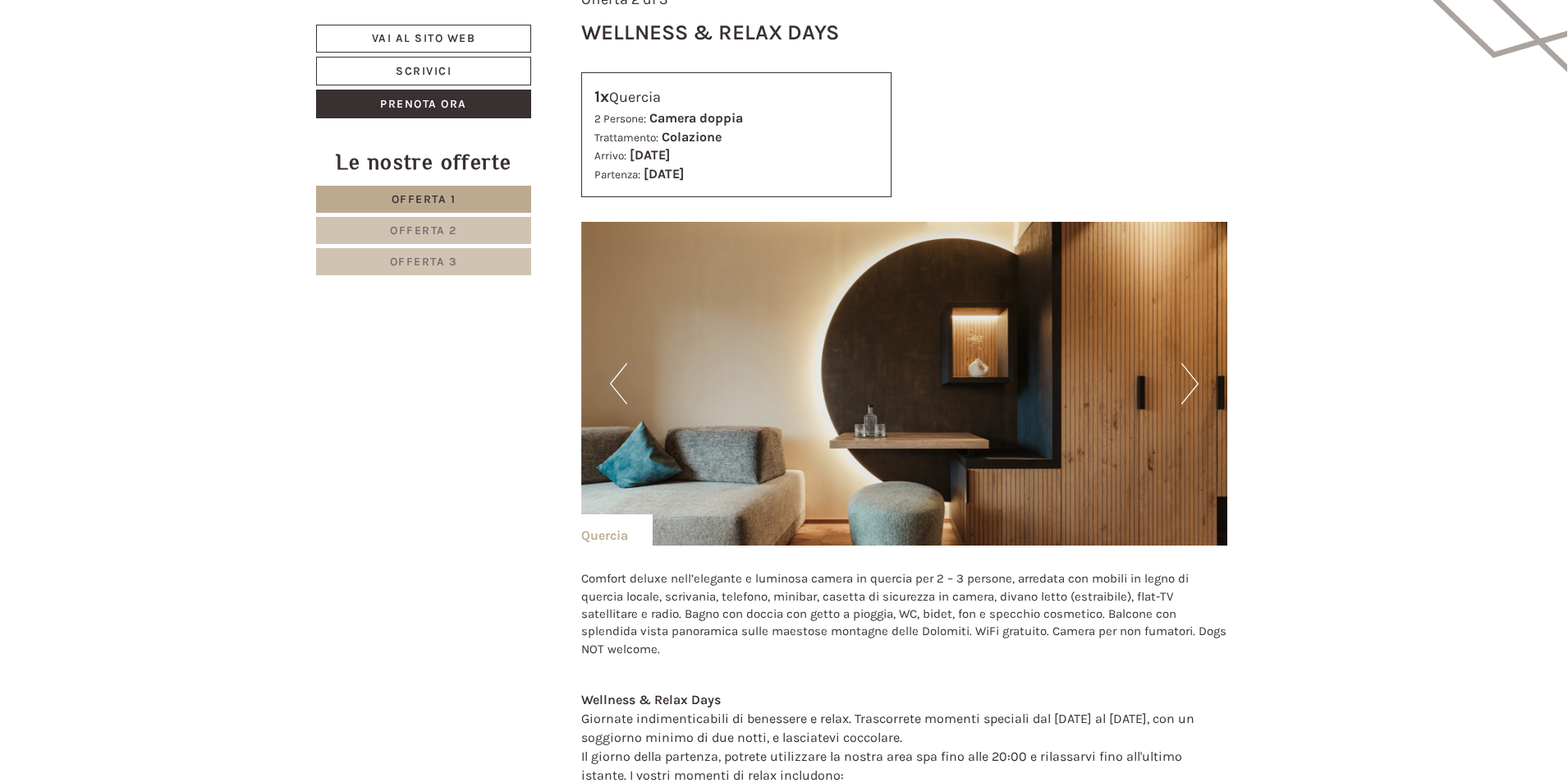
click at [1195, 369] on button "Next" at bounding box center [1190, 384] width 17 height 41
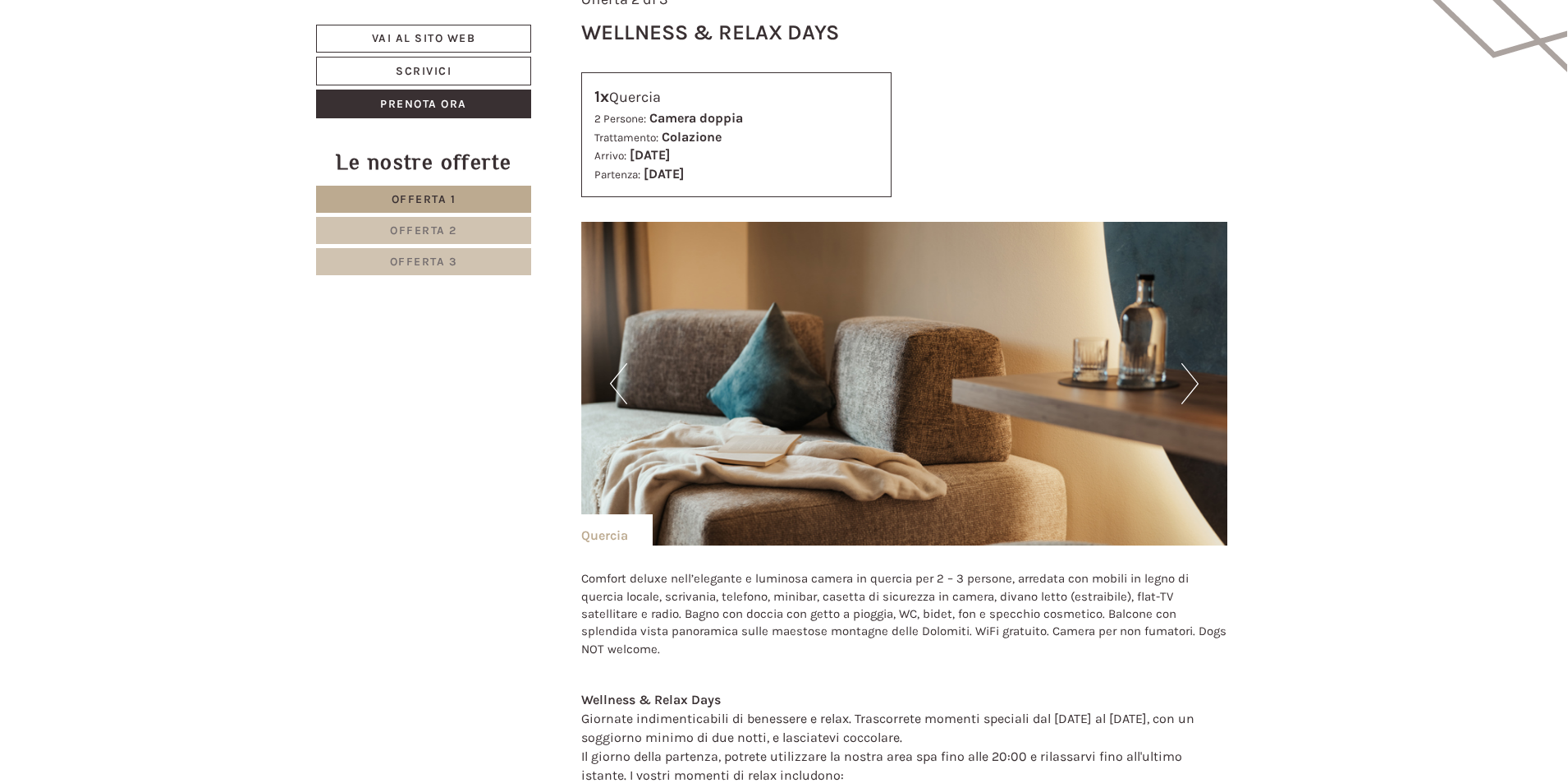
click at [1195, 369] on button "Next" at bounding box center [1190, 384] width 17 height 41
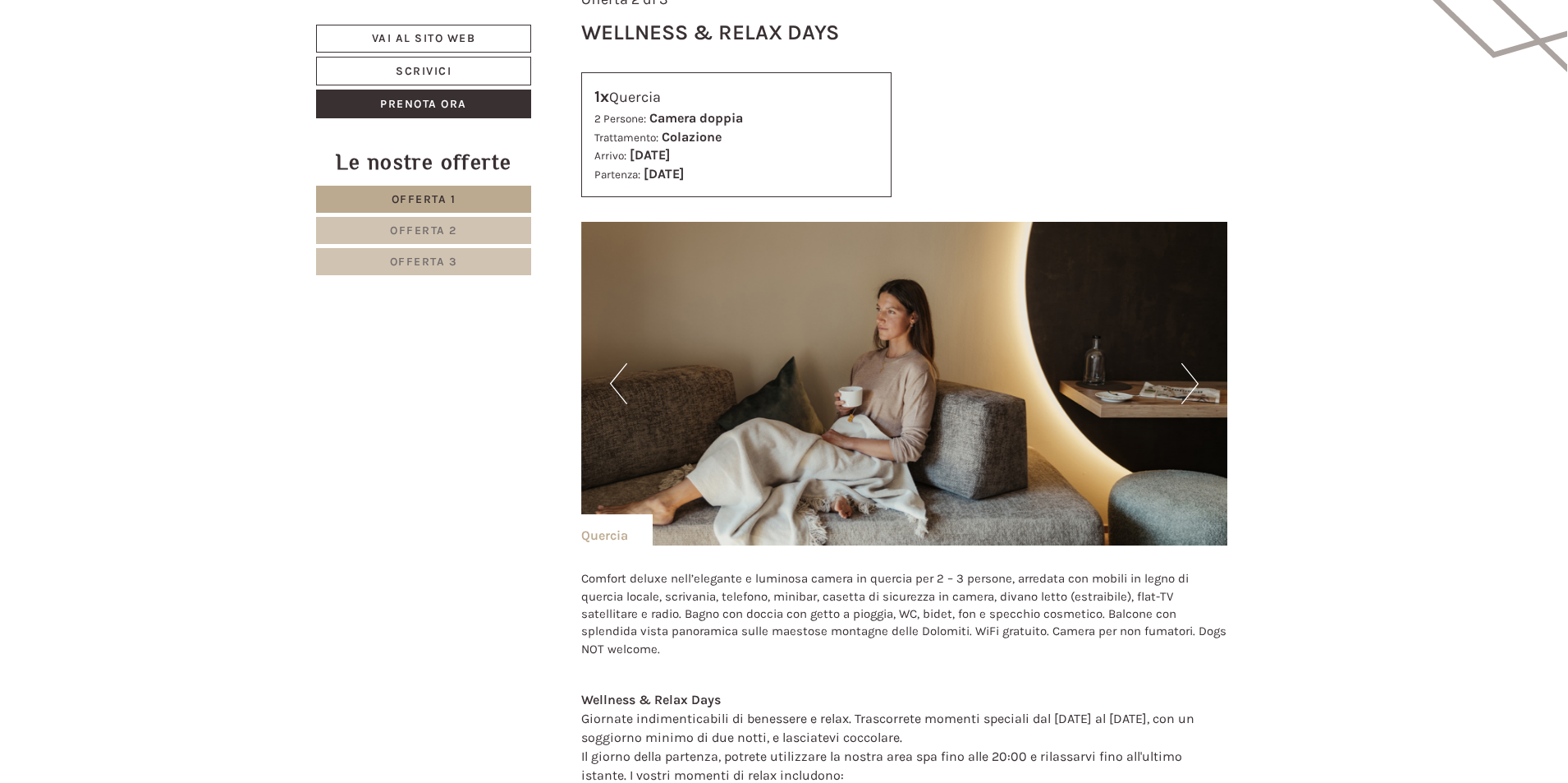
click at [1195, 369] on button "Next" at bounding box center [1190, 384] width 17 height 41
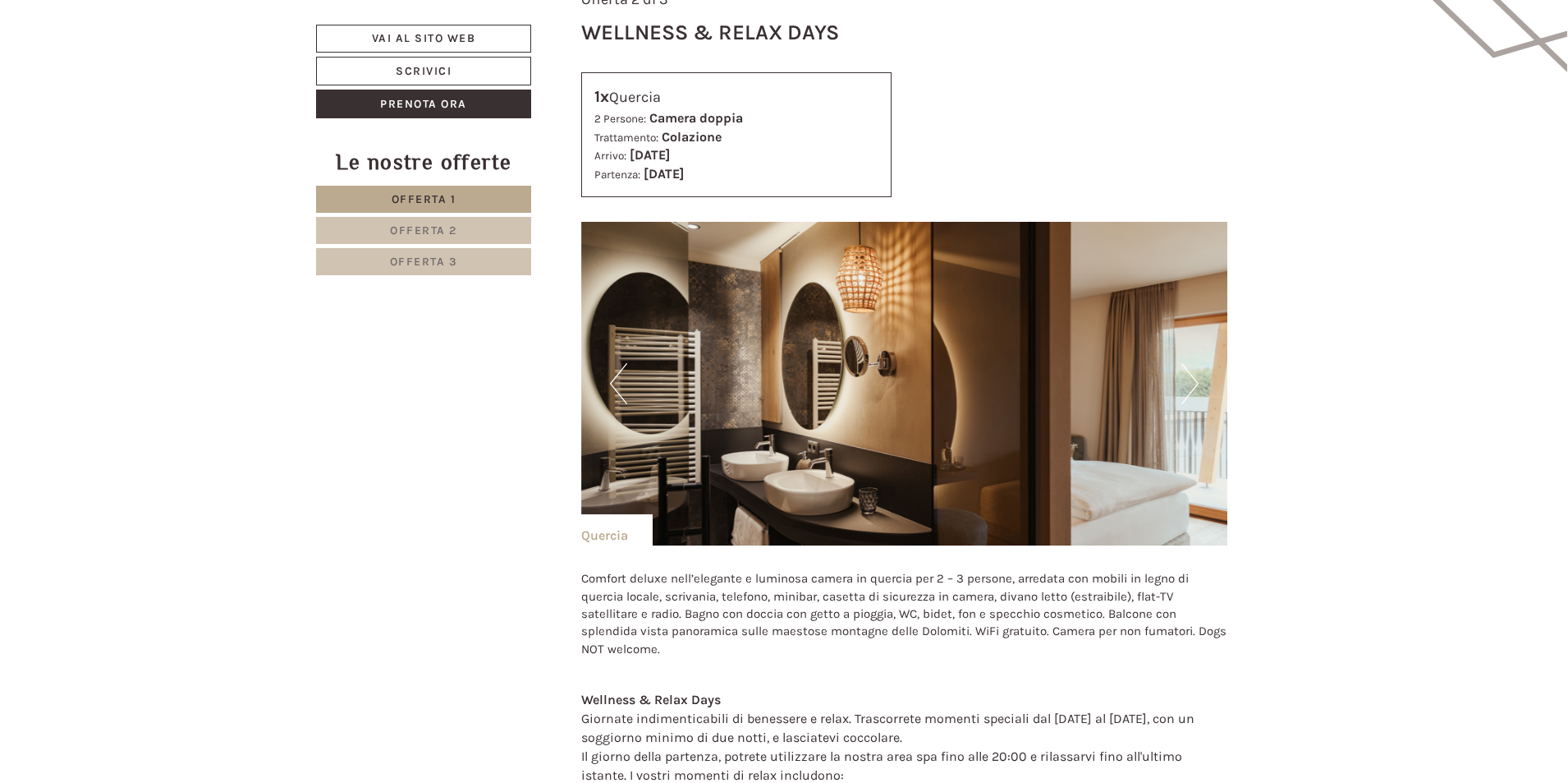
click at [1195, 369] on button "Next" at bounding box center [1190, 384] width 17 height 41
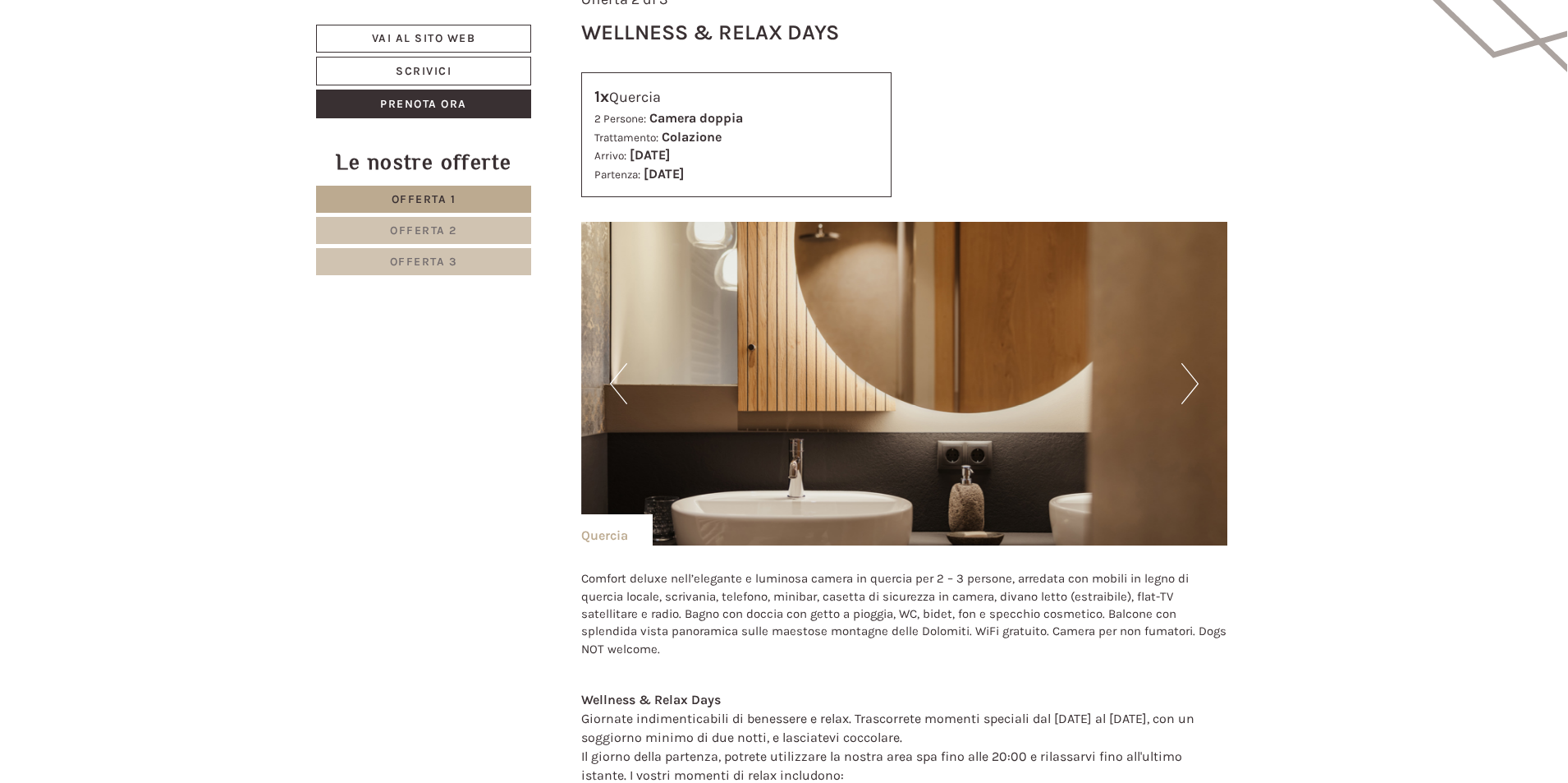
click at [1195, 369] on button "Next" at bounding box center [1190, 384] width 17 height 41
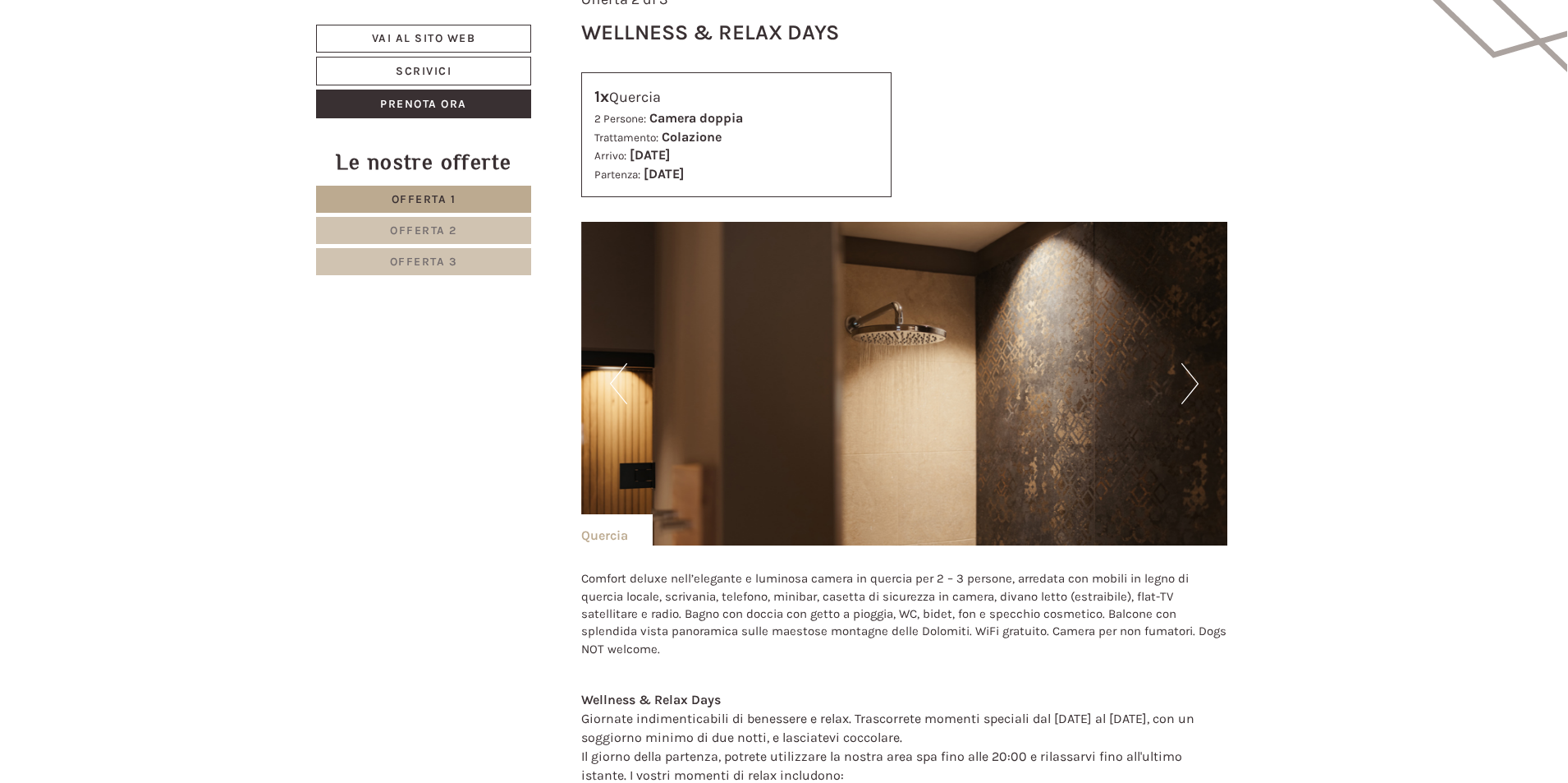
click at [1195, 369] on button "Next" at bounding box center [1190, 384] width 17 height 41
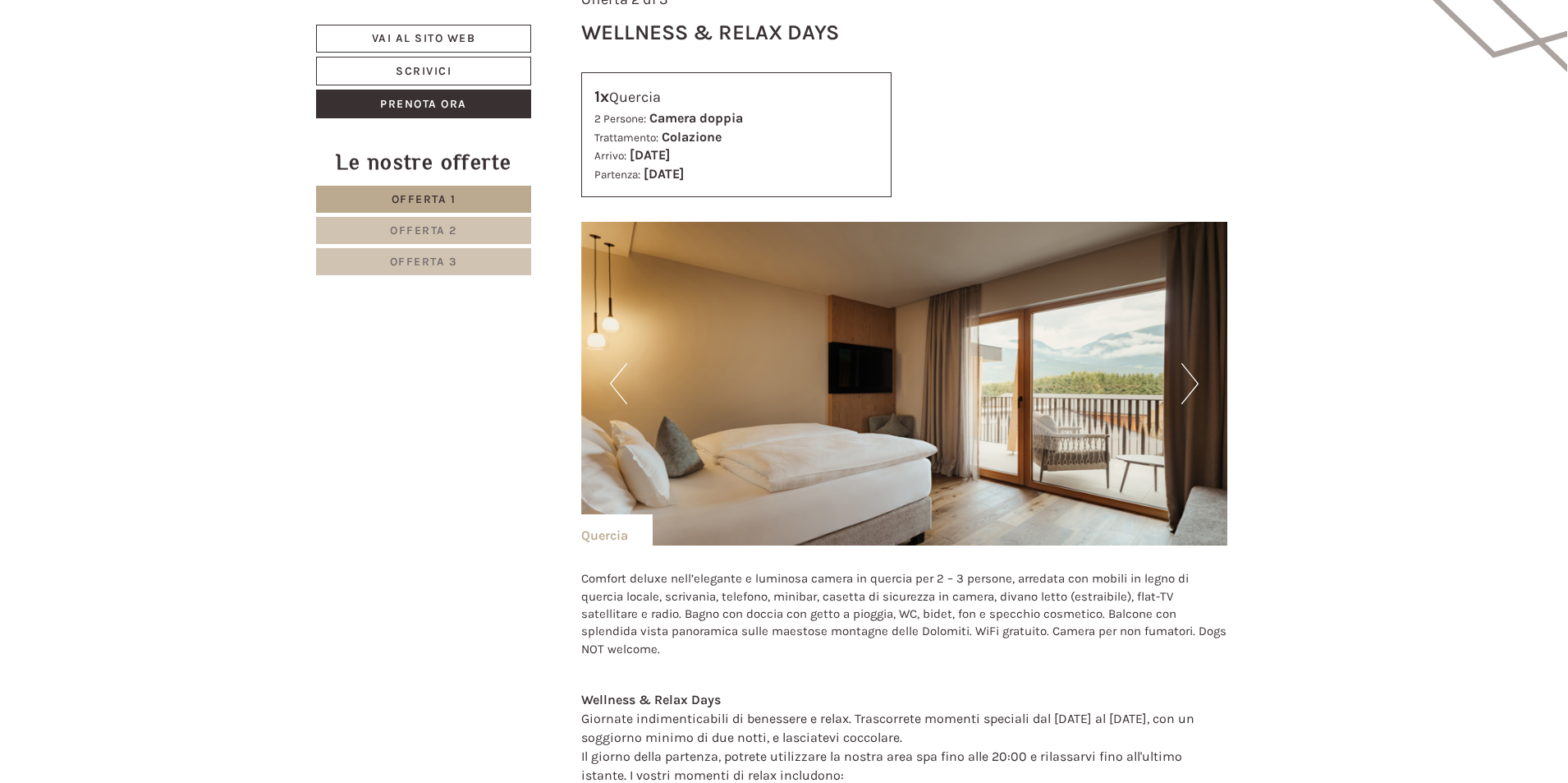
click at [1195, 369] on button "Next" at bounding box center [1190, 384] width 17 height 41
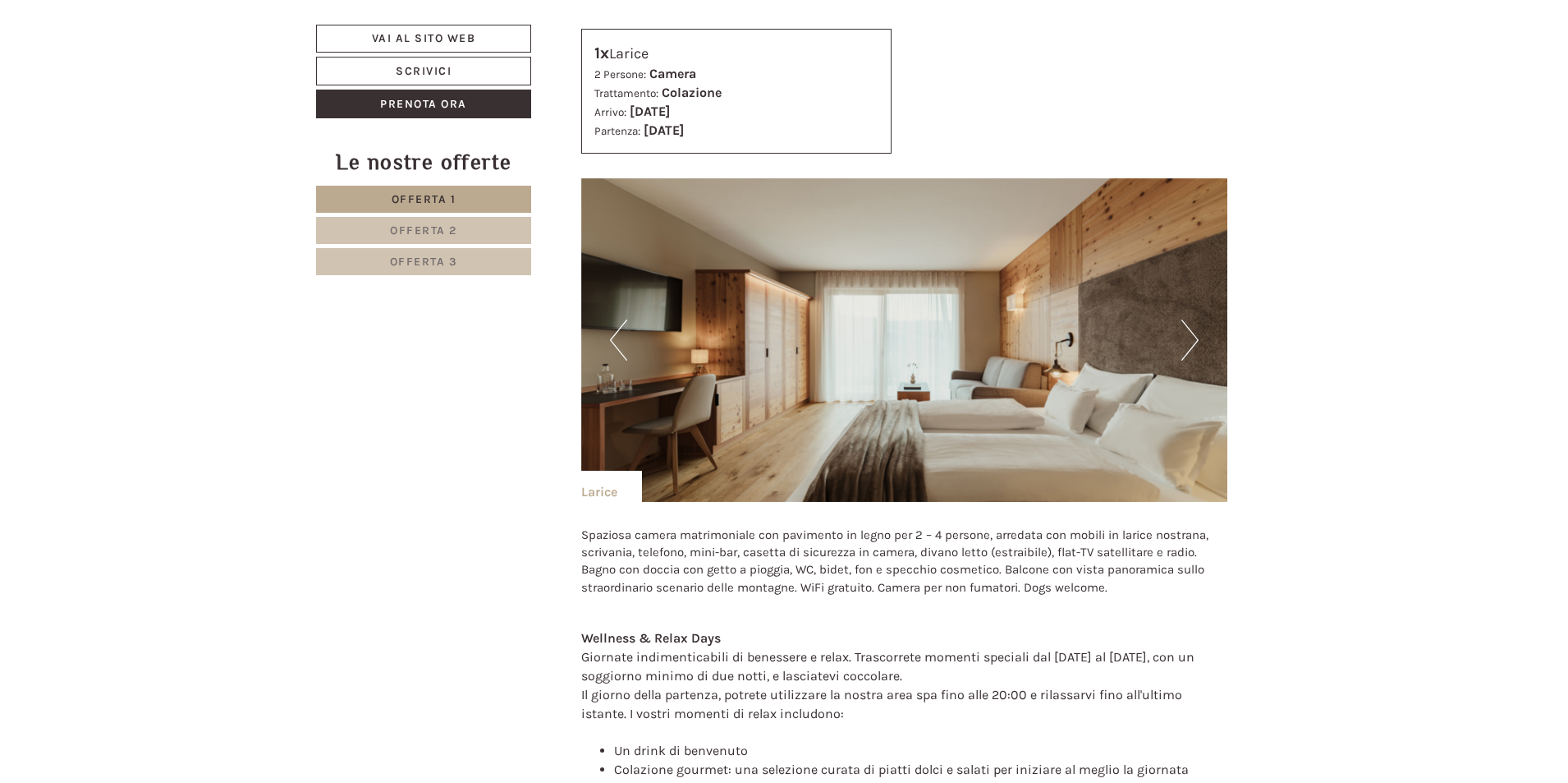
scroll to position [4018, 0]
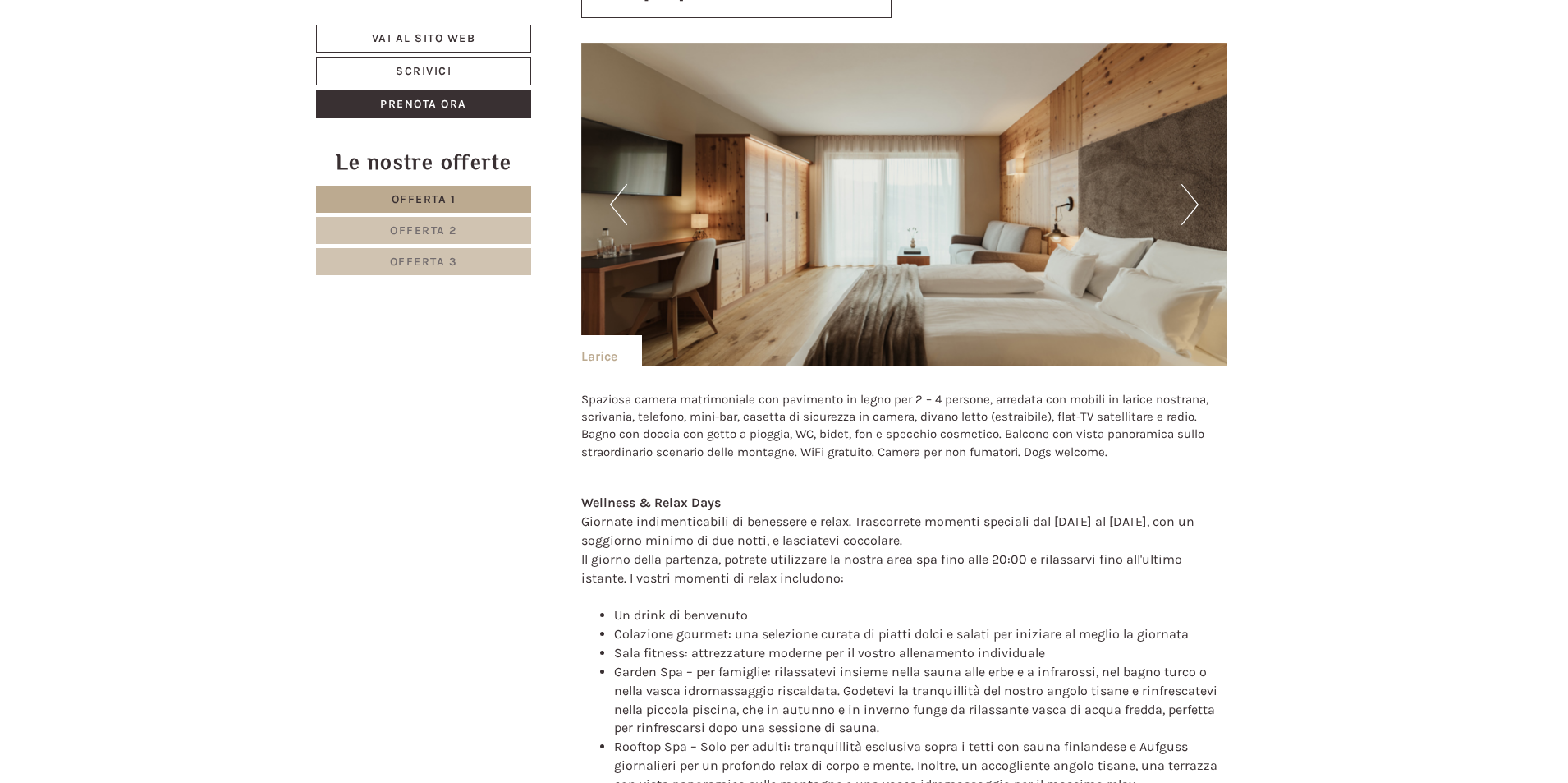
click at [1192, 214] on button "Next" at bounding box center [1190, 204] width 17 height 41
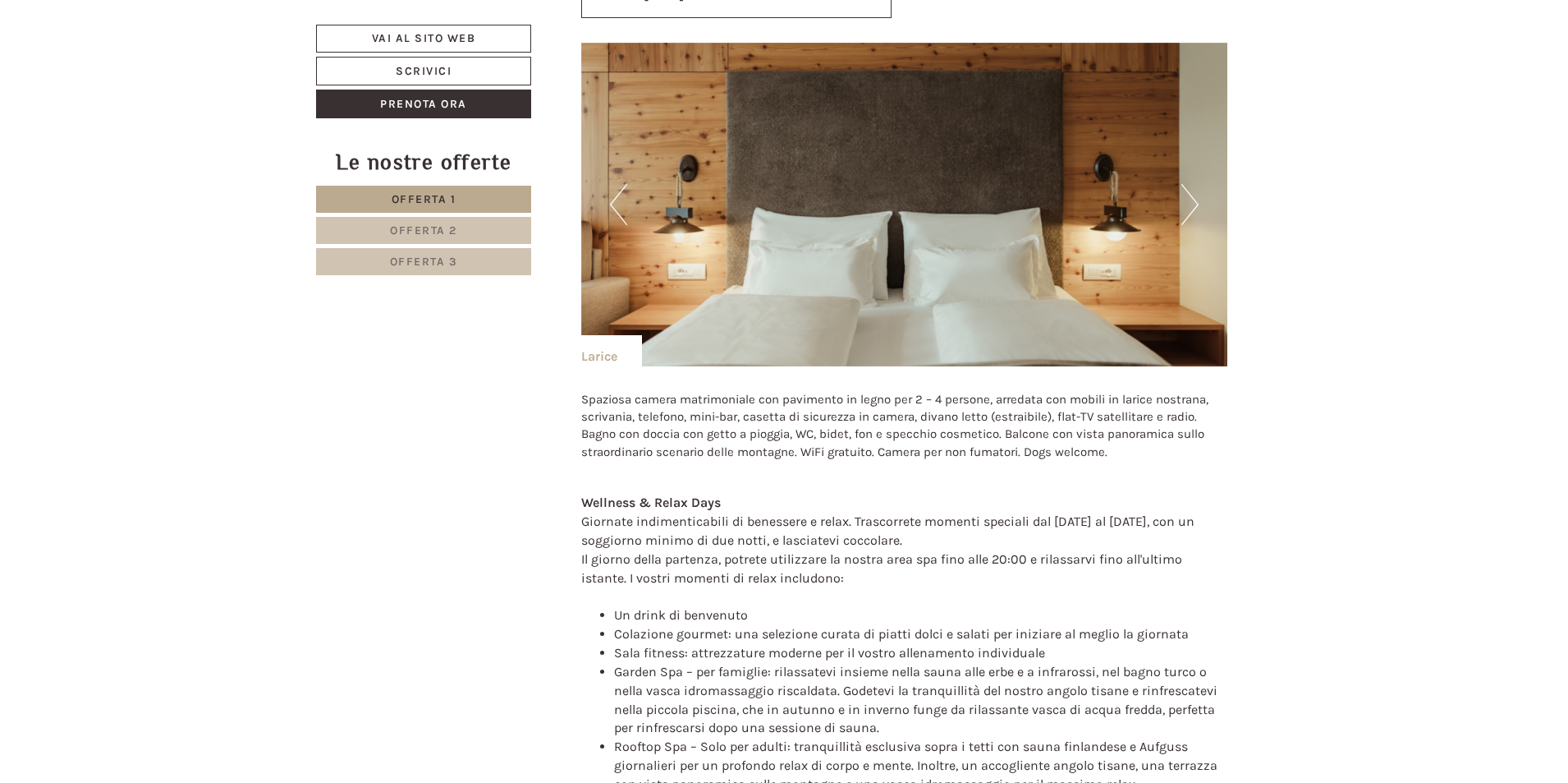
click at [1192, 214] on button "Next" at bounding box center [1190, 204] width 17 height 41
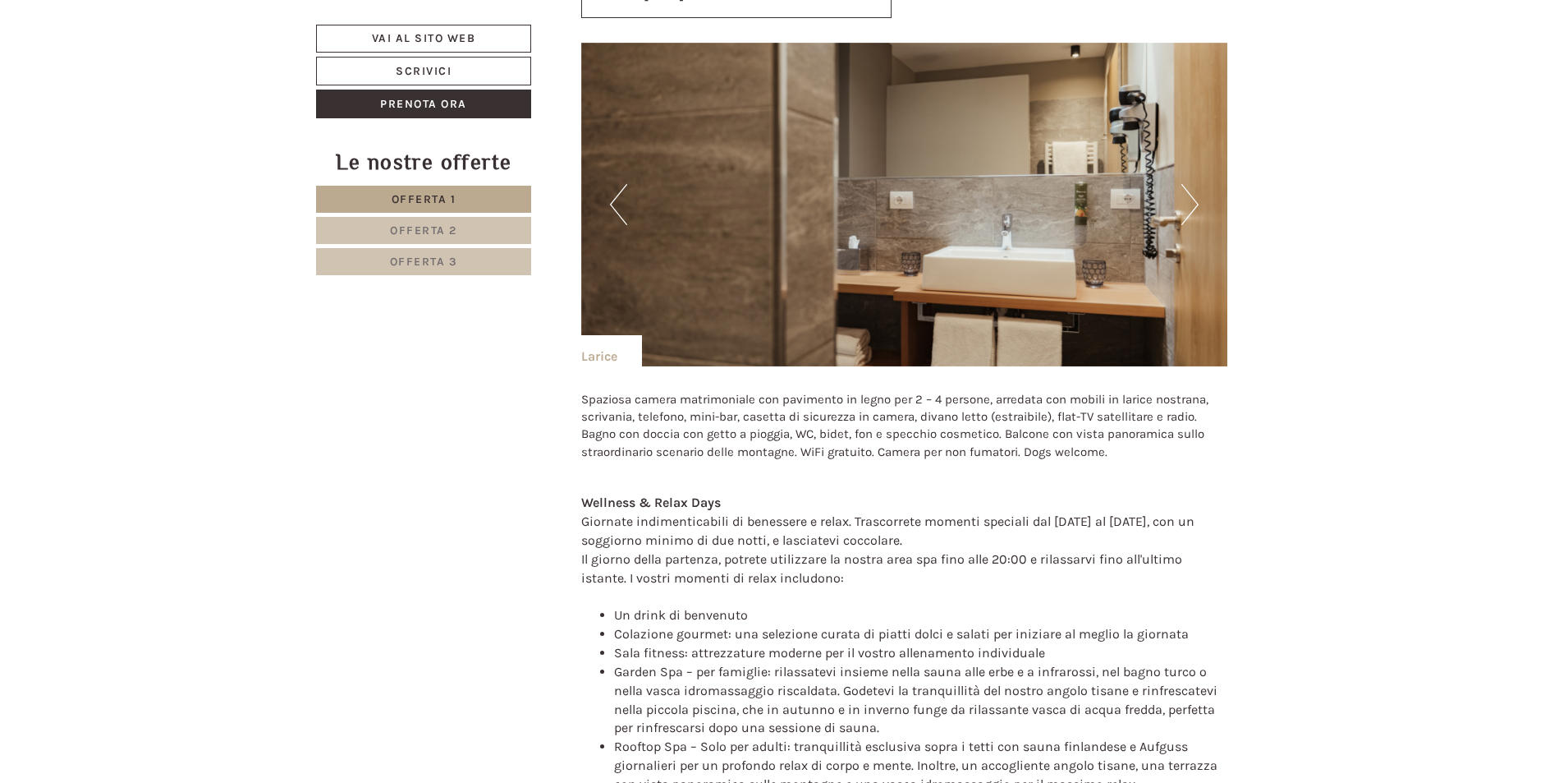
click at [1192, 214] on button "Next" at bounding box center [1190, 204] width 17 height 41
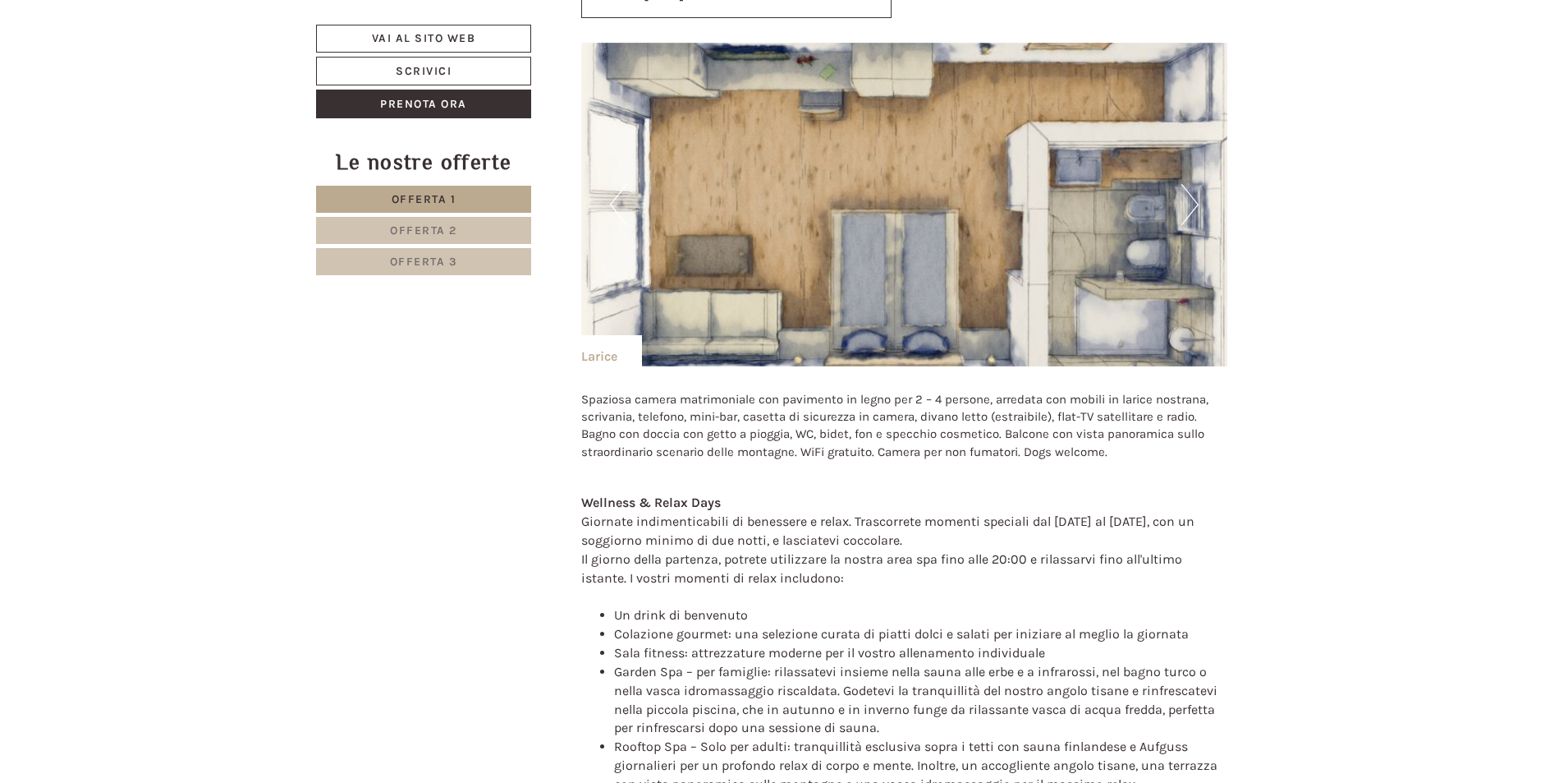
click at [1192, 214] on button "Next" at bounding box center [1190, 204] width 17 height 41
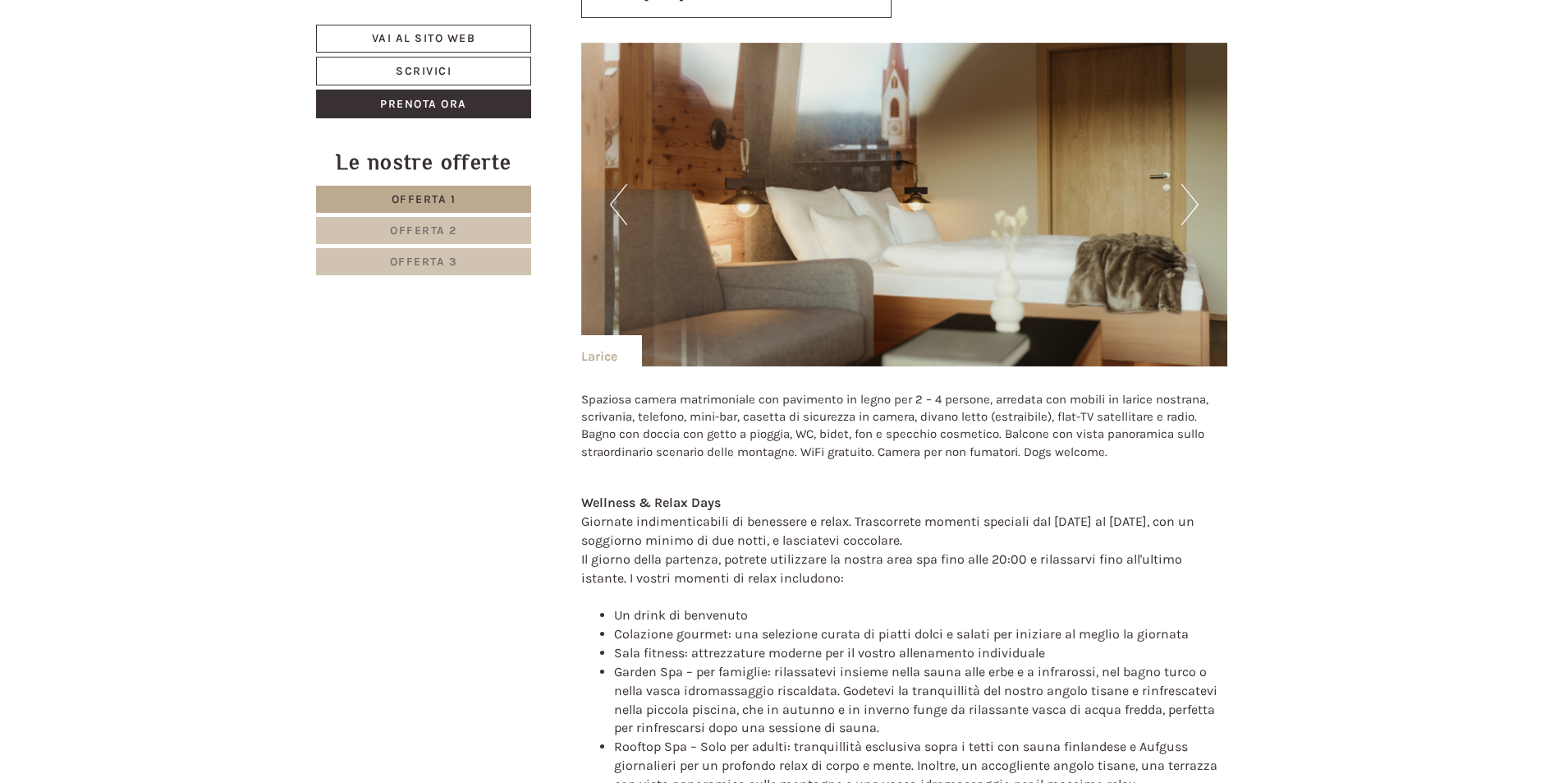
click at [1192, 214] on button "Next" at bounding box center [1190, 204] width 17 height 41
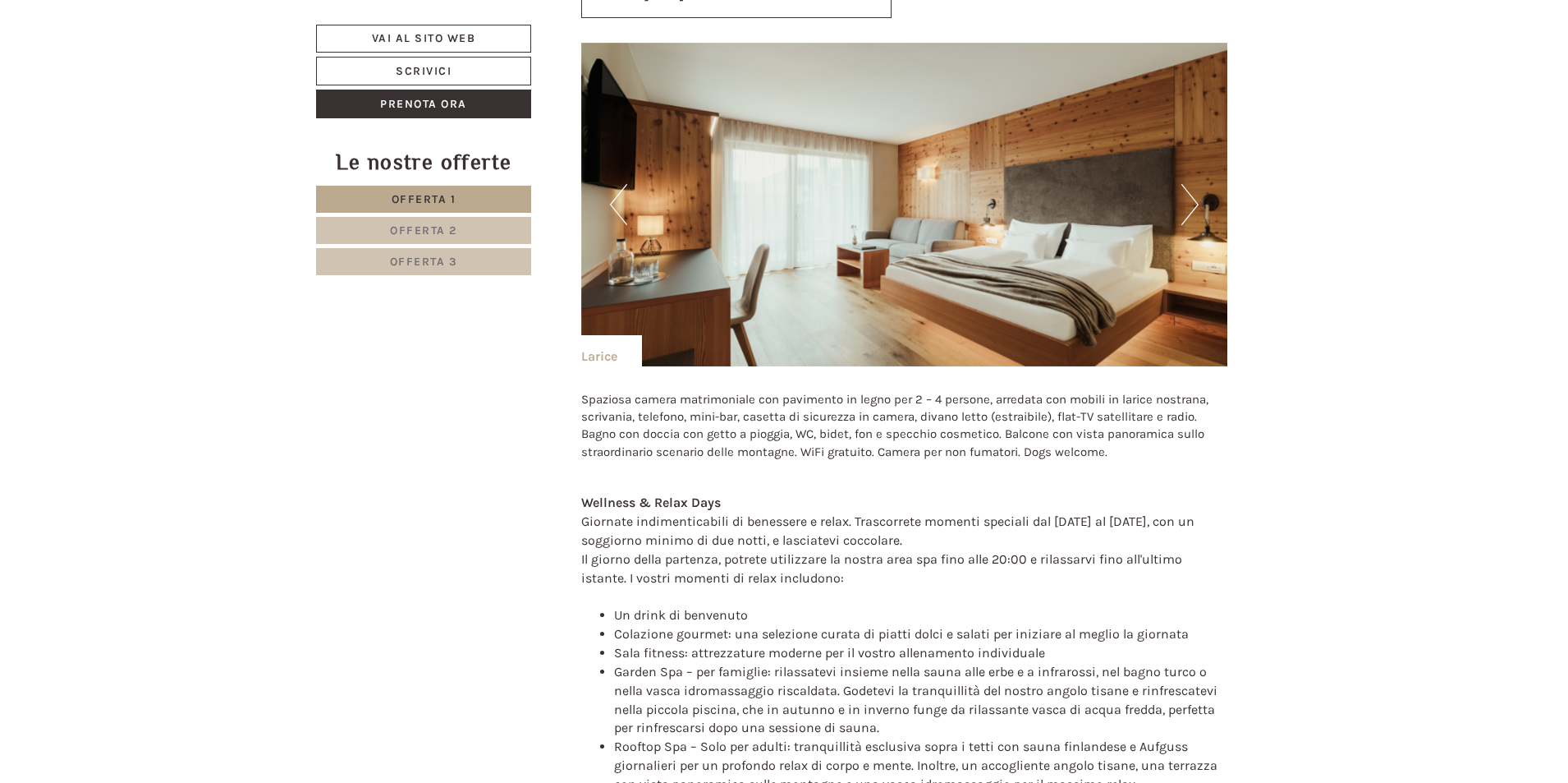
click at [1192, 214] on button "Next" at bounding box center [1190, 204] width 17 height 41
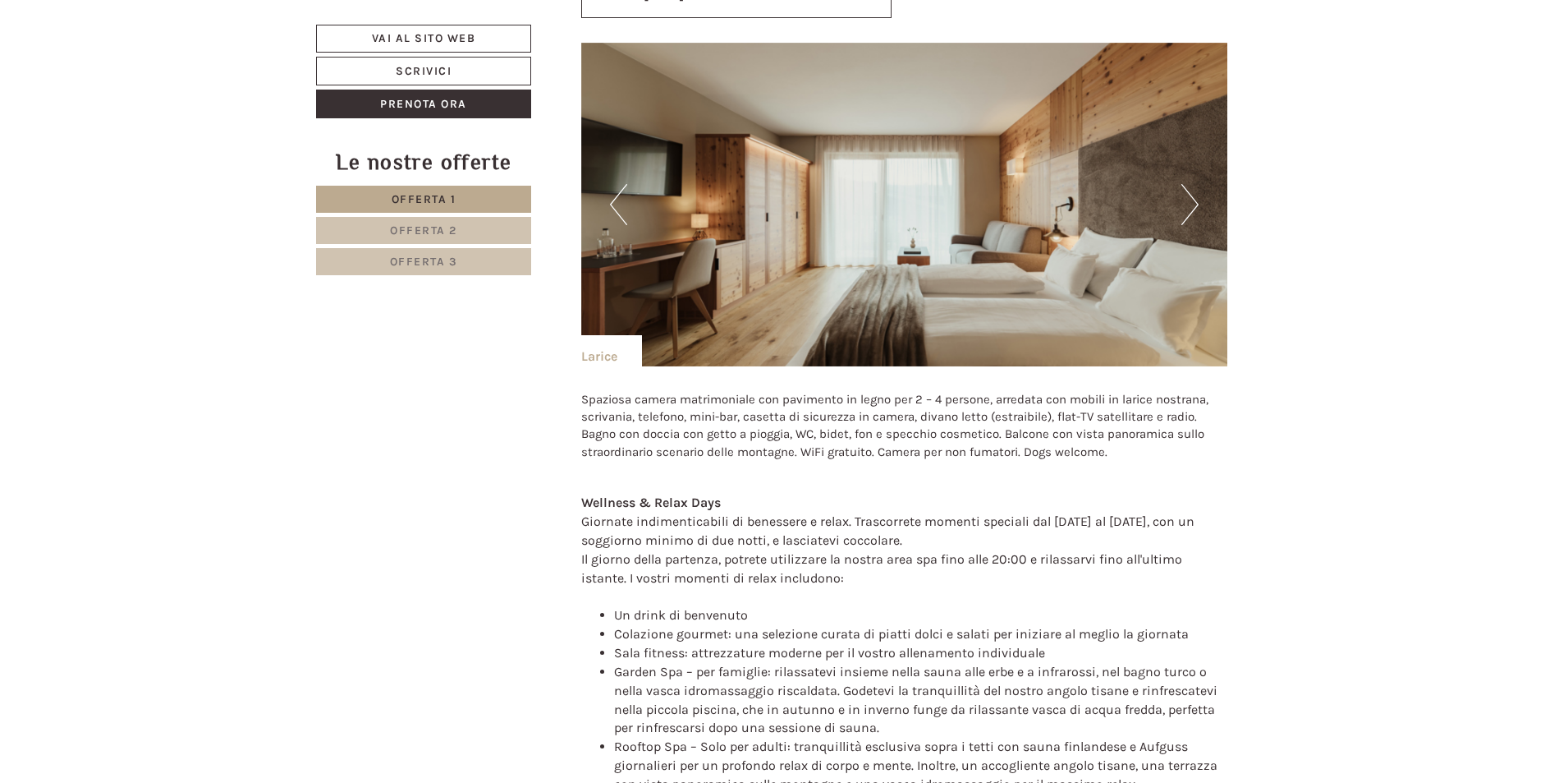
click at [1192, 214] on button "Next" at bounding box center [1190, 204] width 17 height 41
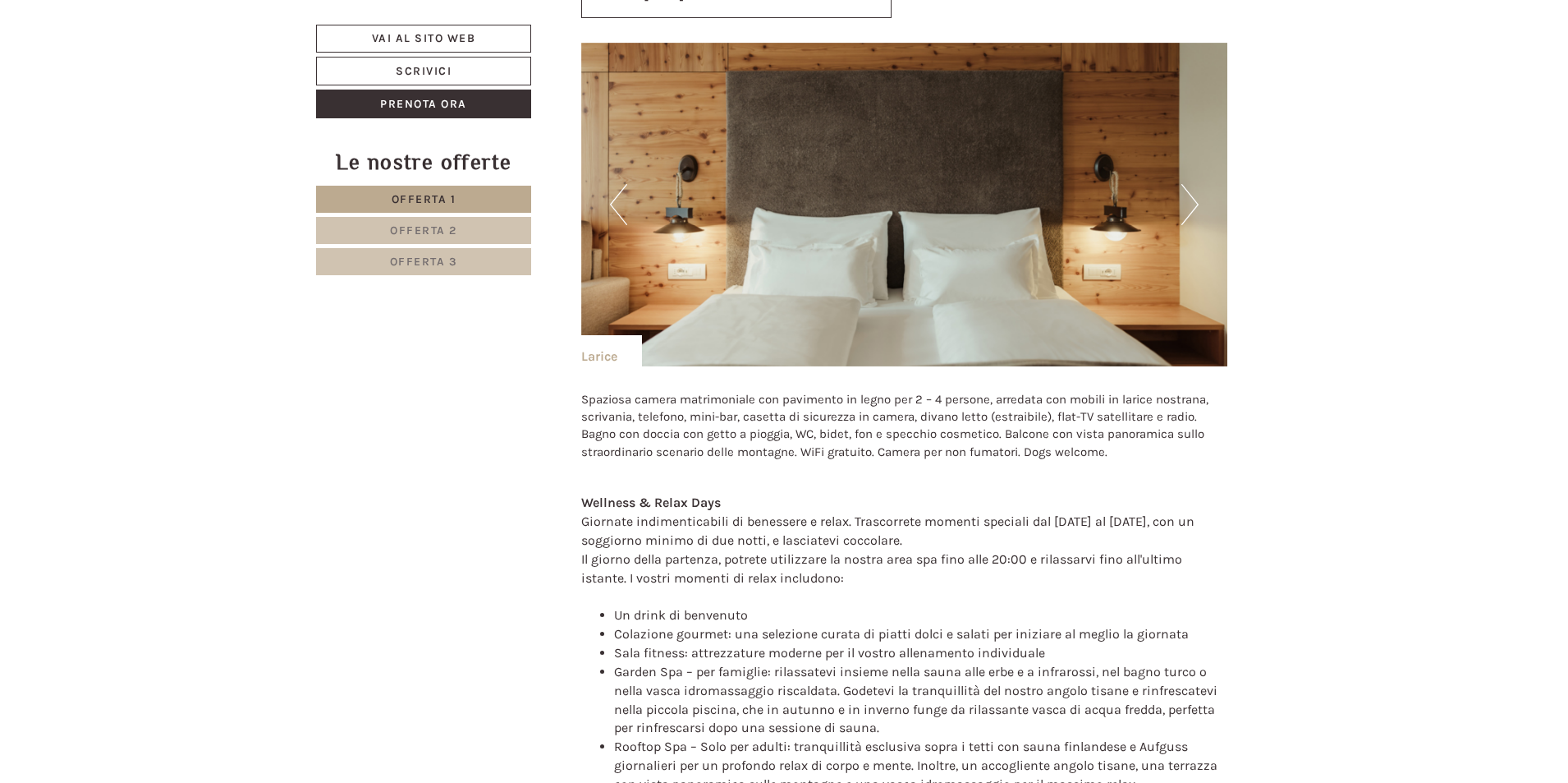
click at [1192, 214] on button "Next" at bounding box center [1190, 204] width 17 height 41
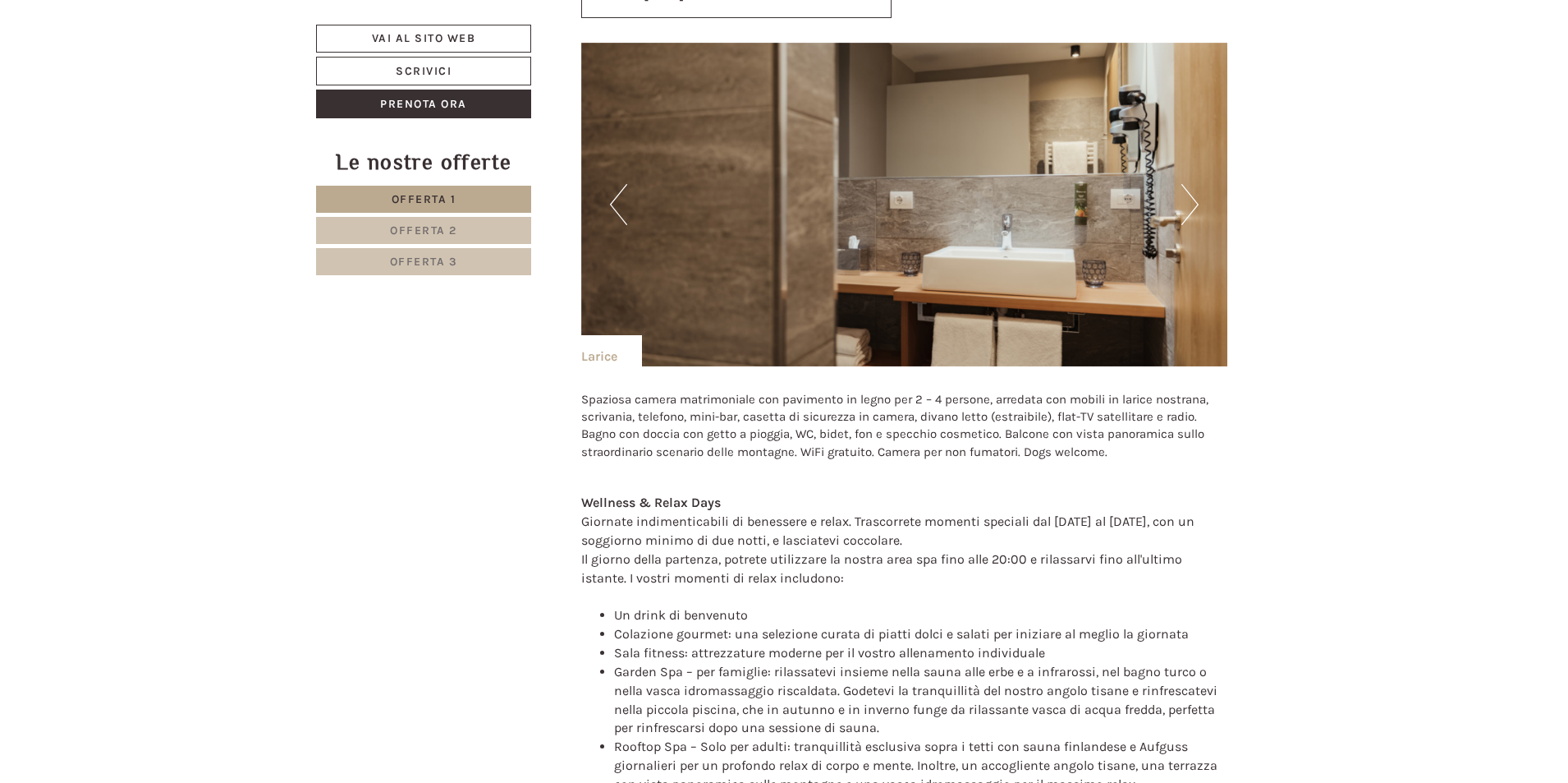
click at [1192, 213] on button "Next" at bounding box center [1190, 204] width 17 height 41
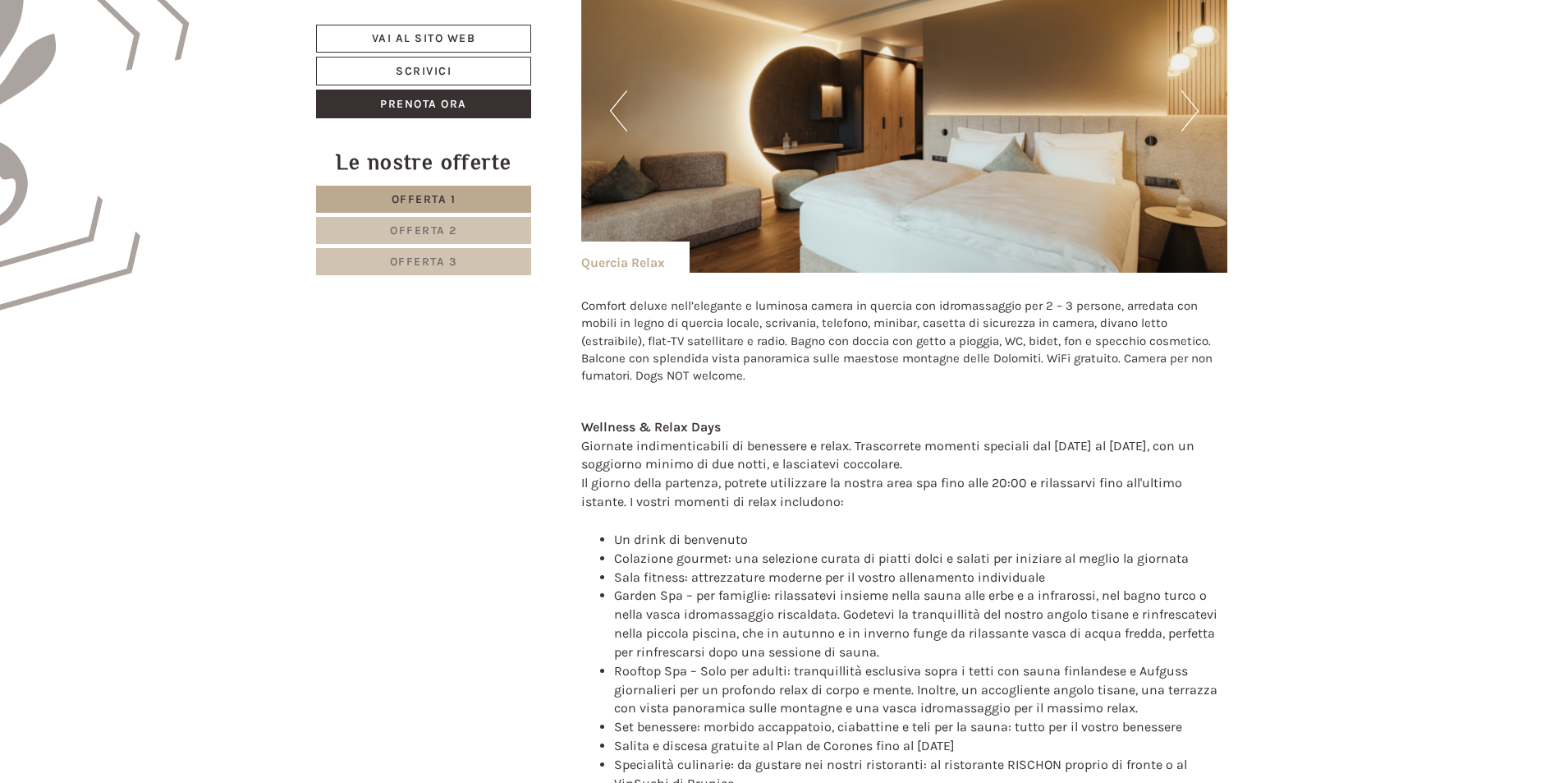
scroll to position [1144, 0]
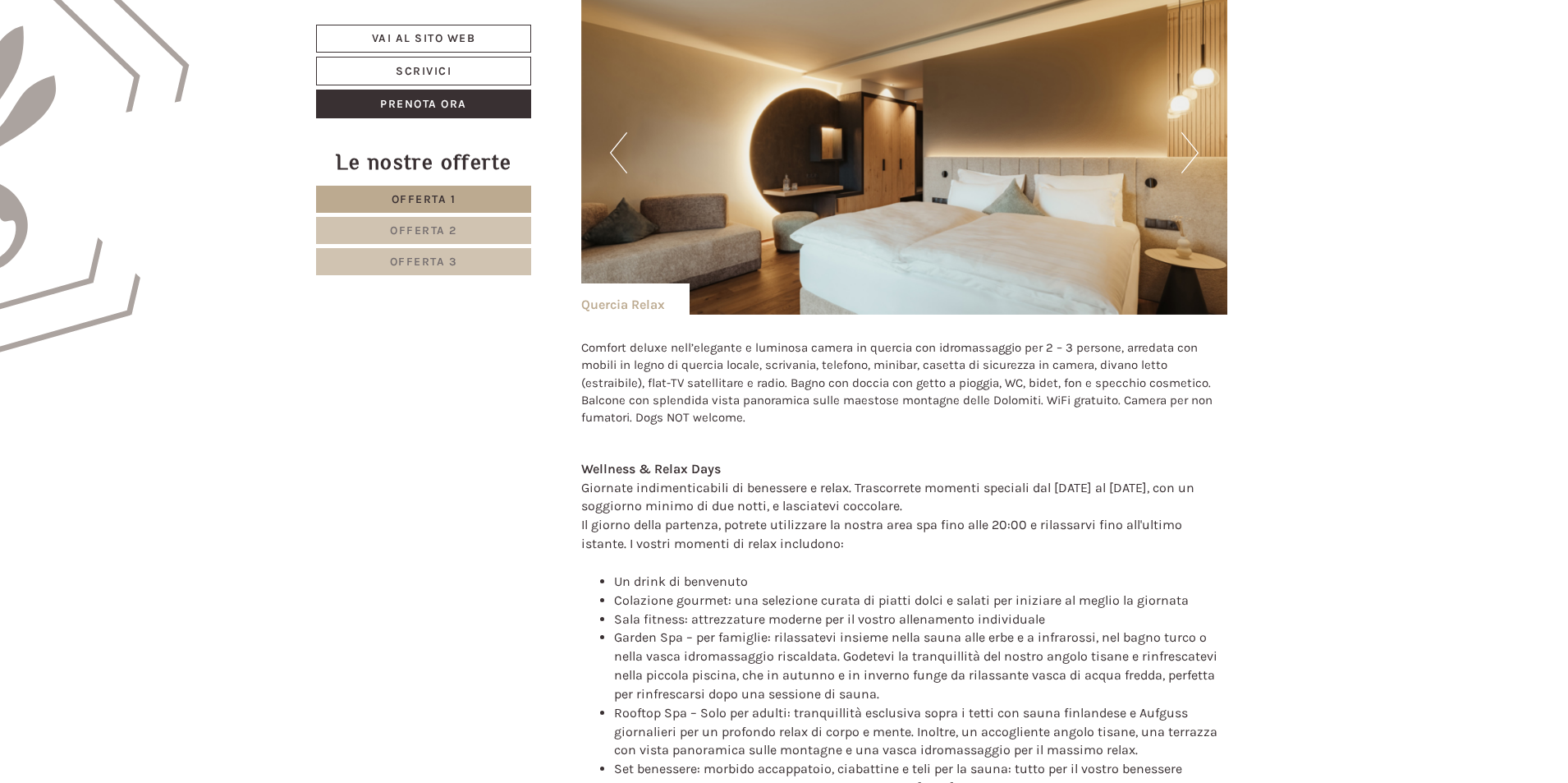
click at [1192, 160] on button "Next" at bounding box center [1190, 153] width 17 height 41
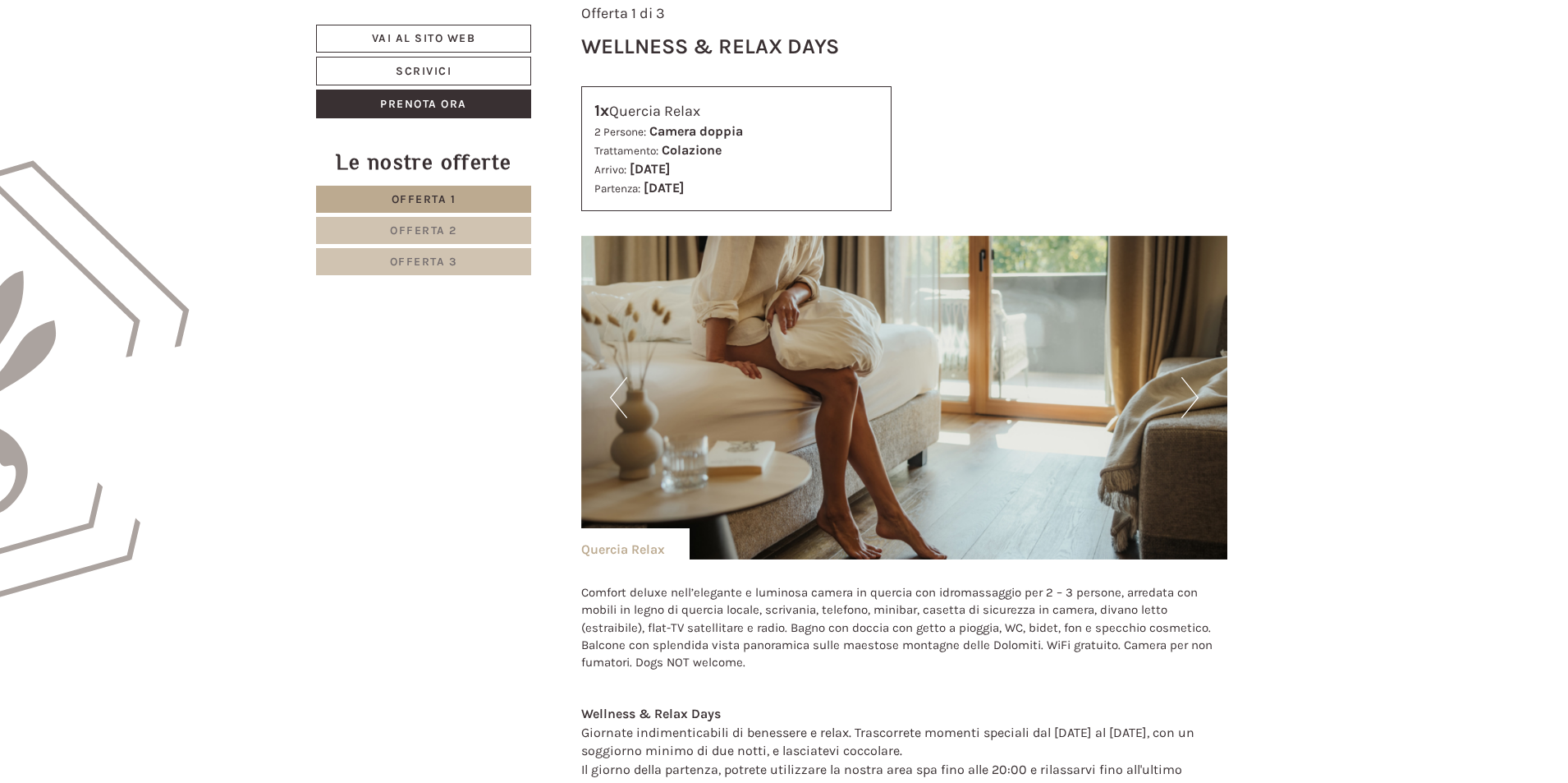
scroll to position [897, 0]
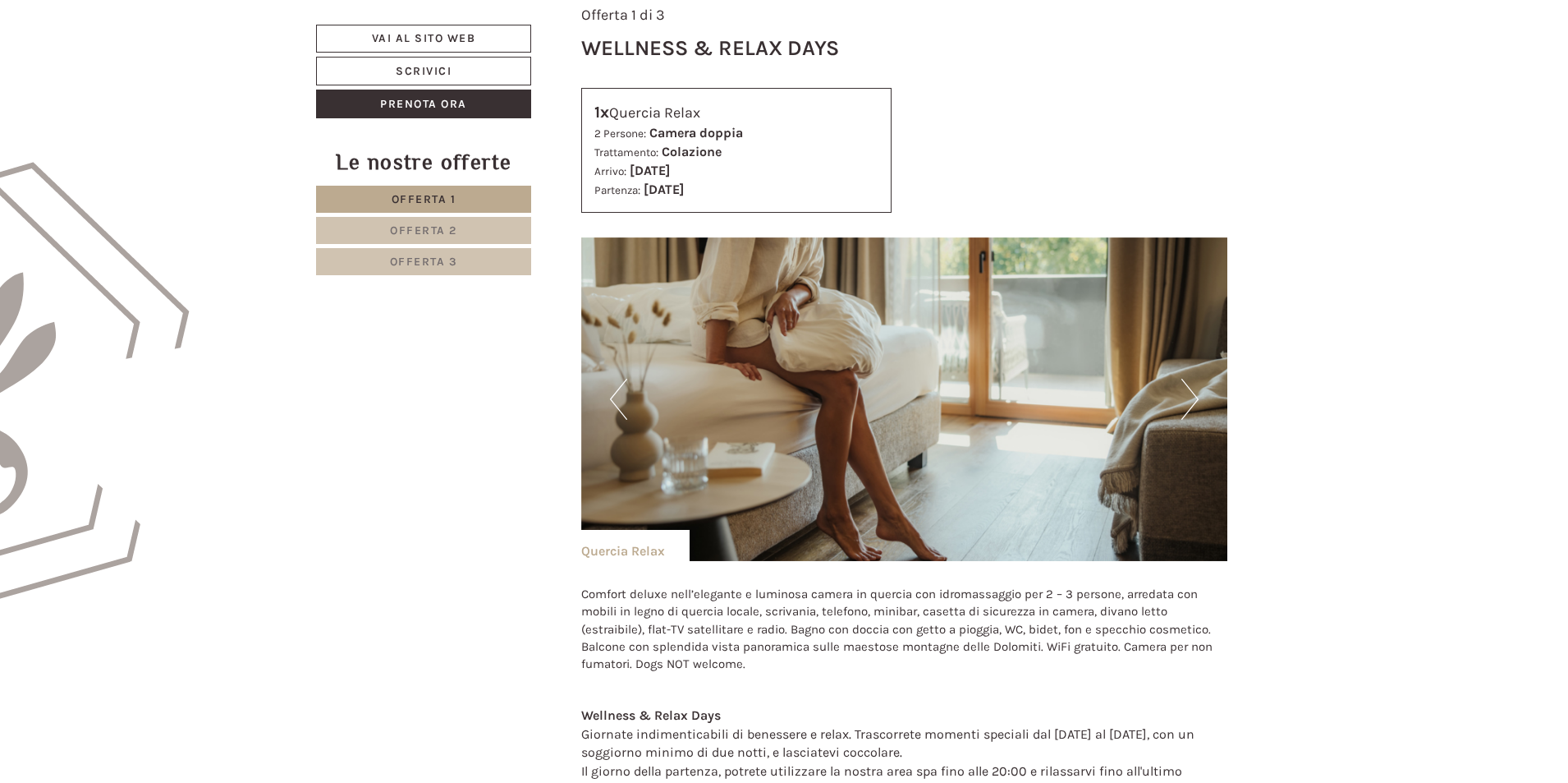
click at [1200, 377] on img at bounding box center [905, 398] width 647 height 324
click at [1193, 389] on button "Next" at bounding box center [1190, 399] width 17 height 41
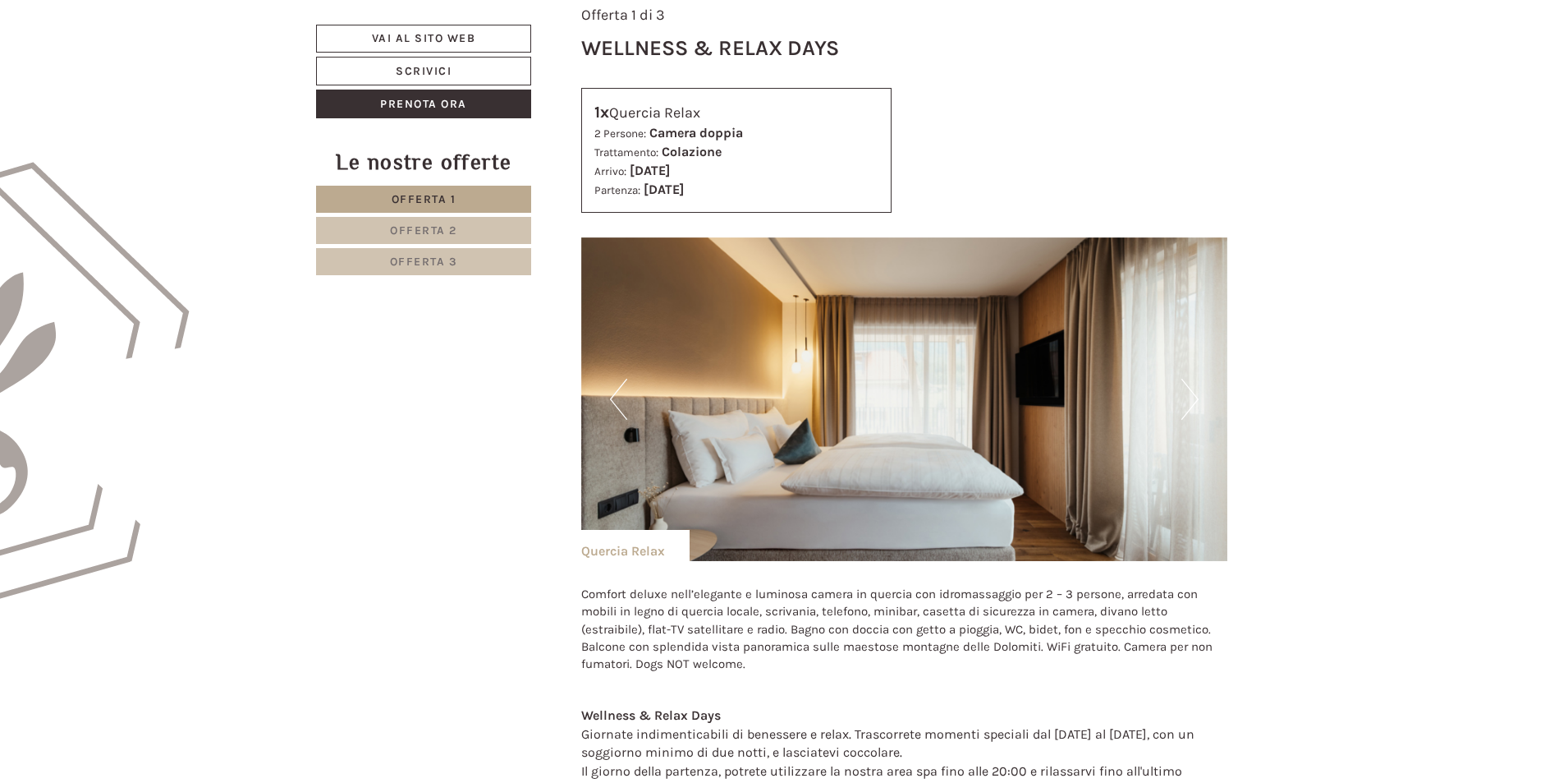
click at [1193, 389] on button "Next" at bounding box center [1190, 399] width 17 height 41
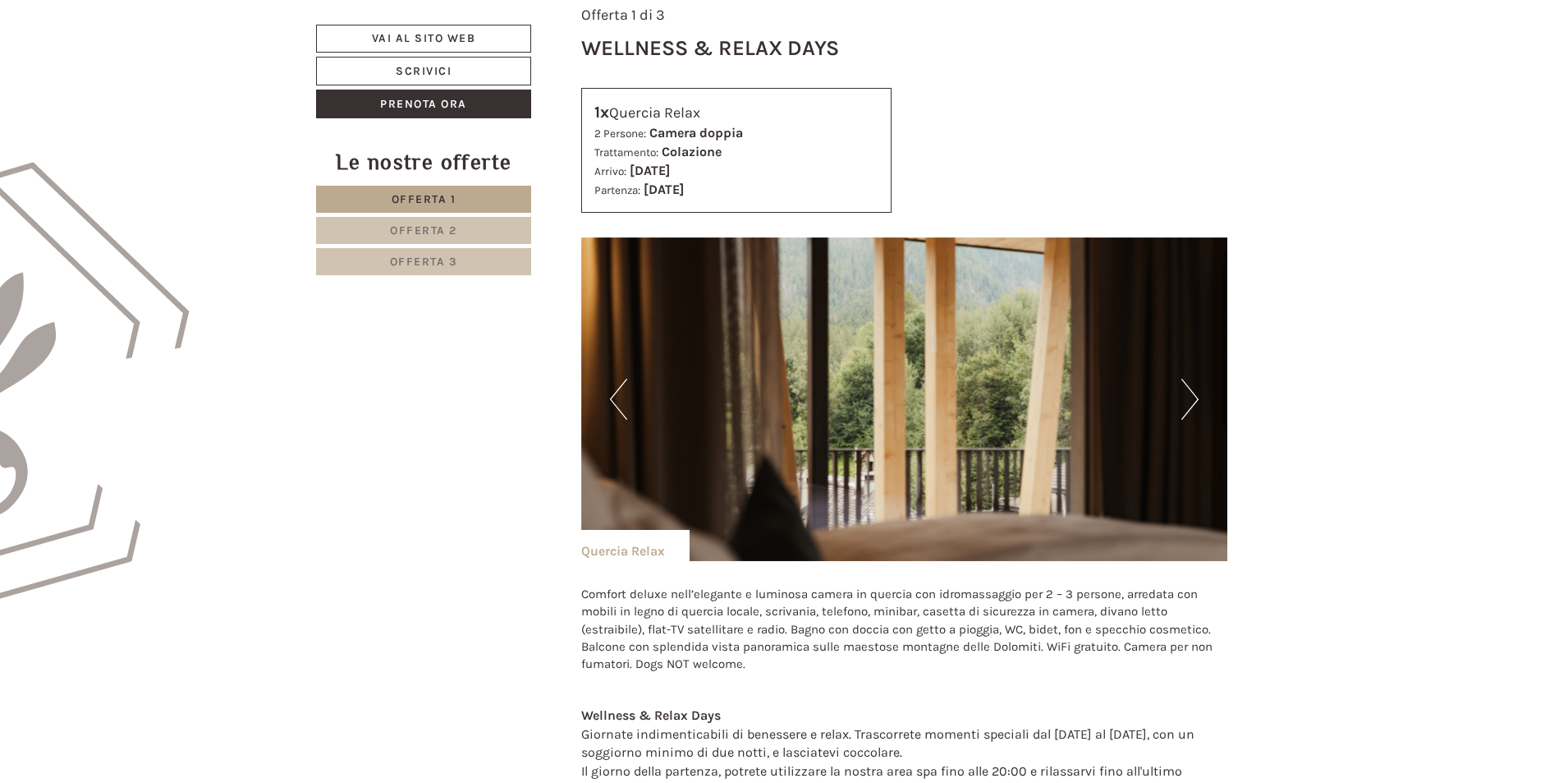
click at [1193, 389] on button "Next" at bounding box center [1190, 399] width 17 height 41
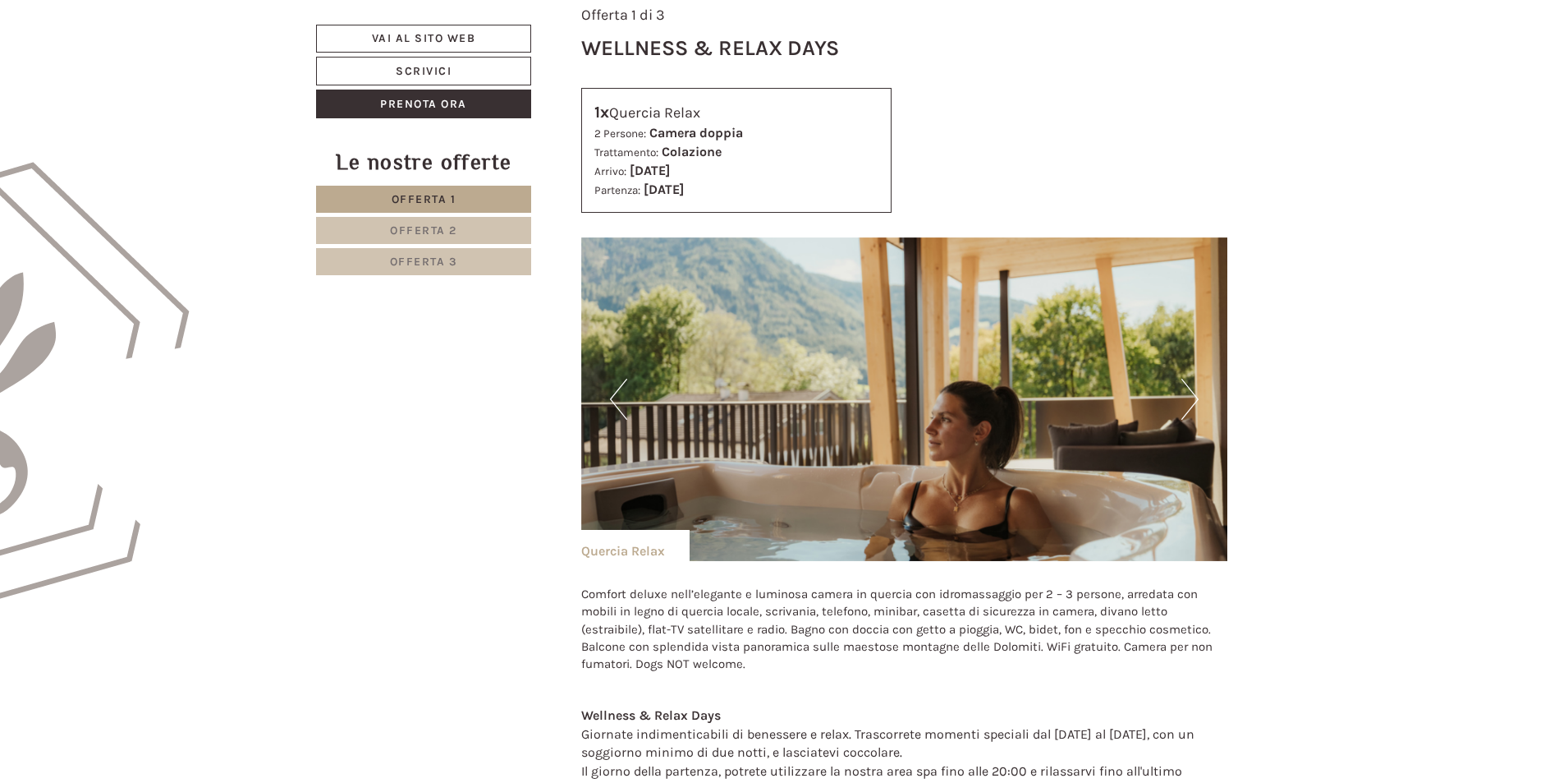
click at [1193, 389] on button "Next" at bounding box center [1190, 399] width 17 height 41
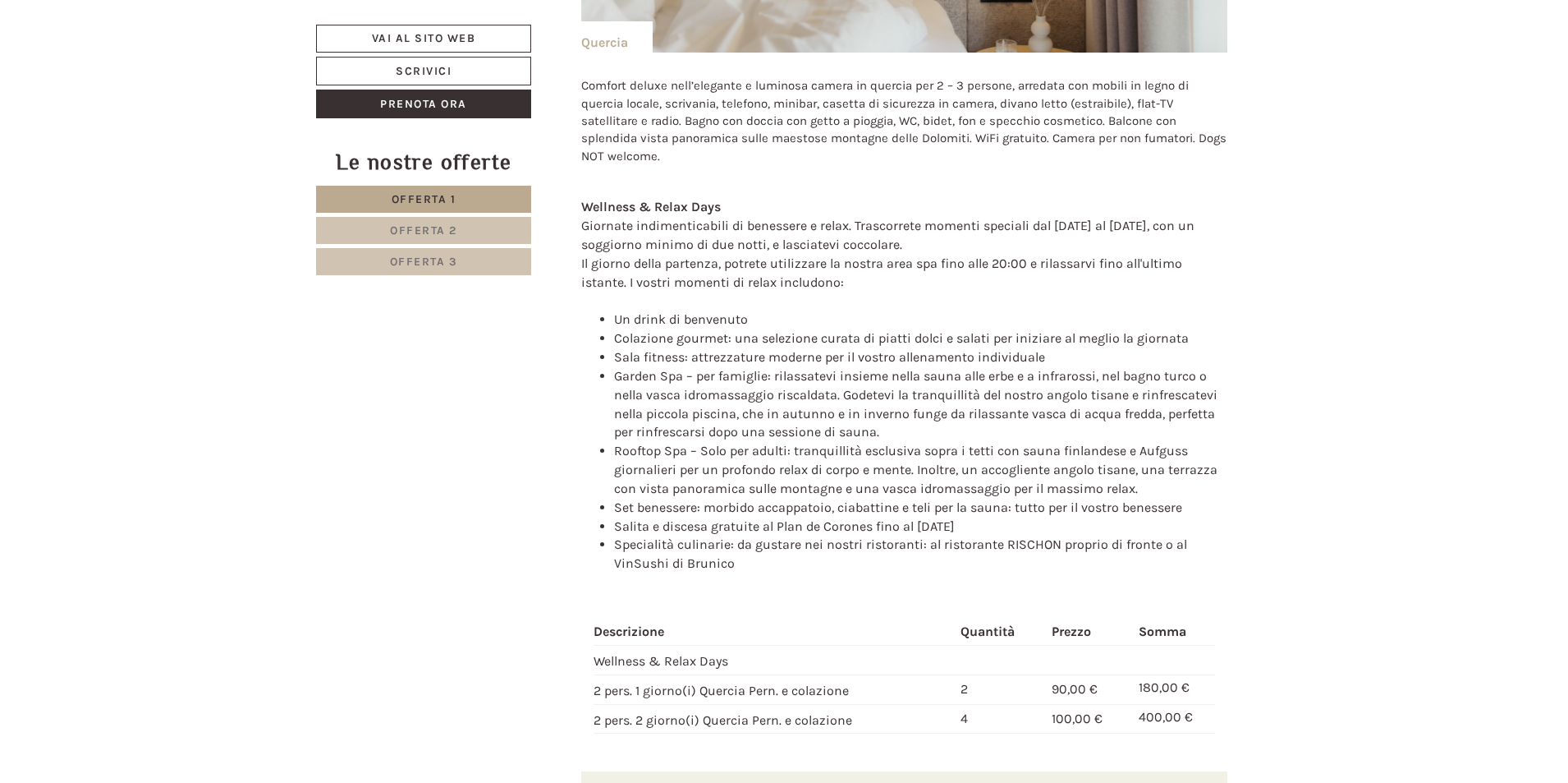
scroll to position [2458, 0]
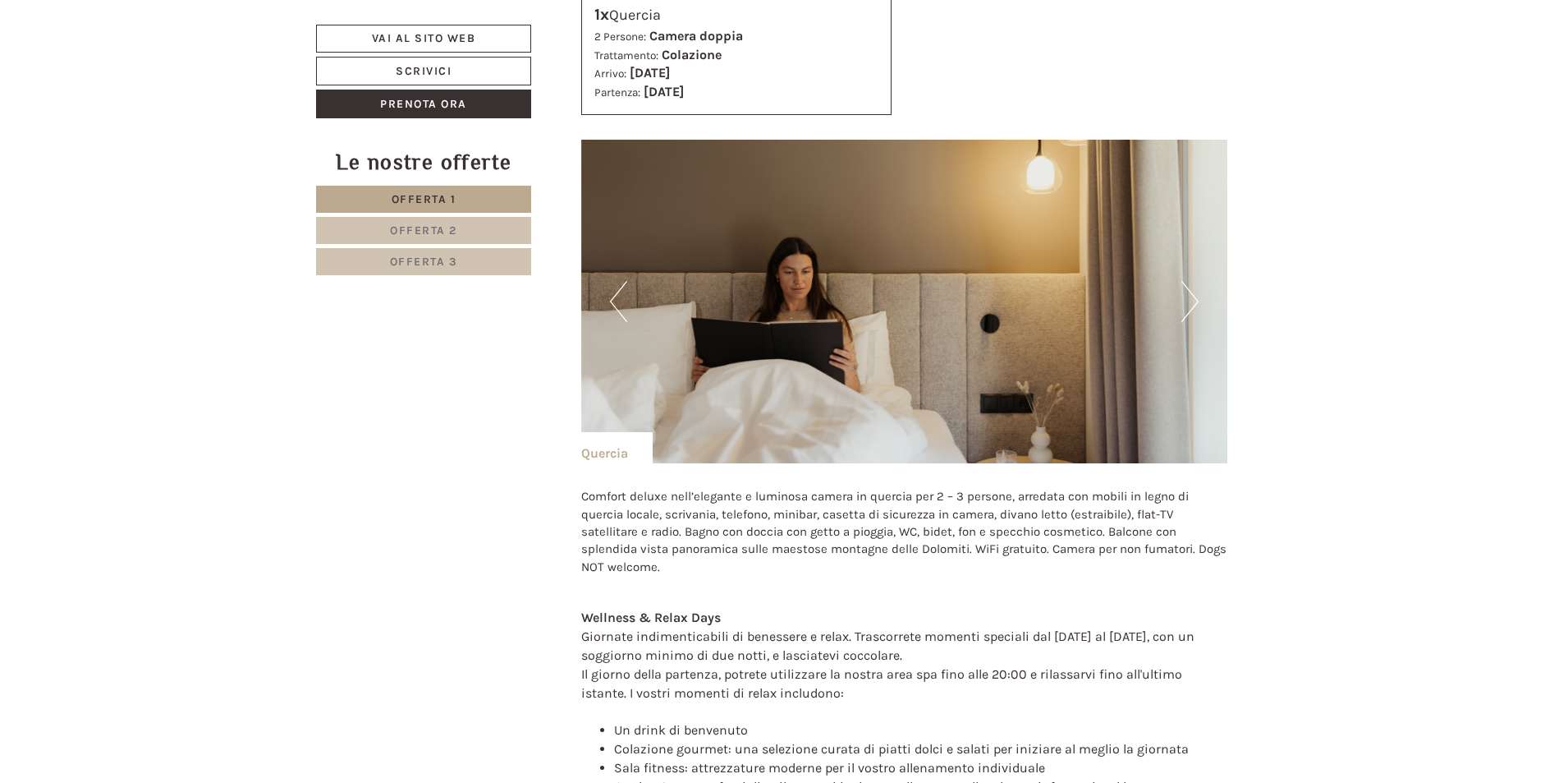
click at [1187, 300] on button "Next" at bounding box center [1190, 301] width 17 height 41
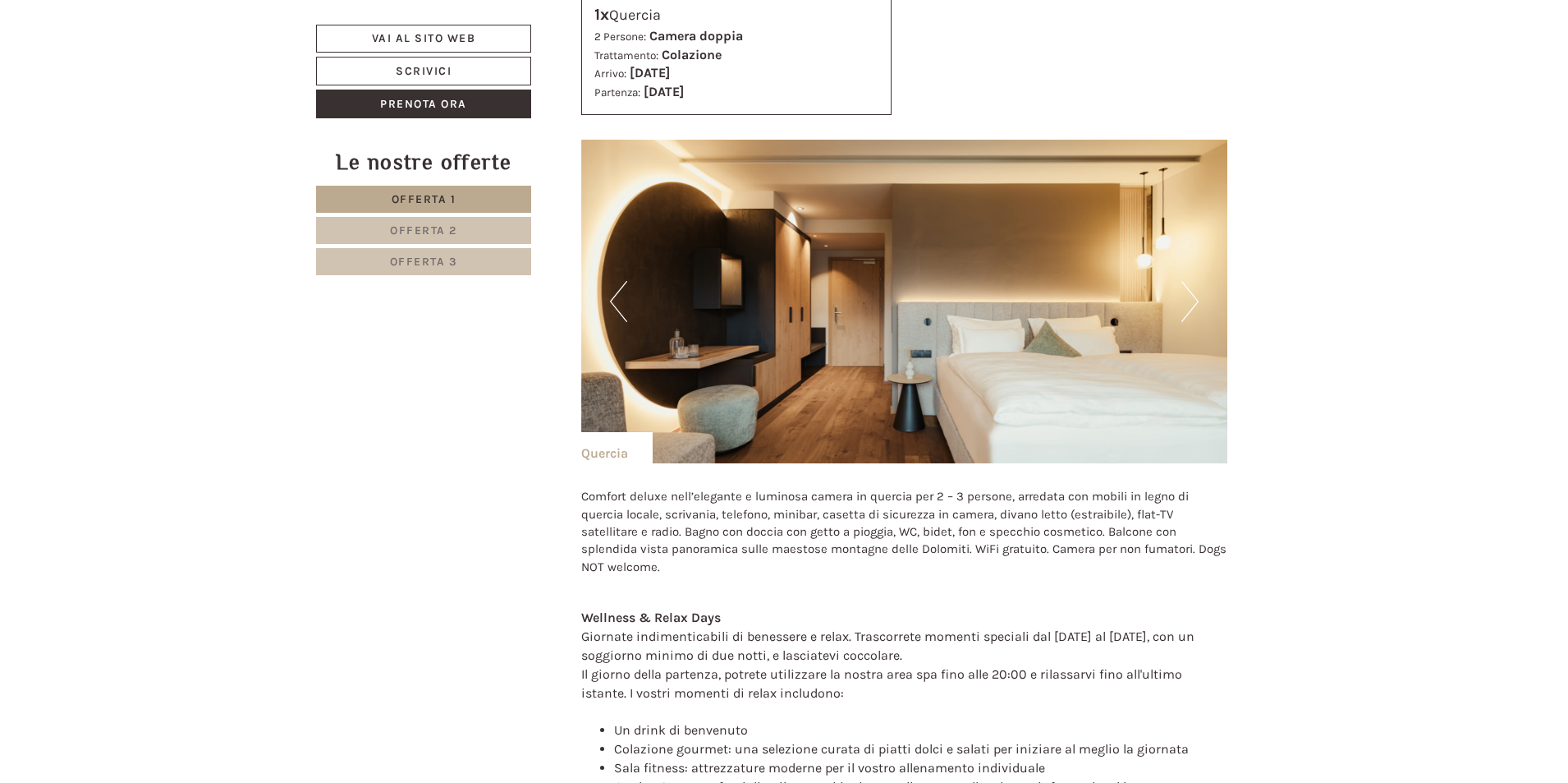
click at [1187, 300] on button "Next" at bounding box center [1190, 301] width 17 height 41
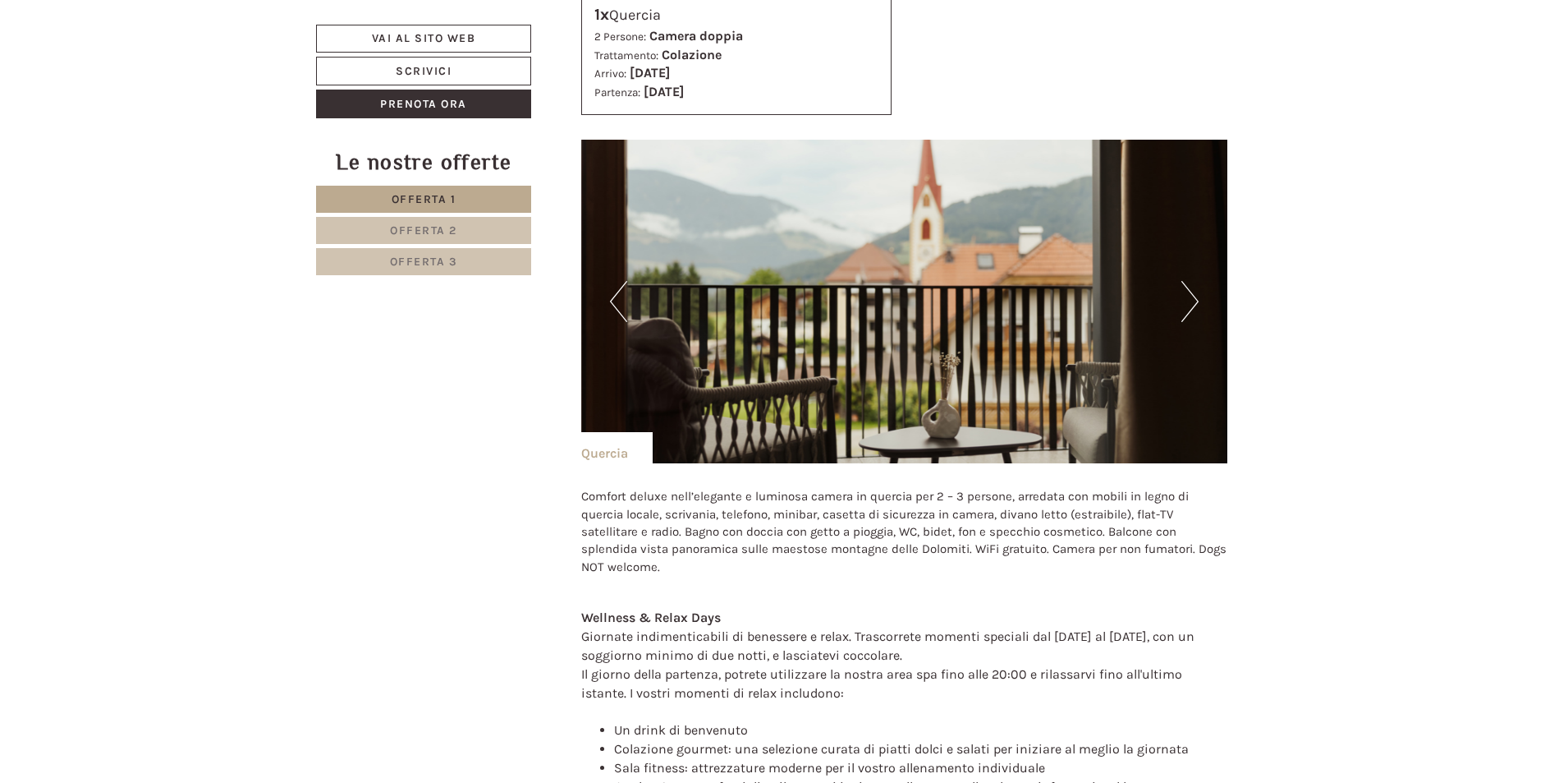
click at [1187, 300] on button "Next" at bounding box center [1190, 301] width 17 height 41
